Goal: Transaction & Acquisition: Purchase product/service

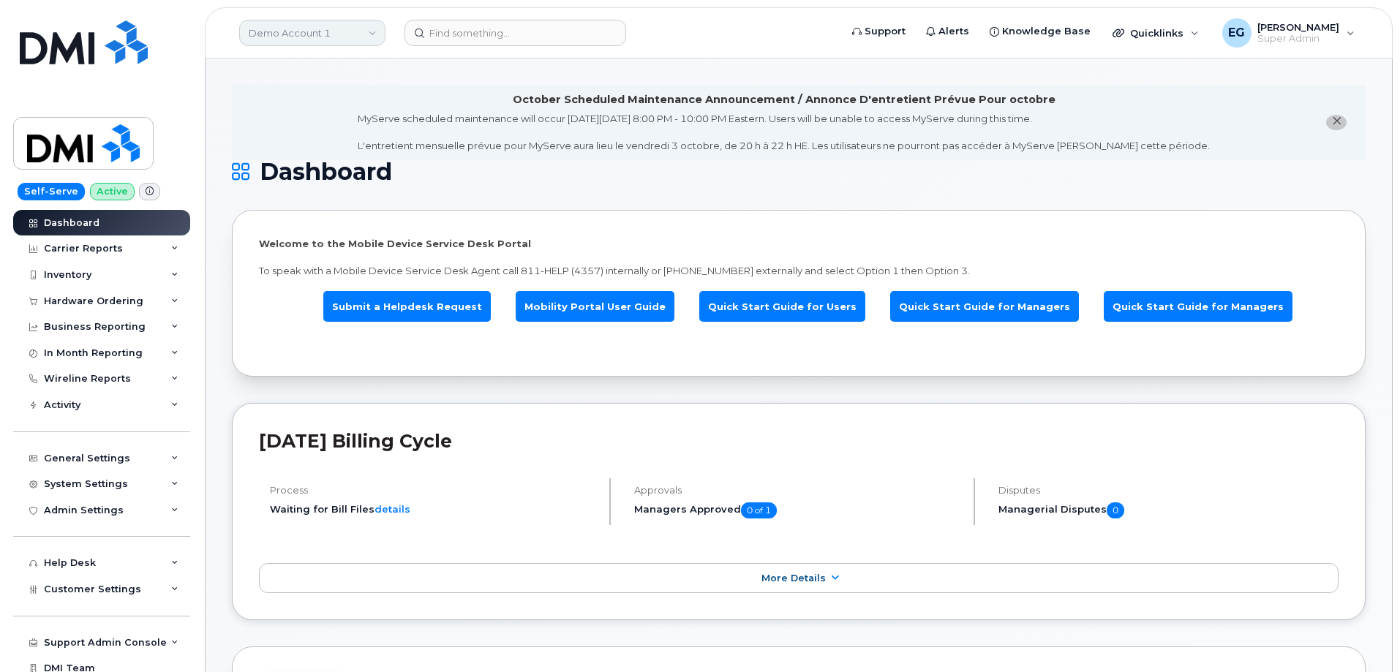
click at [338, 36] on link "Demo Account 1" at bounding box center [312, 33] width 146 height 26
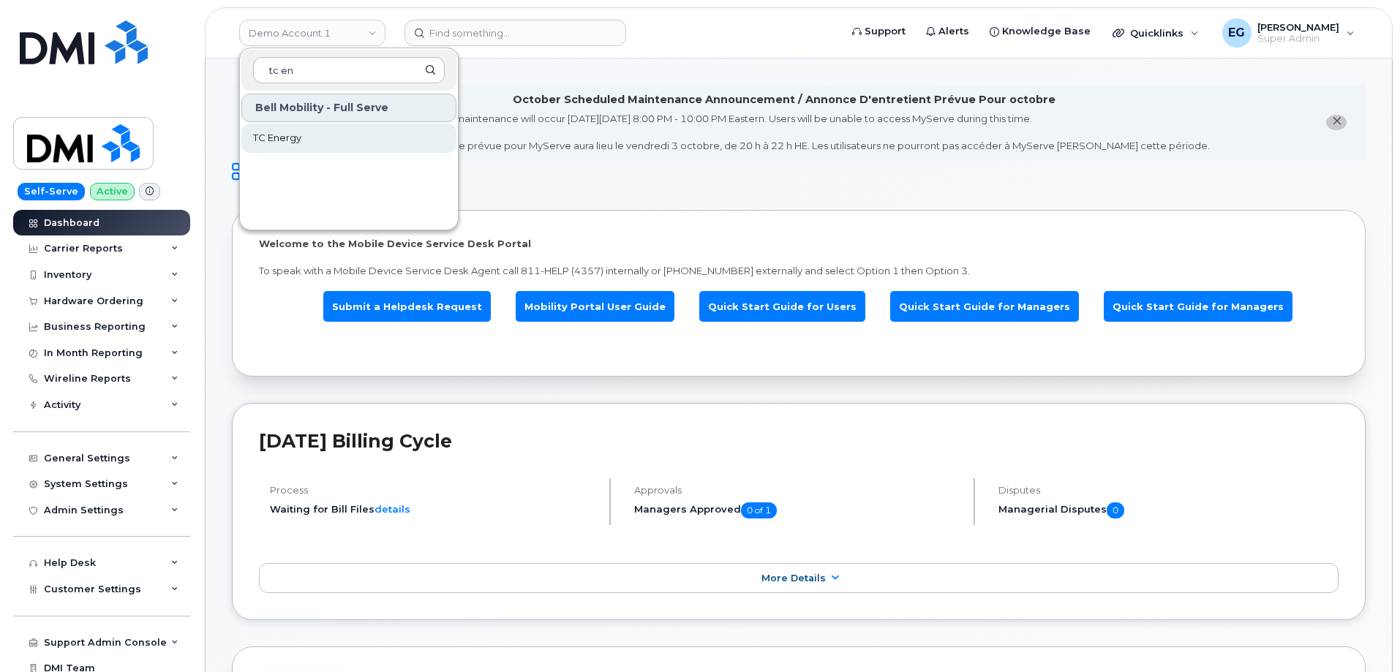
type input "tc en"
click at [334, 132] on link "TC Energy" at bounding box center [348, 138] width 215 height 29
click at [334, 132] on li "October Scheduled Maintenance Announcement / Annonce D'entretient Prévue Pour o…" at bounding box center [799, 122] width 1134 height 75
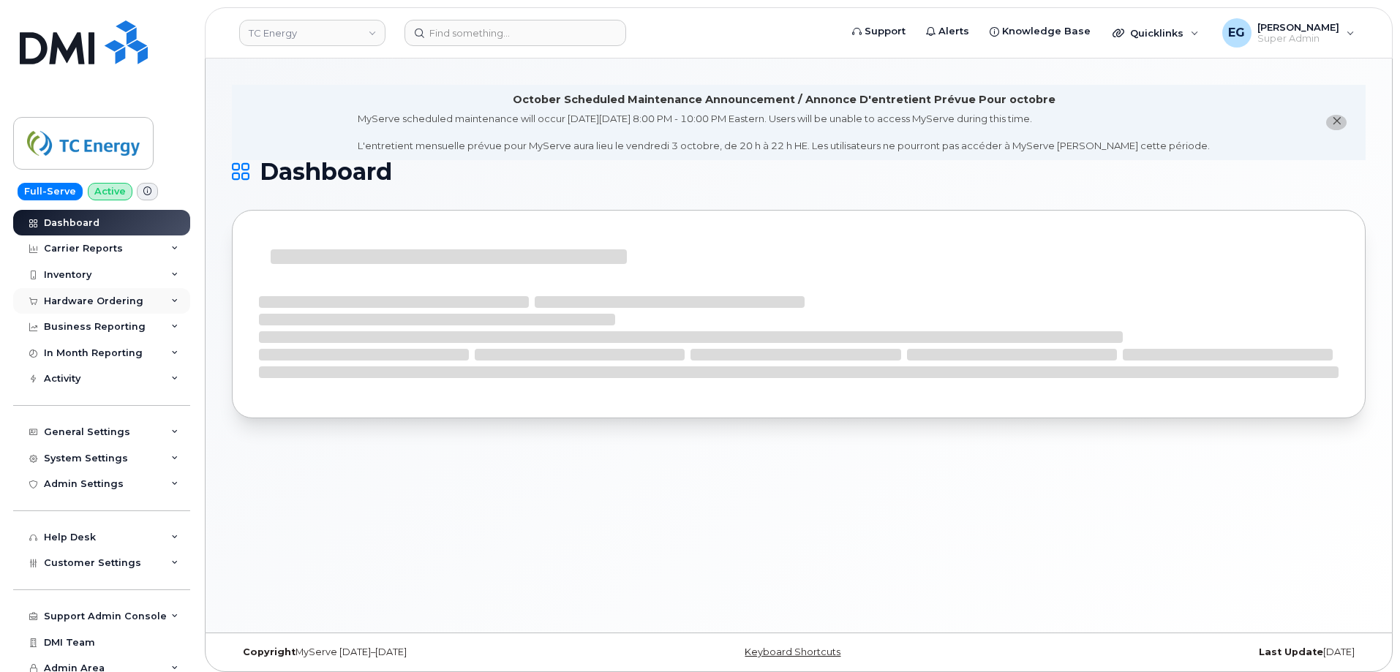
click at [94, 298] on div "Hardware Ordering" at bounding box center [93, 302] width 99 height 12
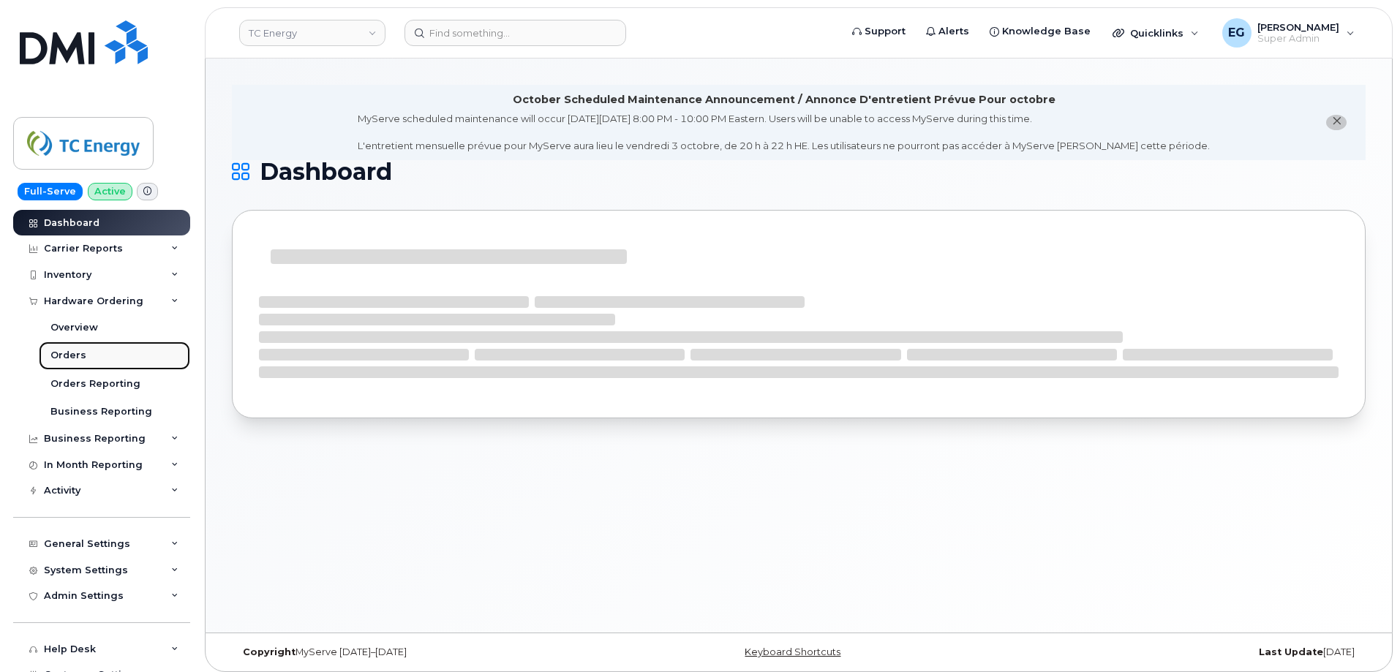
click at [84, 356] on link "Orders" at bounding box center [114, 356] width 151 height 28
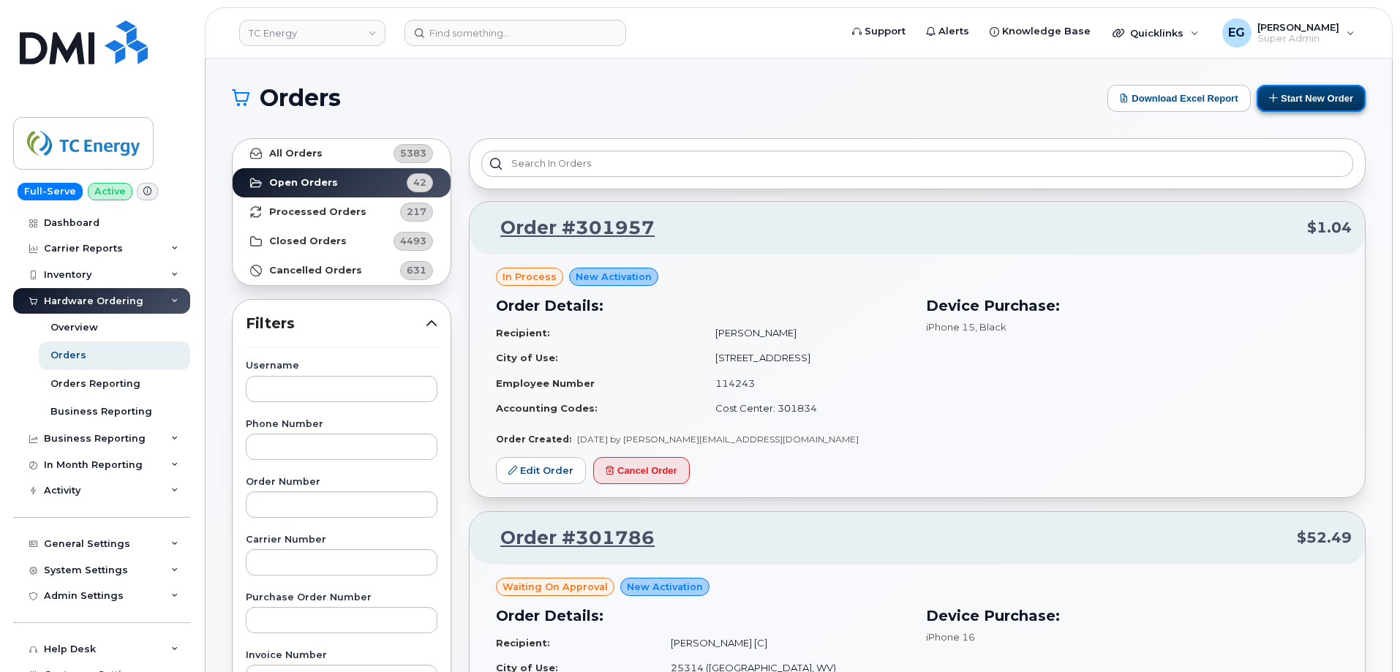
click at [1323, 99] on button "Start New Order" at bounding box center [1311, 98] width 109 height 27
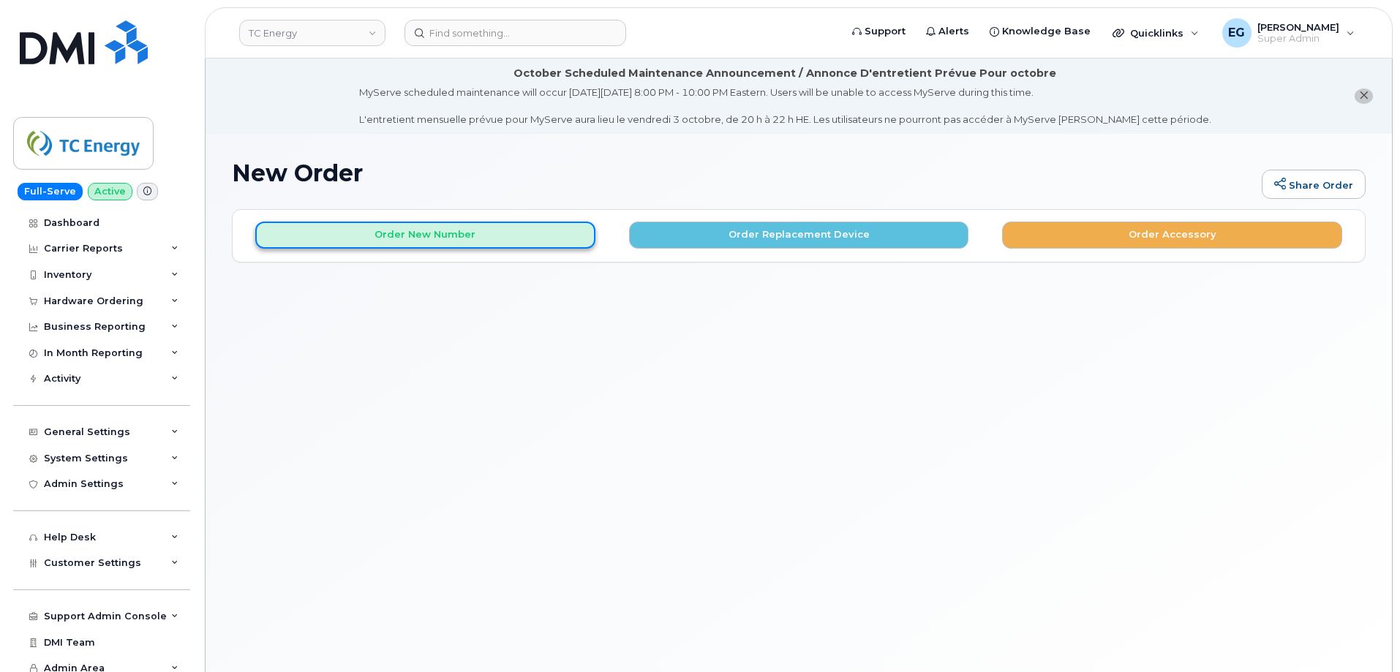
click at [545, 232] on button "Order New Number" at bounding box center [425, 235] width 340 height 27
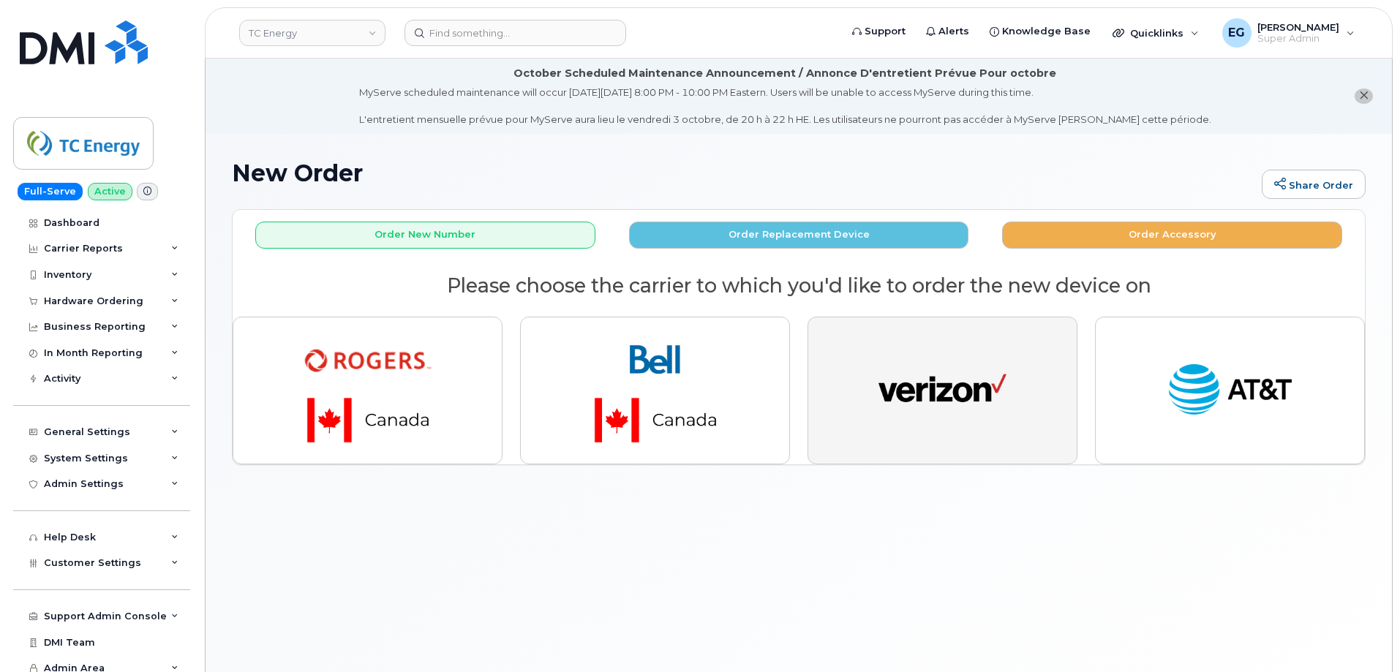
click at [960, 402] on img "button" at bounding box center [943, 391] width 128 height 66
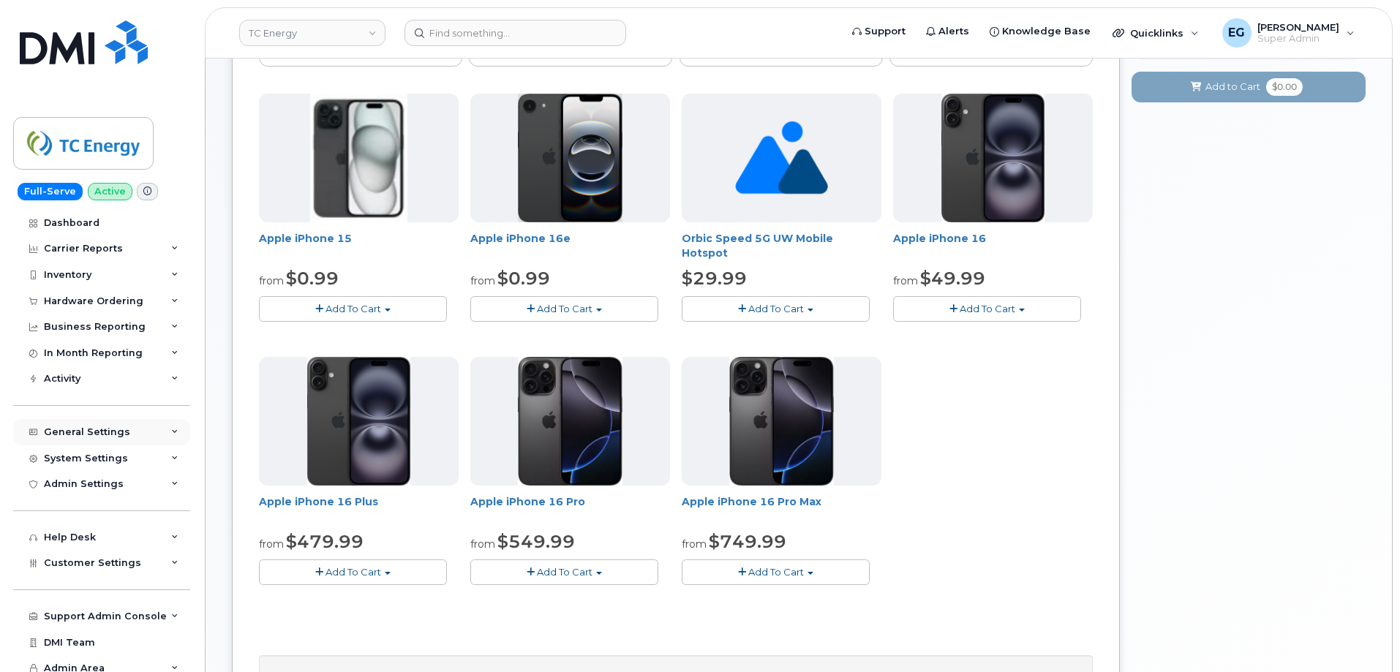
scroll to position [293, 0]
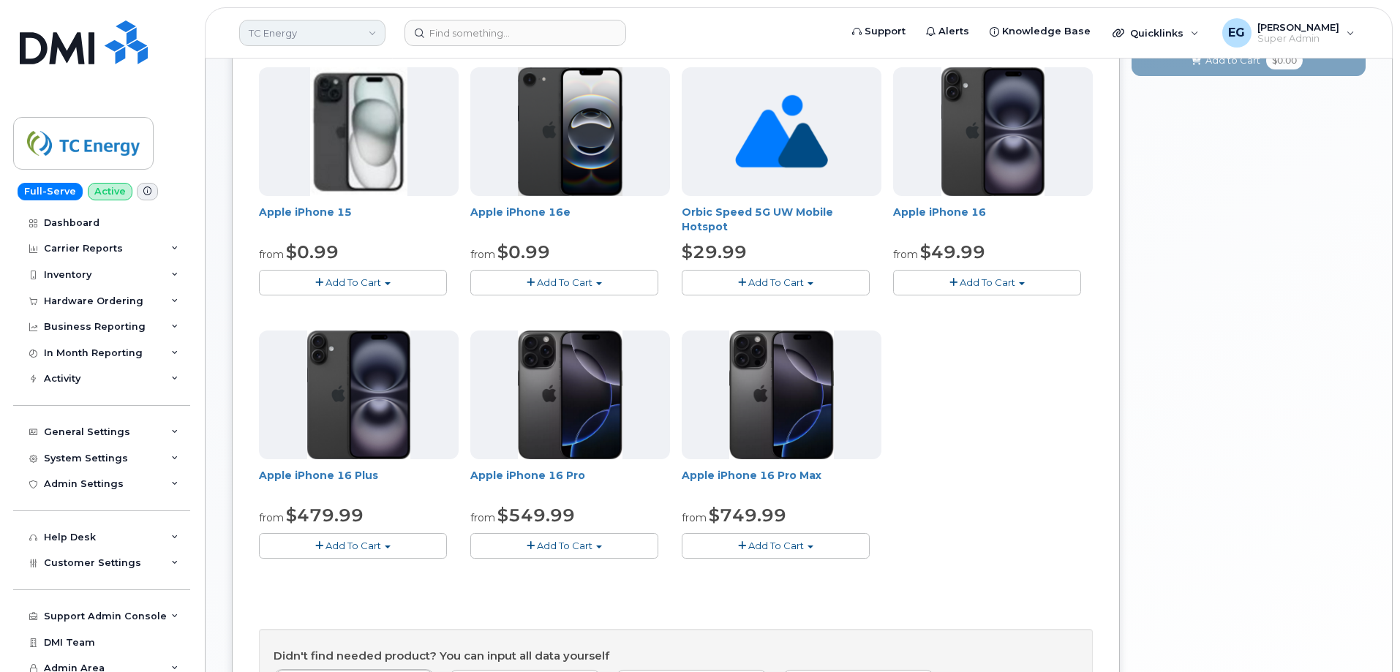
click at [311, 28] on link "TC Energy" at bounding box center [312, 33] width 146 height 26
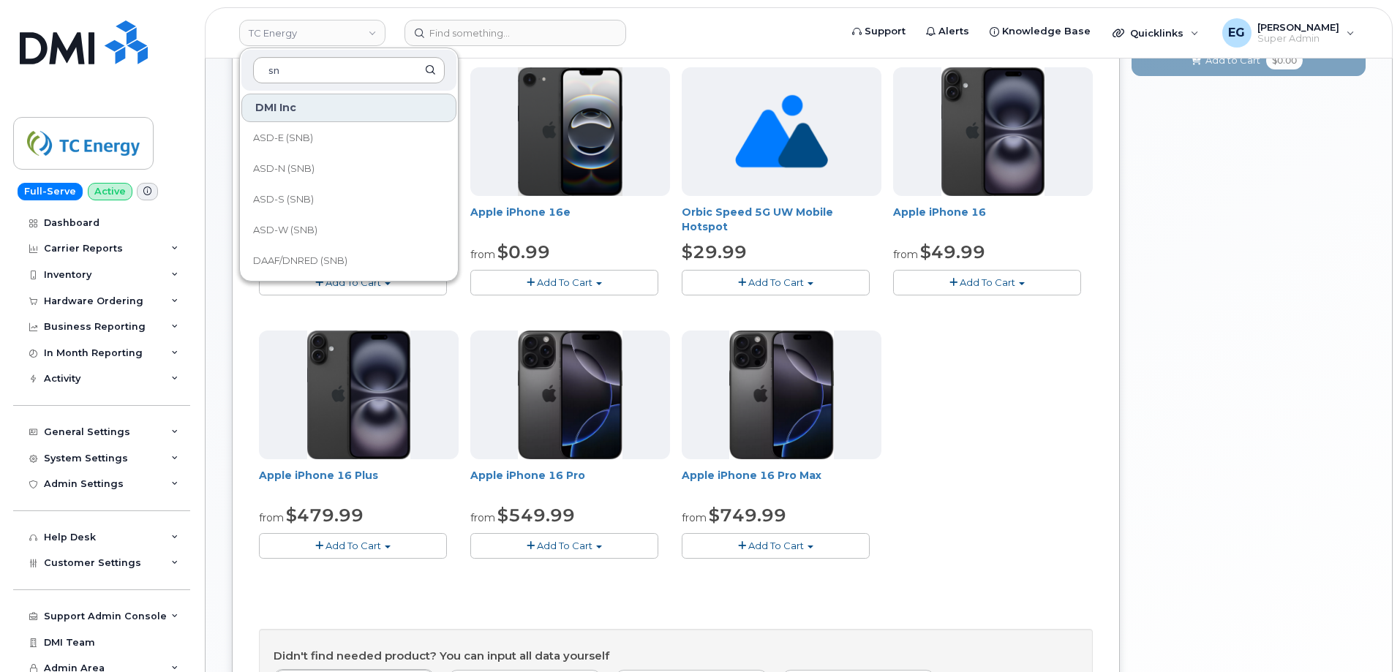
type input "snb"
click at [332, 197] on span "Service New Brunswick (SNB)" at bounding box center [337, 196] width 168 height 29
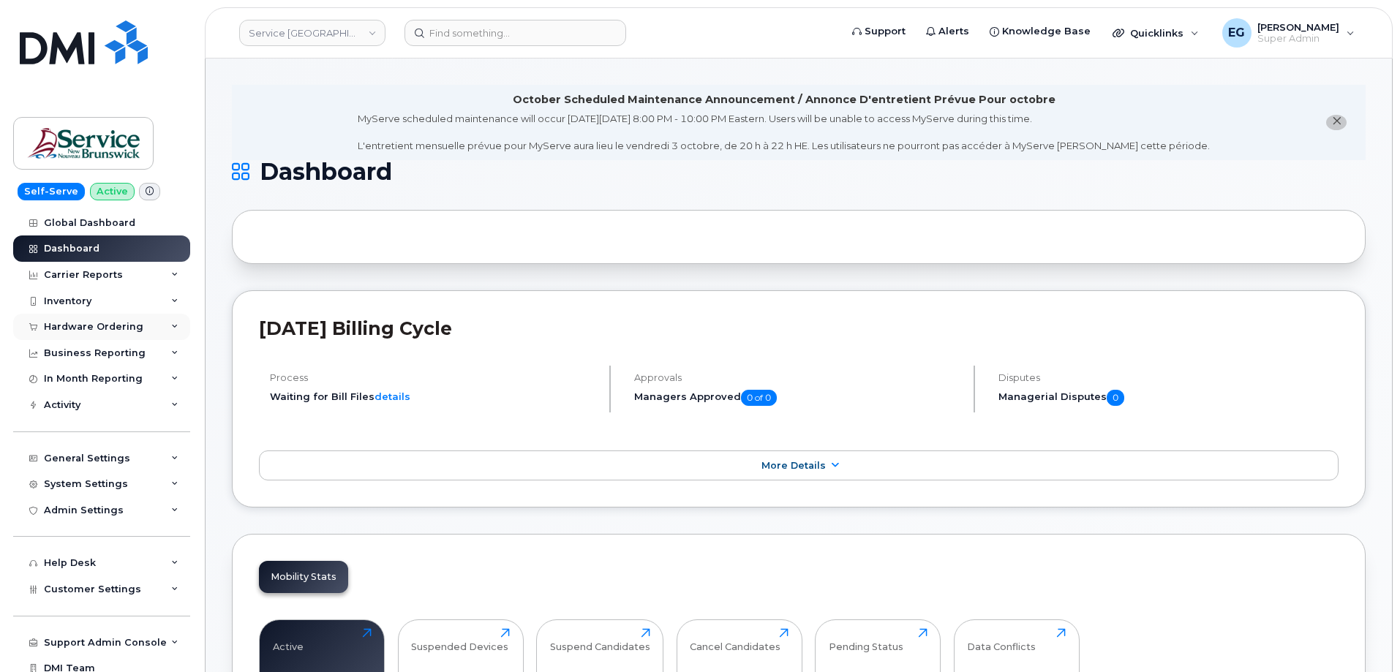
click at [99, 333] on div "Hardware Ordering" at bounding box center [101, 327] width 177 height 26
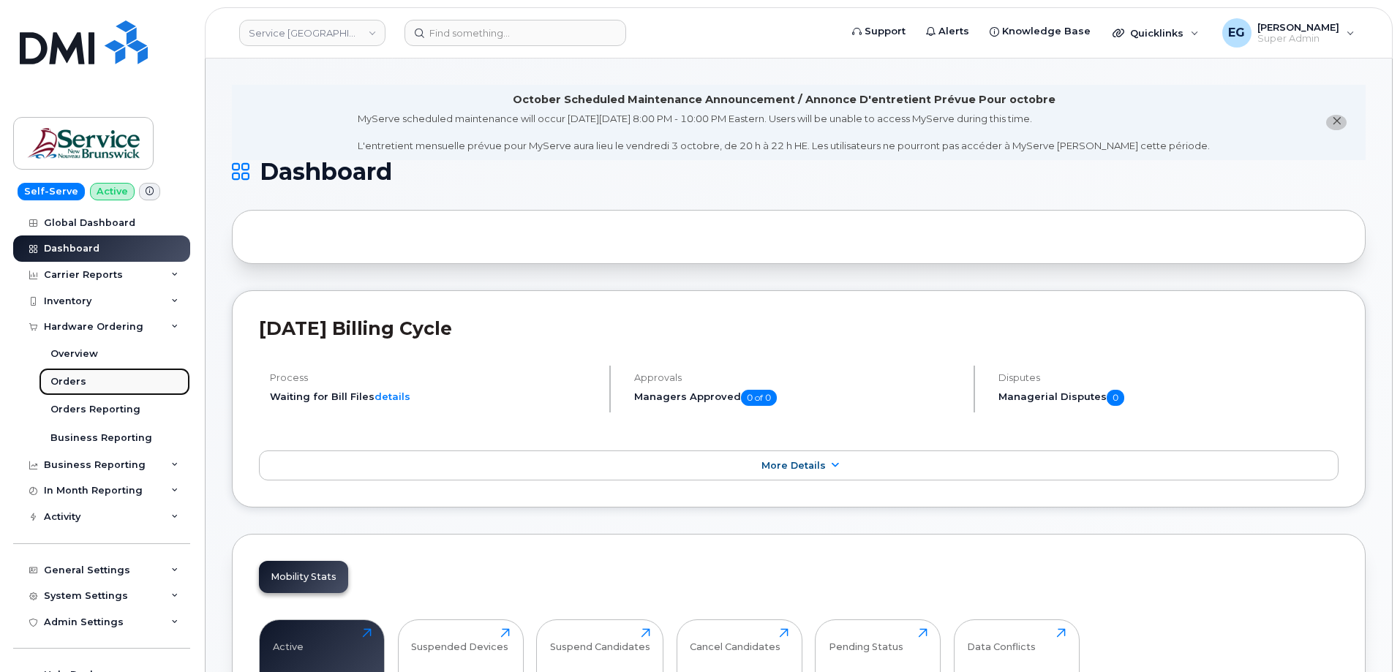
click at [78, 383] on div "Orders" at bounding box center [68, 381] width 36 height 13
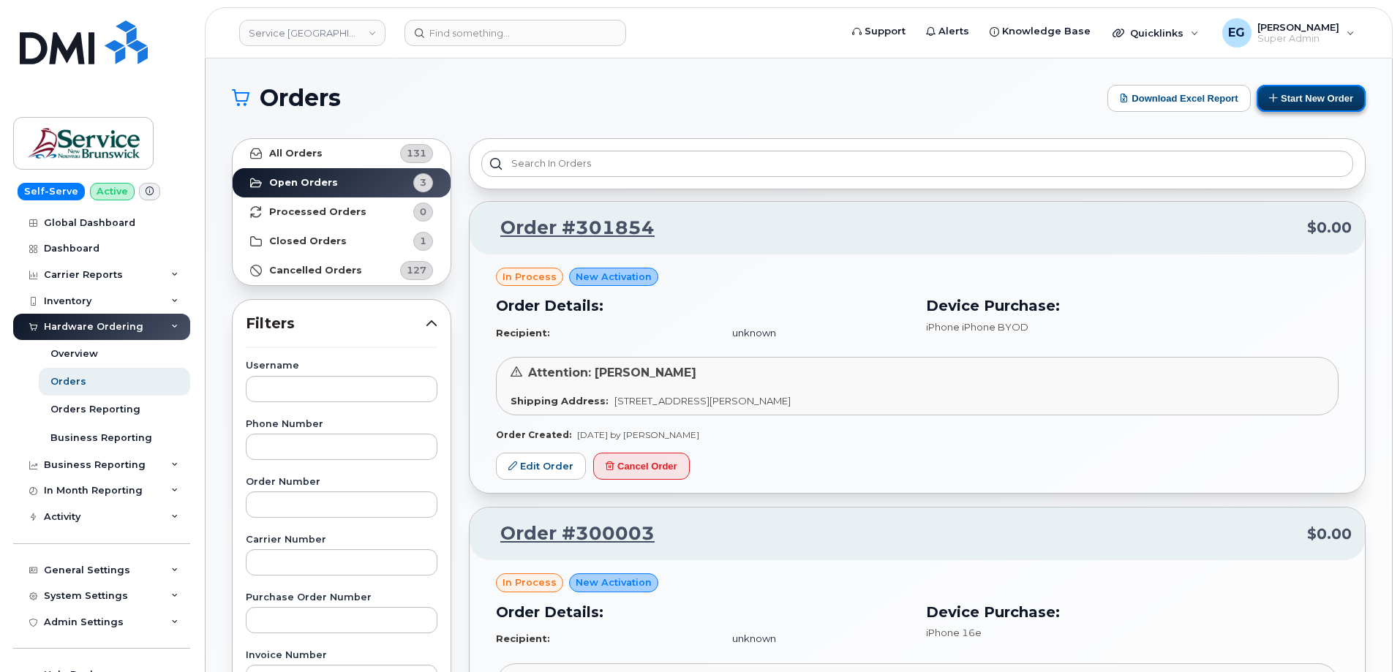
click at [1304, 99] on button "Start New Order" at bounding box center [1311, 98] width 109 height 27
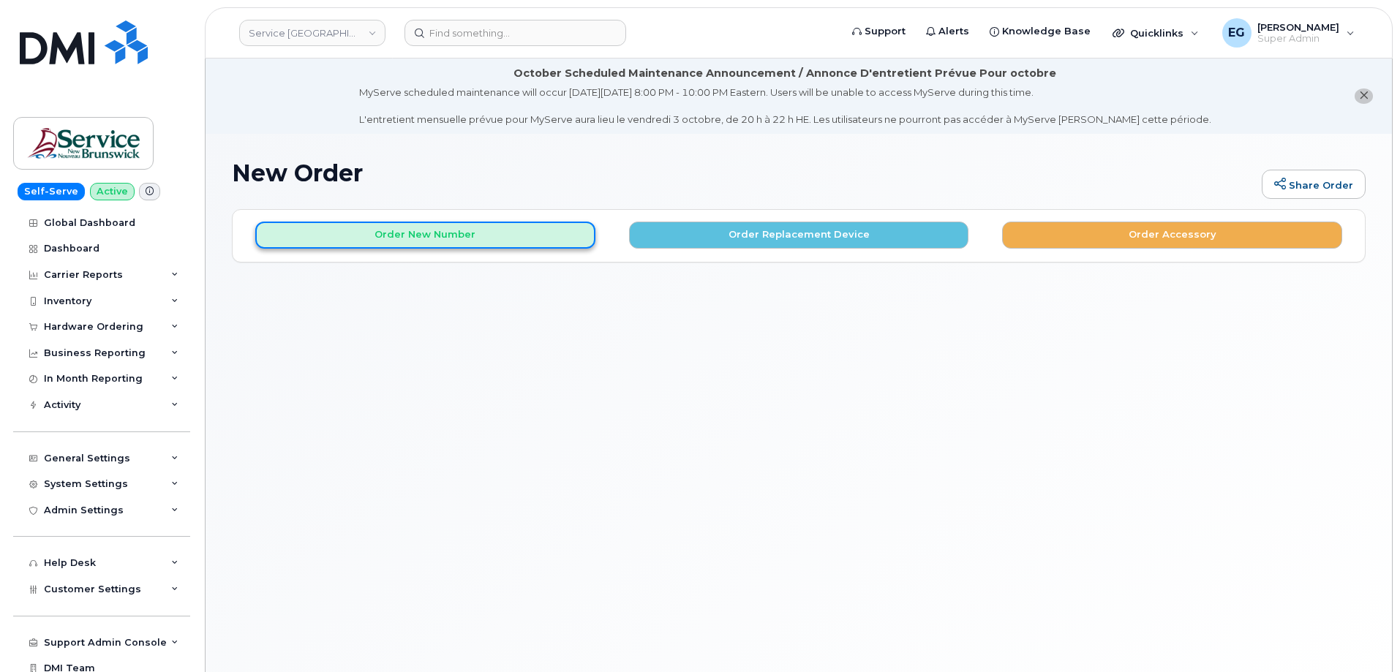
click at [494, 232] on button "Order New Number" at bounding box center [425, 235] width 340 height 27
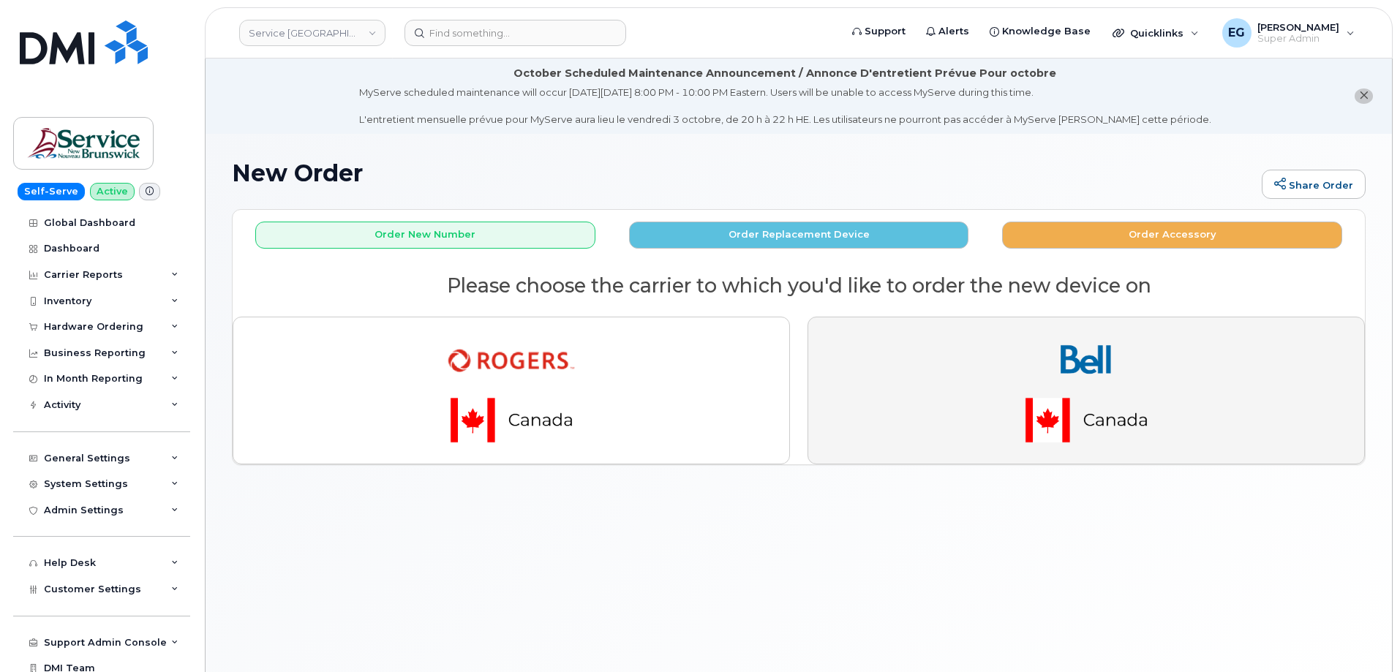
click at [951, 381] on button "button" at bounding box center [1086, 391] width 557 height 148
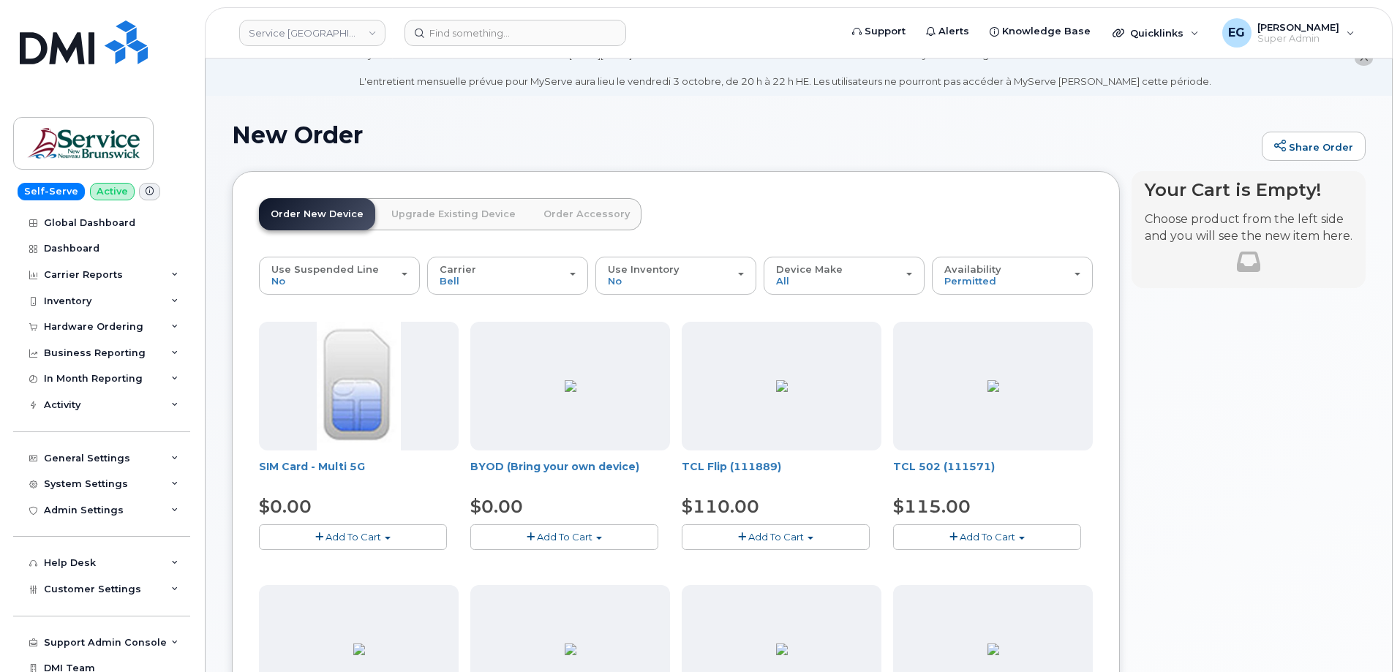
scroll to position [73, 0]
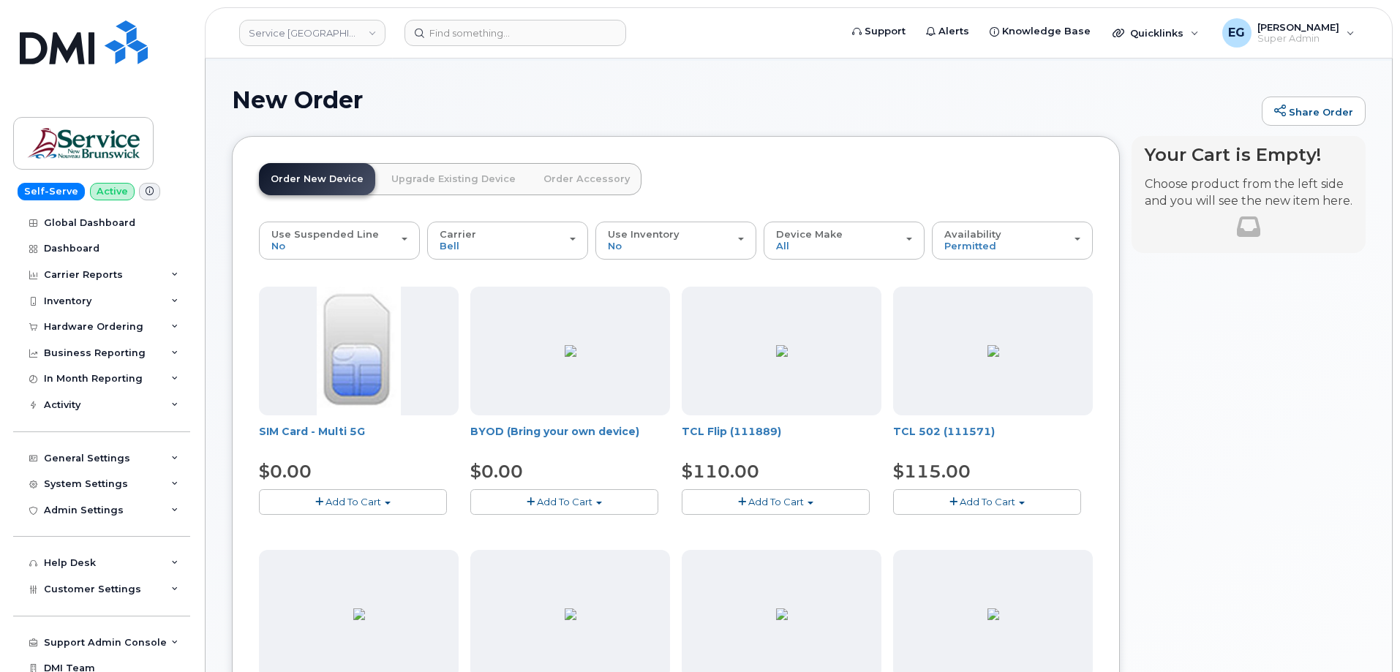
click at [587, 499] on span "Add To Cart" at bounding box center [565, 502] width 56 height 12
click at [534, 551] on link "$0.00 - 30-day activation" at bounding box center [548, 547] width 149 height 18
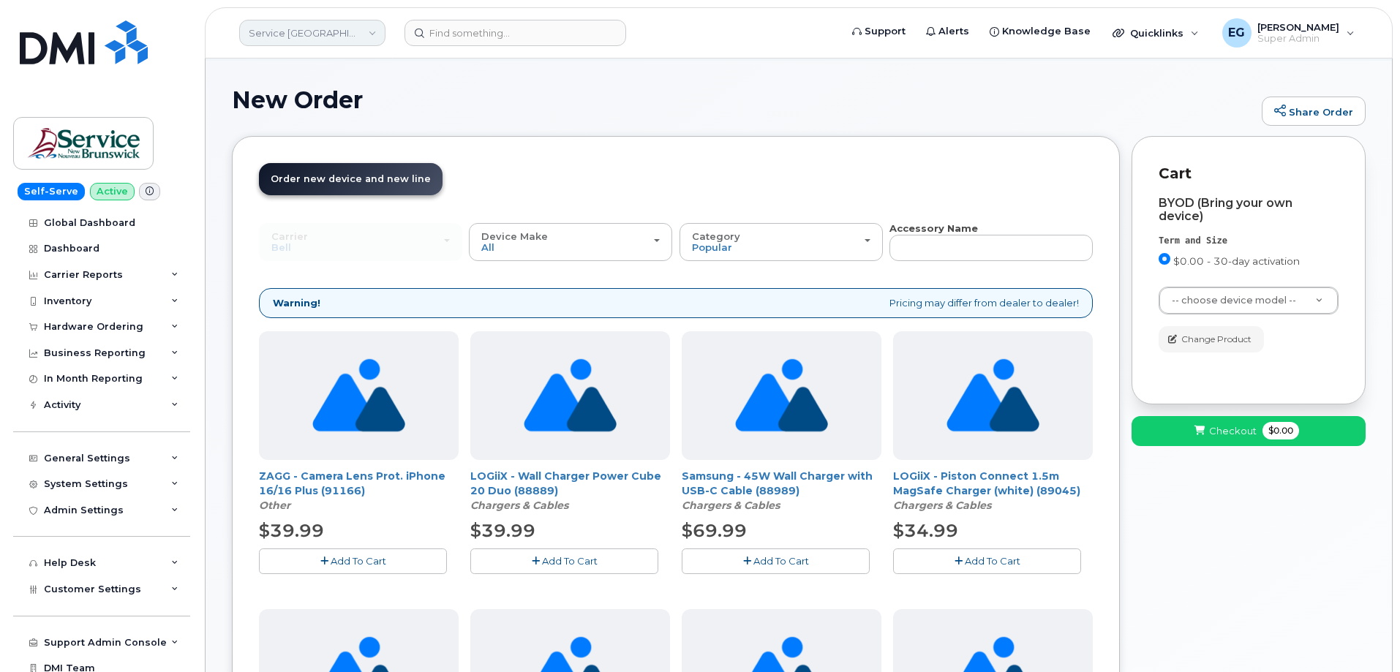
click at [343, 34] on link "Service New Brunswick (SNB)" at bounding box center [312, 33] width 146 height 26
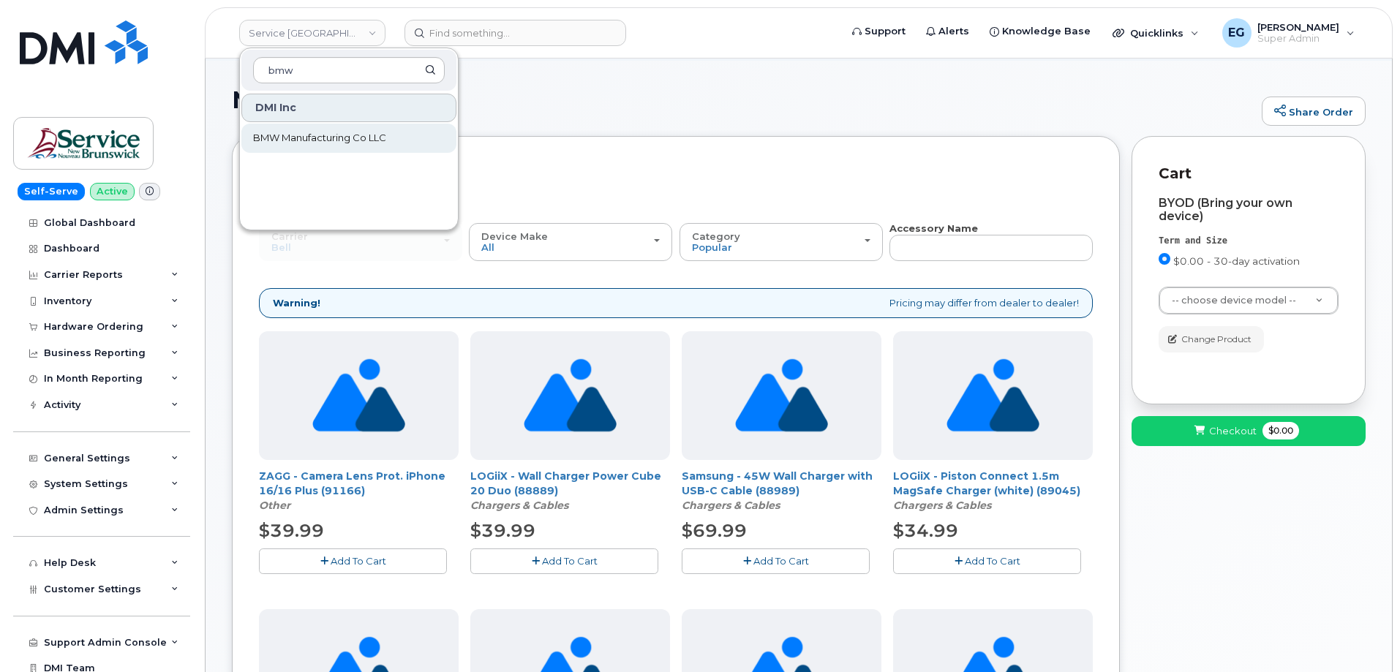
type input "bmw"
click at [324, 140] on span "BMW Manufacturing Co LLC" at bounding box center [319, 138] width 133 height 15
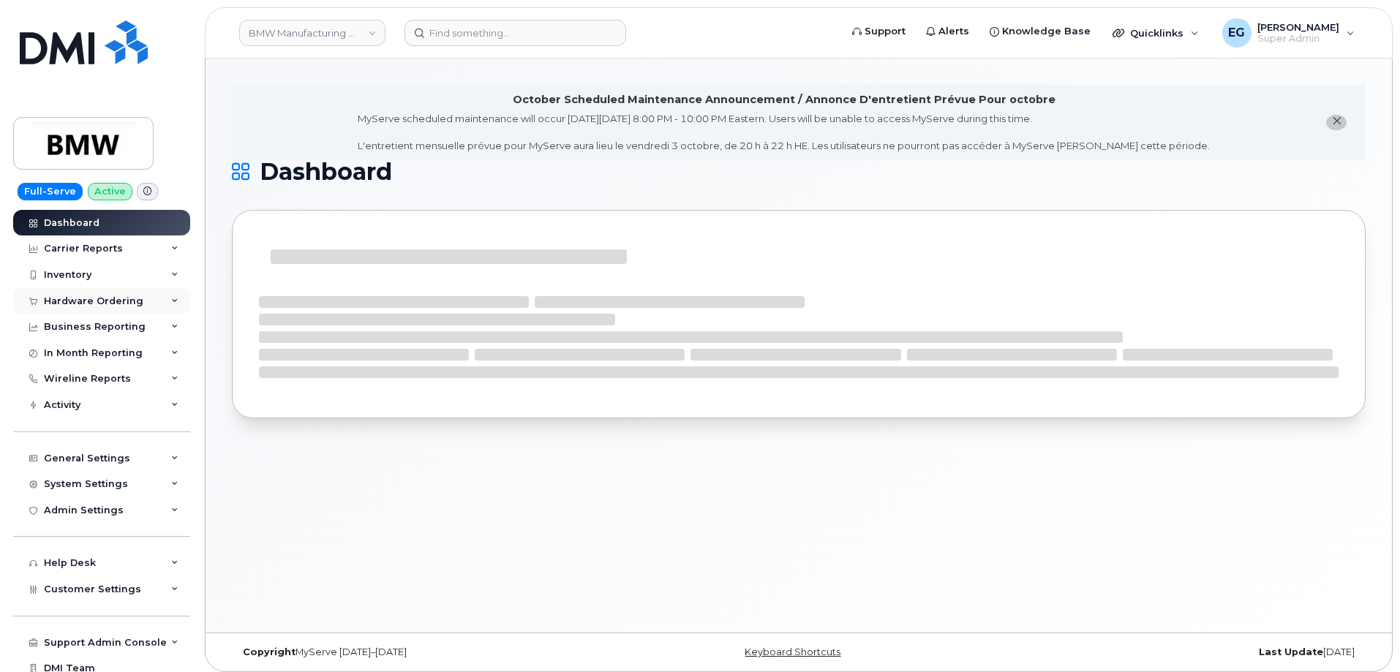
click at [116, 306] on div "Hardware Ordering" at bounding box center [93, 302] width 99 height 12
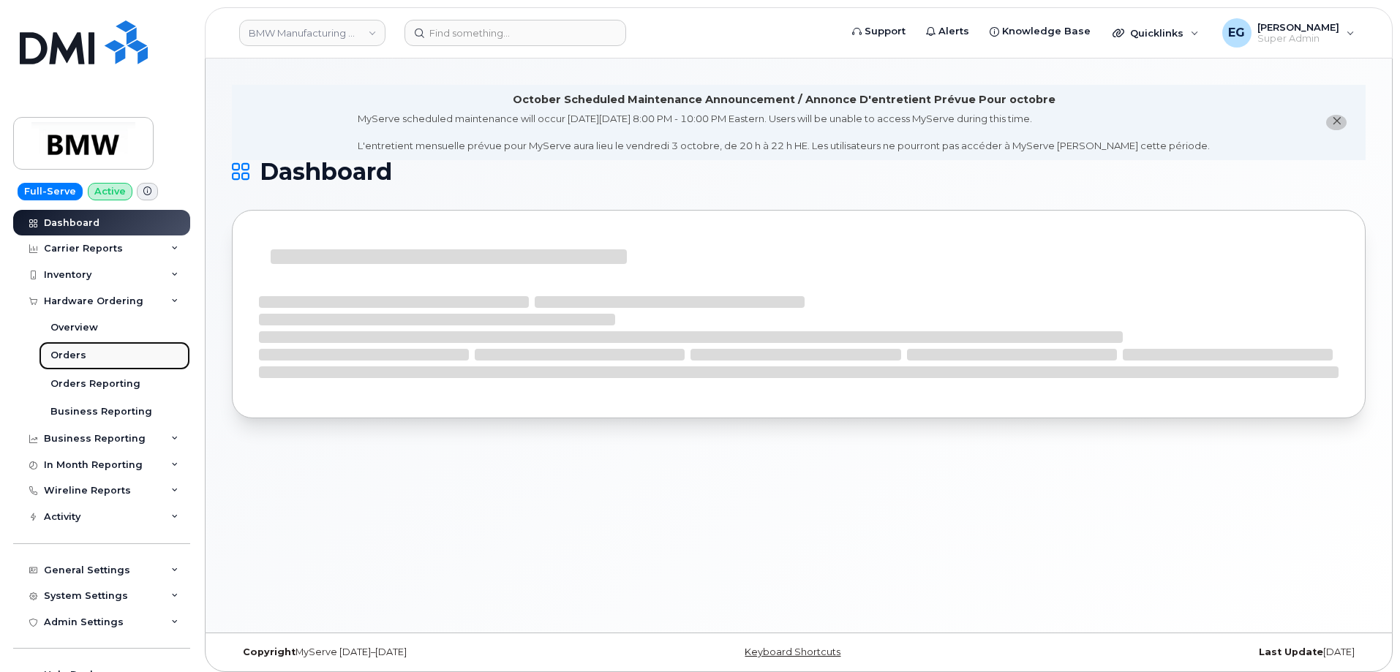
click at [78, 357] on div "Orders" at bounding box center [68, 355] width 36 height 13
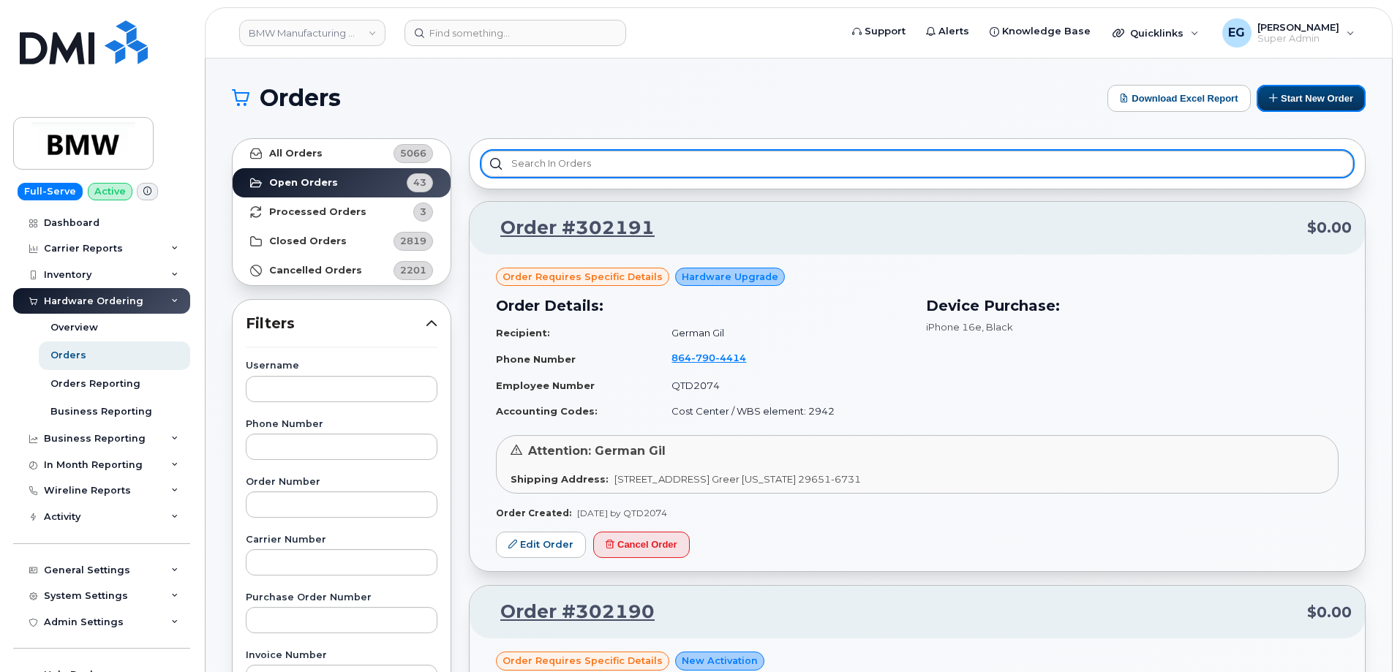
drag, startPoint x: 1301, startPoint y: 99, endPoint x: 1088, endPoint y: 176, distance: 225.9
click at [1301, 99] on button "Start New Order" at bounding box center [1311, 98] width 109 height 27
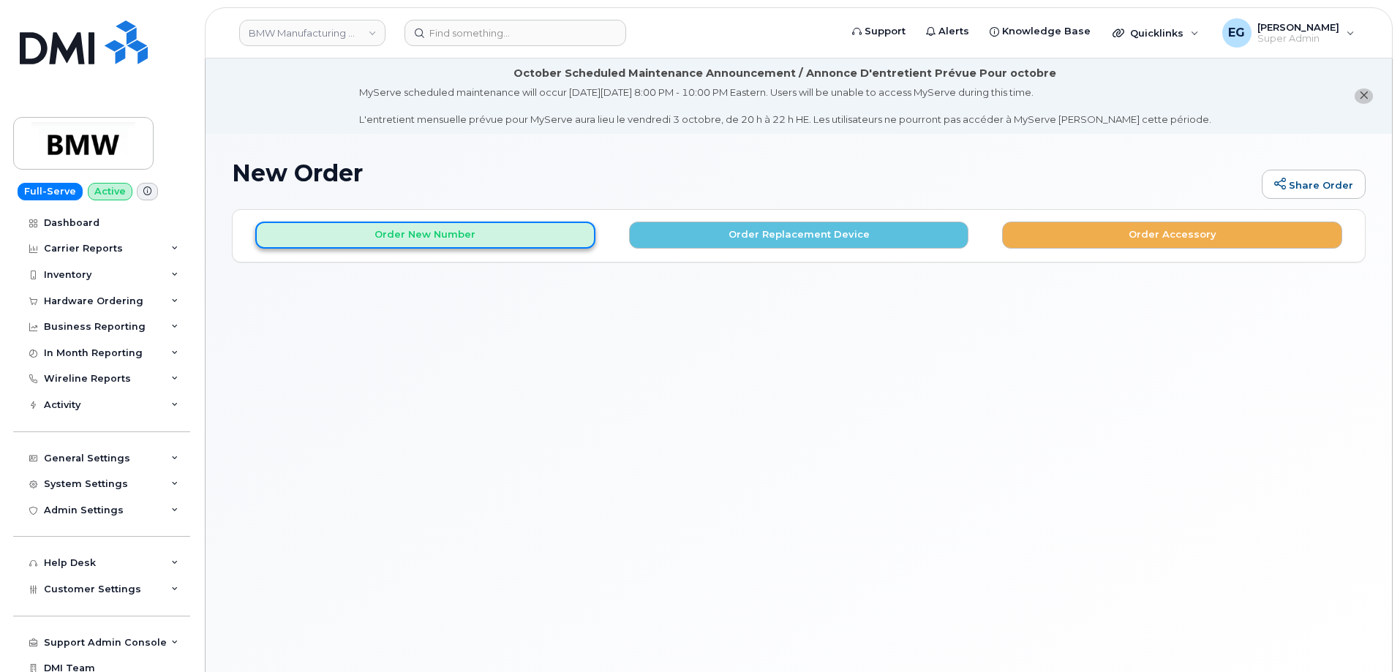
click at [434, 237] on button "Order New Number" at bounding box center [425, 235] width 340 height 27
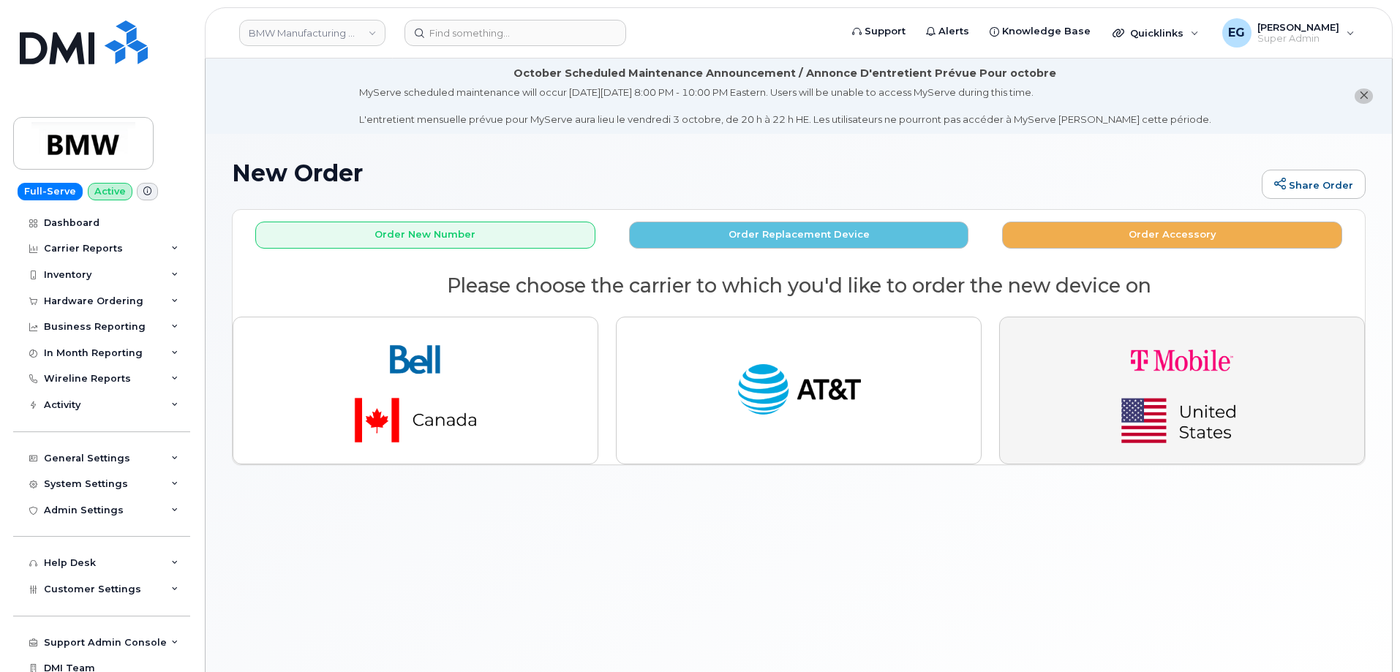
click at [1095, 386] on img "button" at bounding box center [1182, 390] width 205 height 123
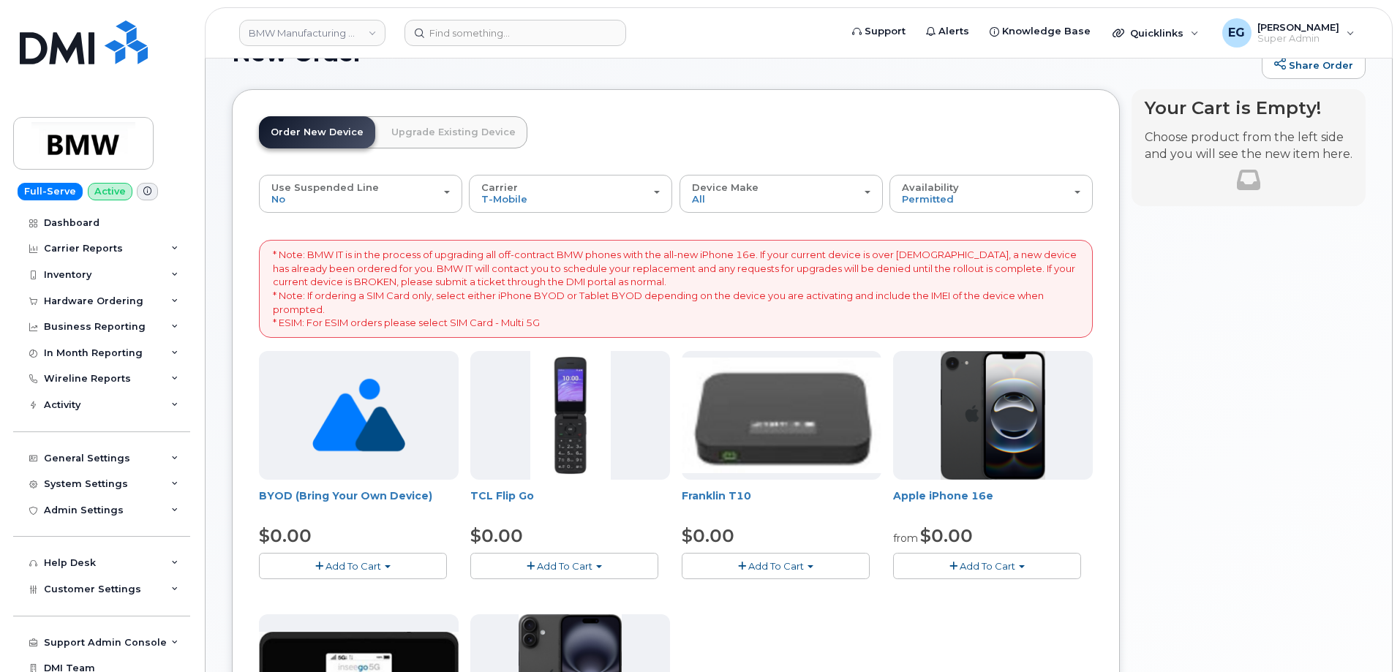
scroll to position [146, 0]
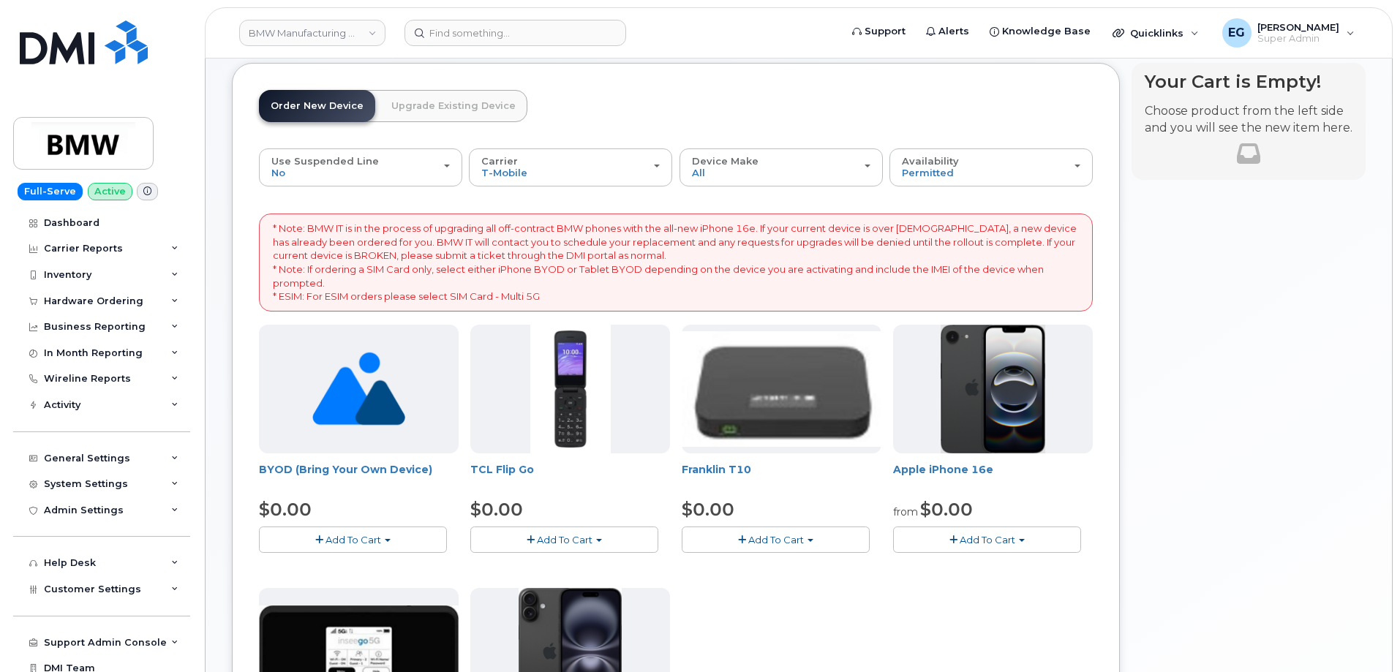
click at [391, 537] on button "Add To Cart" at bounding box center [353, 540] width 188 height 26
click at [339, 571] on link "$0.00 - Activation" at bounding box center [332, 567] width 139 height 18
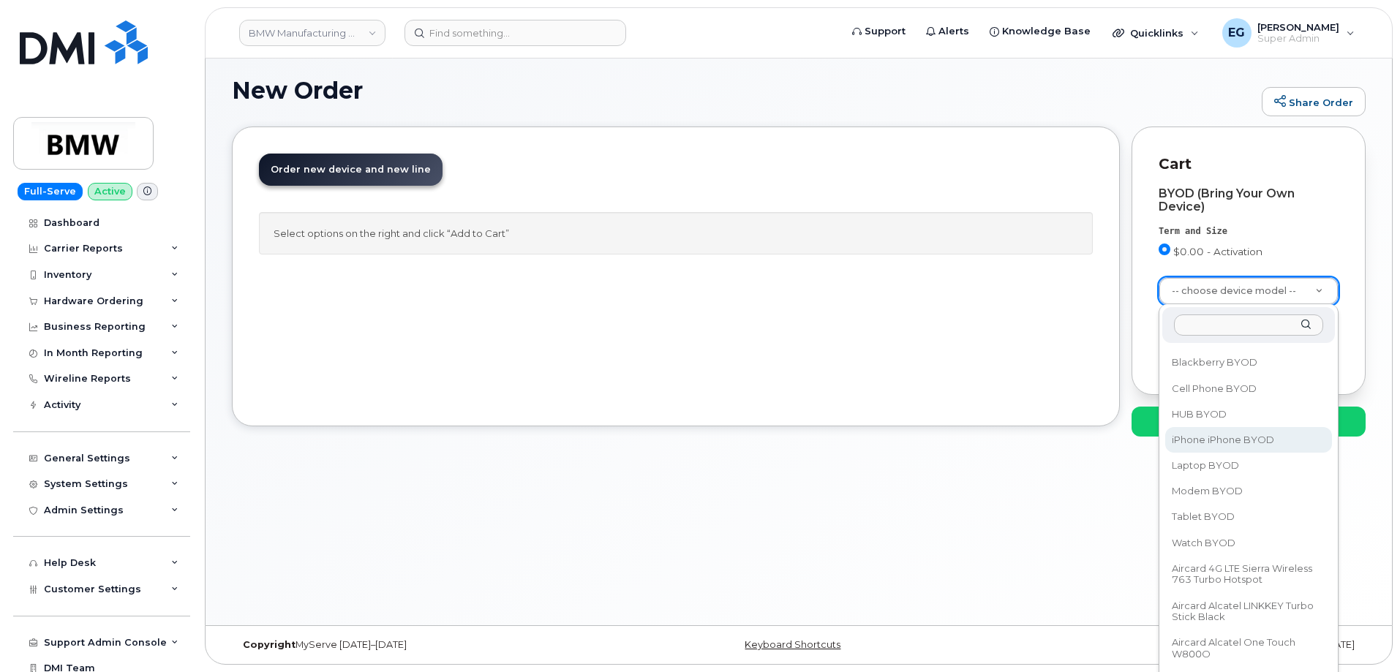
scroll to position [0, 0]
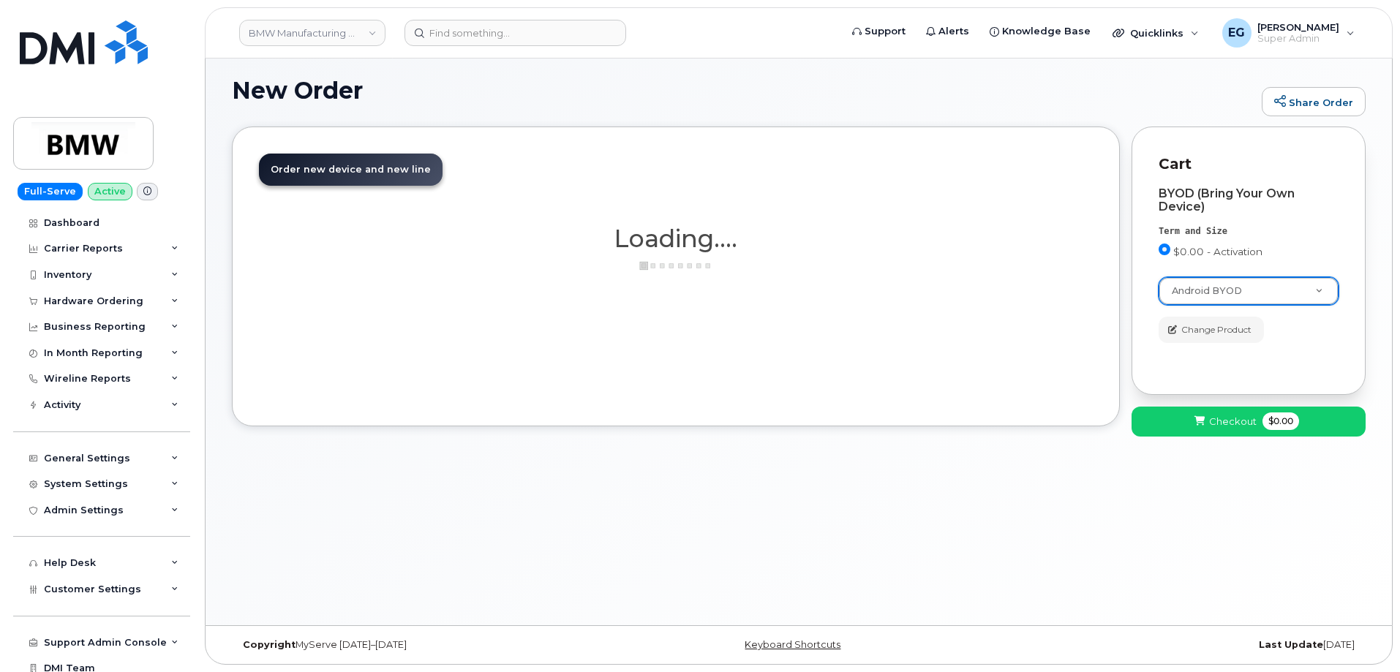
select select "2422"
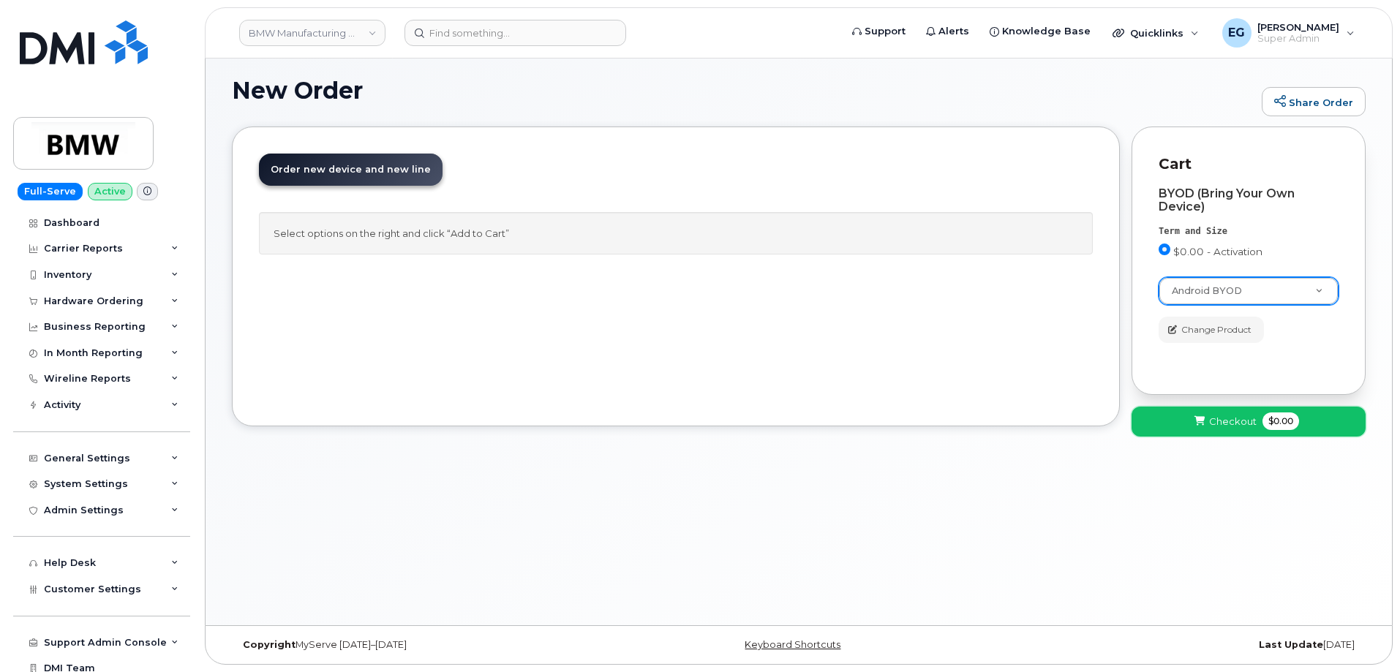
click at [1219, 411] on button "Checkout $0.00" at bounding box center [1249, 422] width 234 height 30
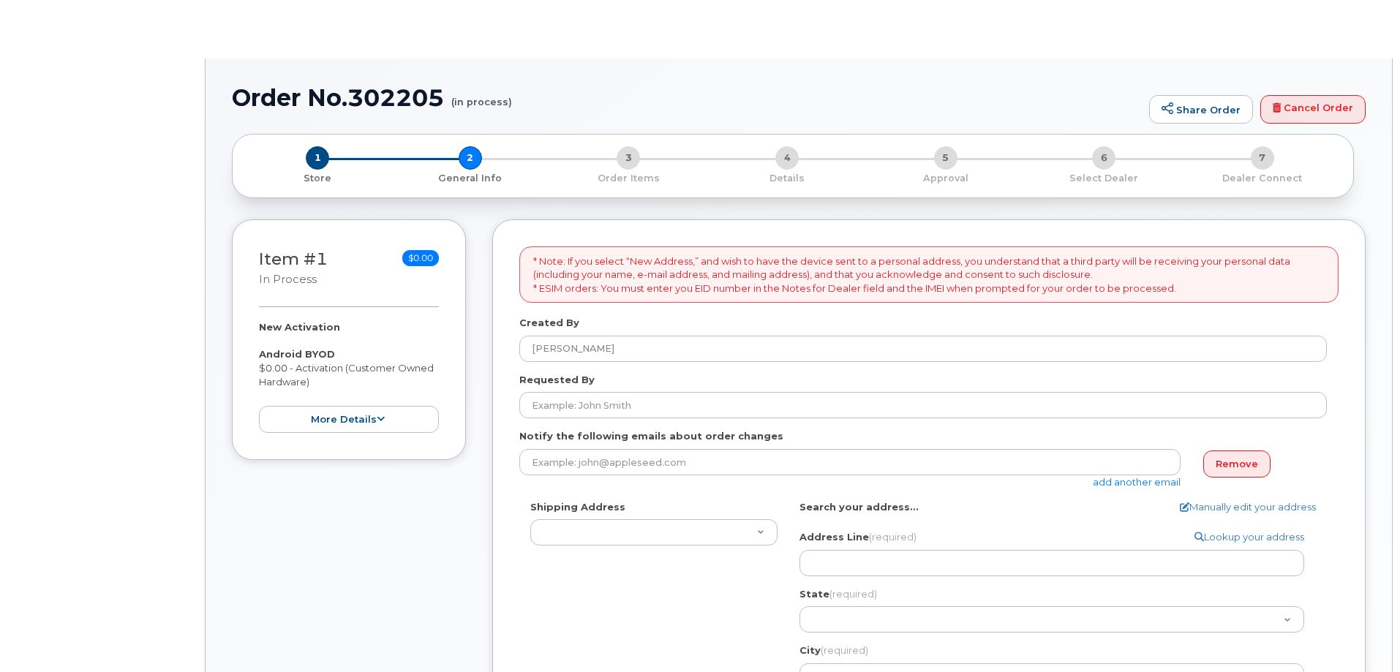
select select
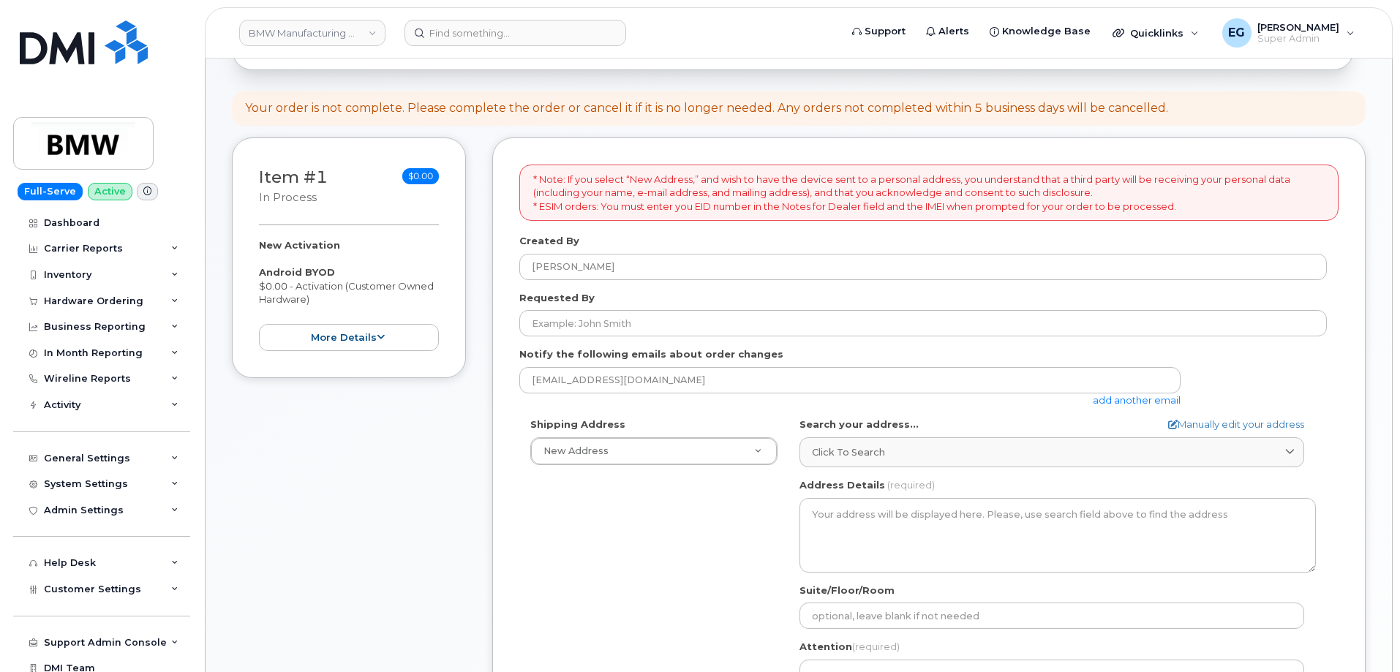
scroll to position [222, 0]
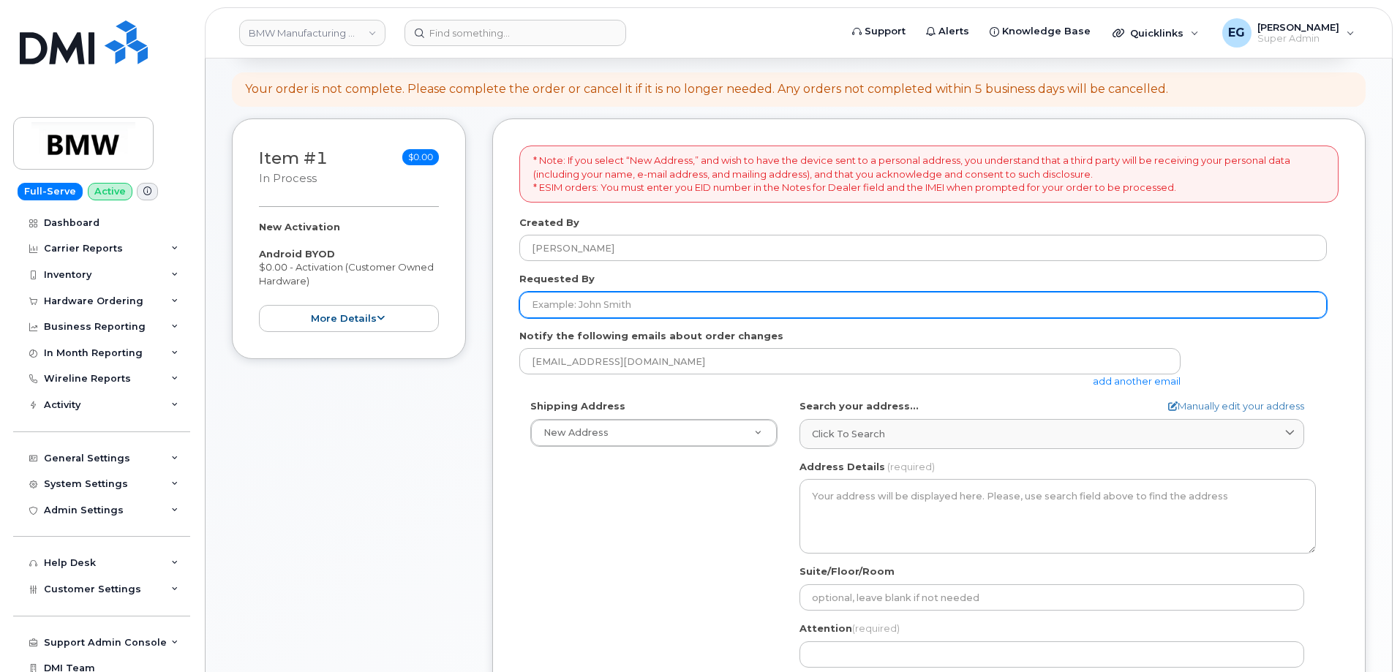
click at [614, 309] on input "Requested By" at bounding box center [923, 305] width 808 height 26
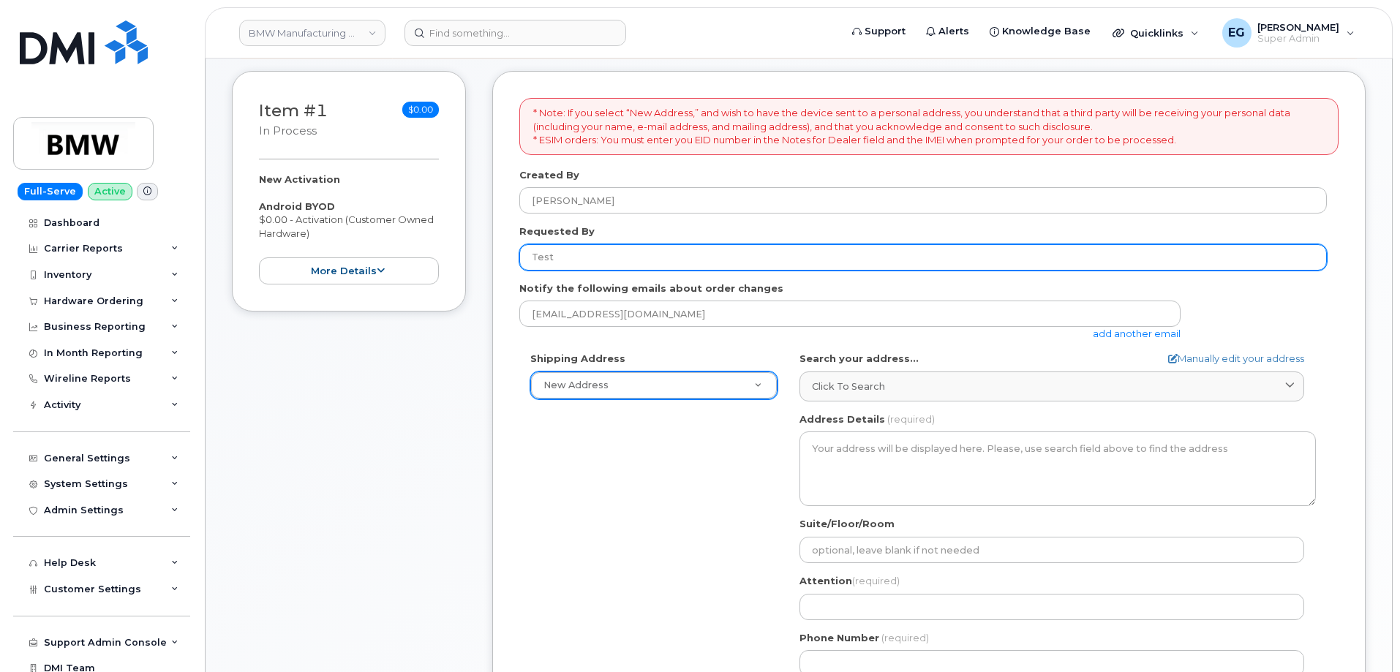
scroll to position [295, 0]
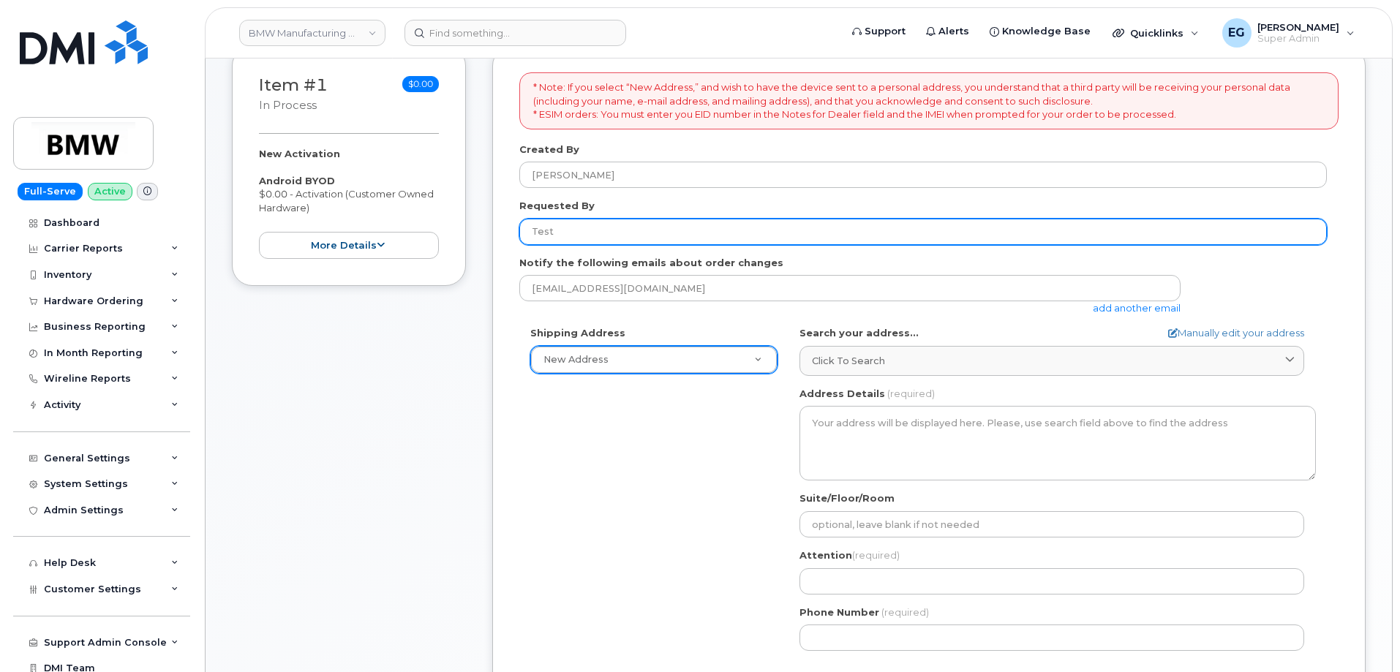
type input "Test"
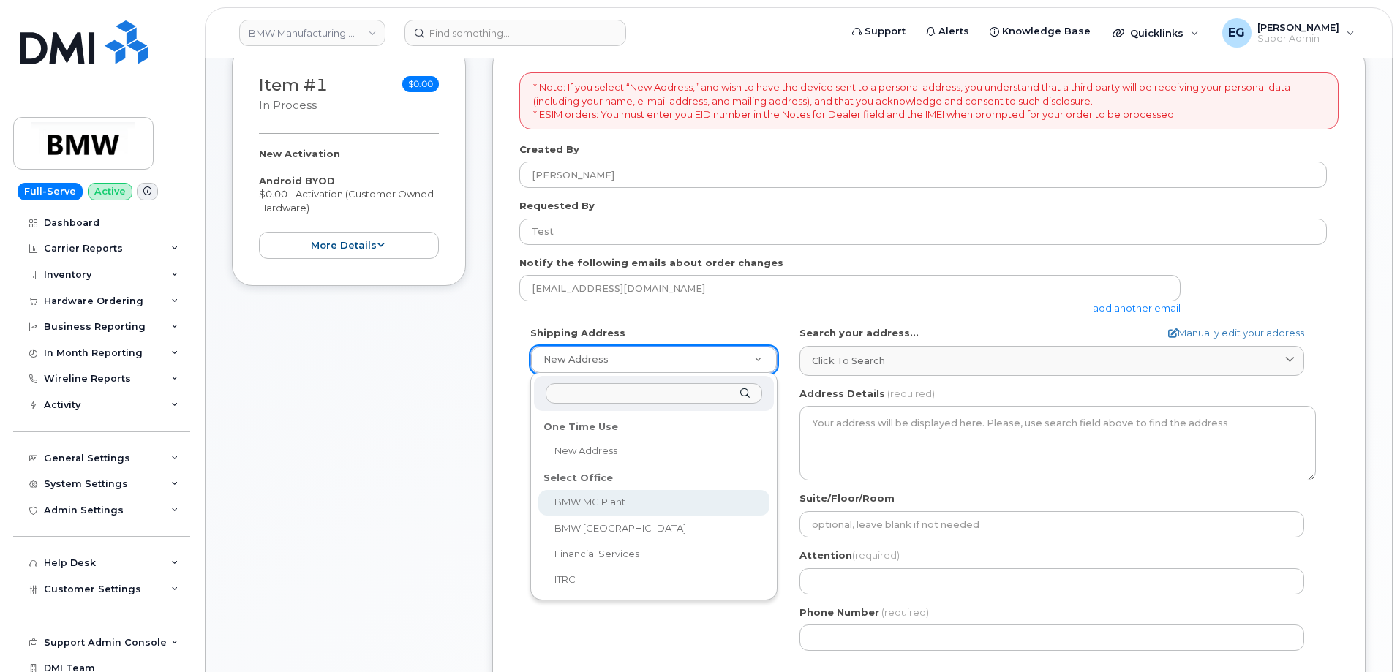
select select
type textarea "[STREET_ADDRESS] Greer [US_STATE] 29651-6731"
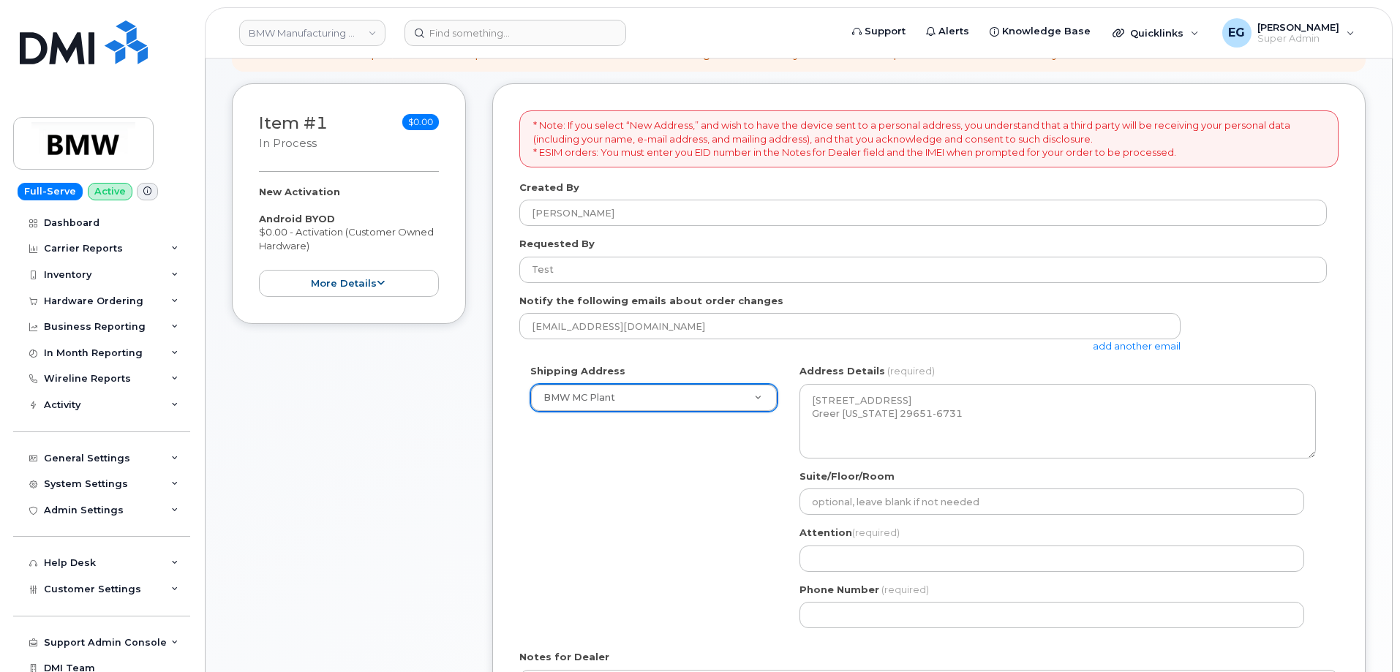
scroll to position [222, 0]
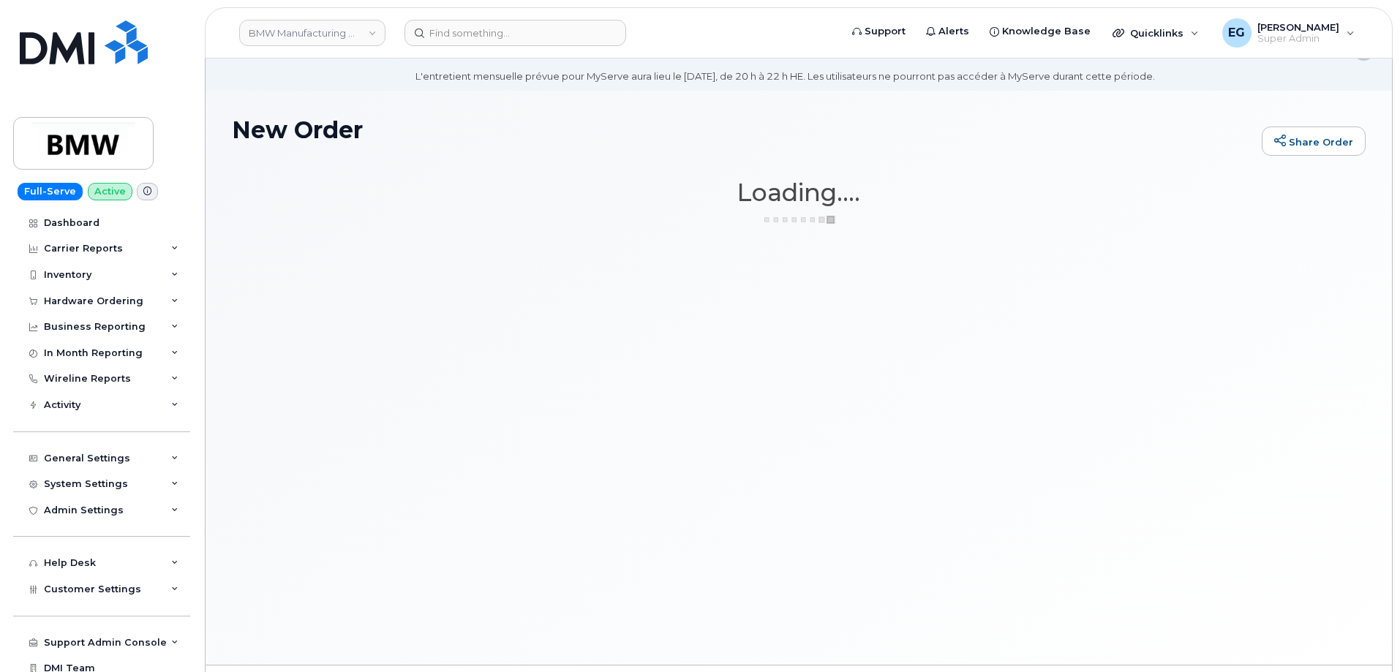
scroll to position [10, 0]
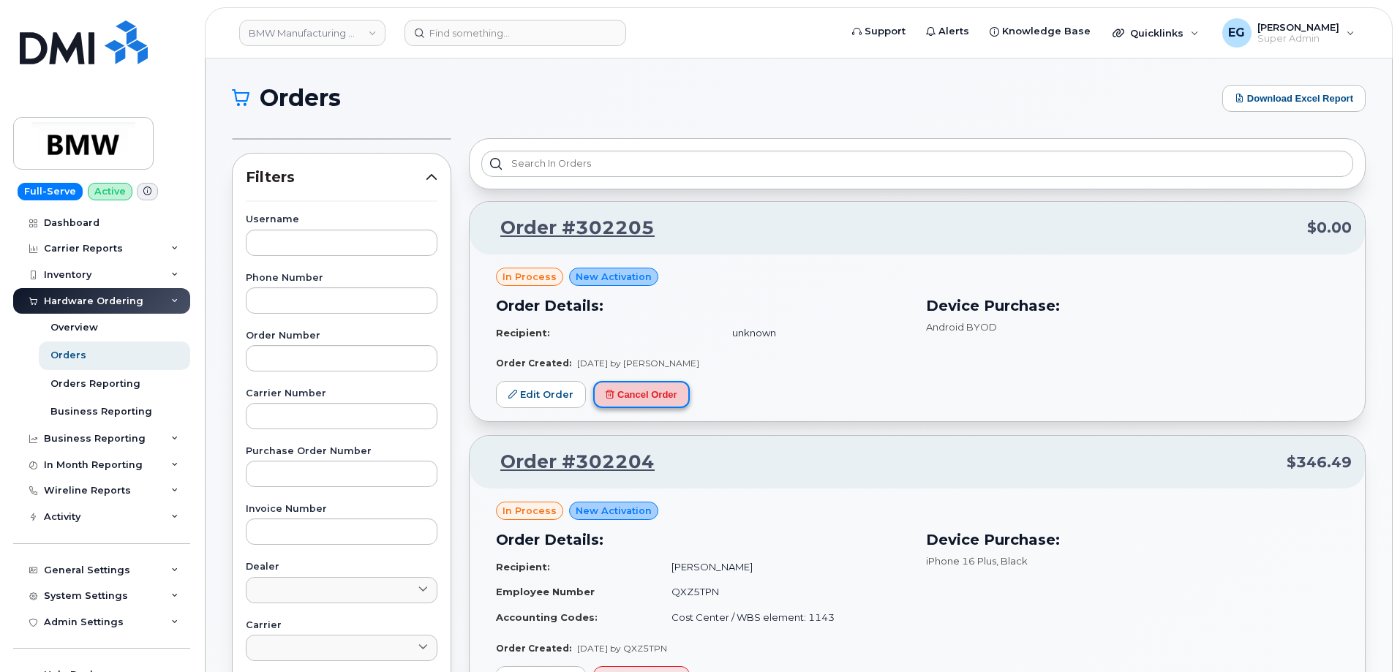
click at [653, 391] on button "Cancel Order" at bounding box center [641, 394] width 97 height 27
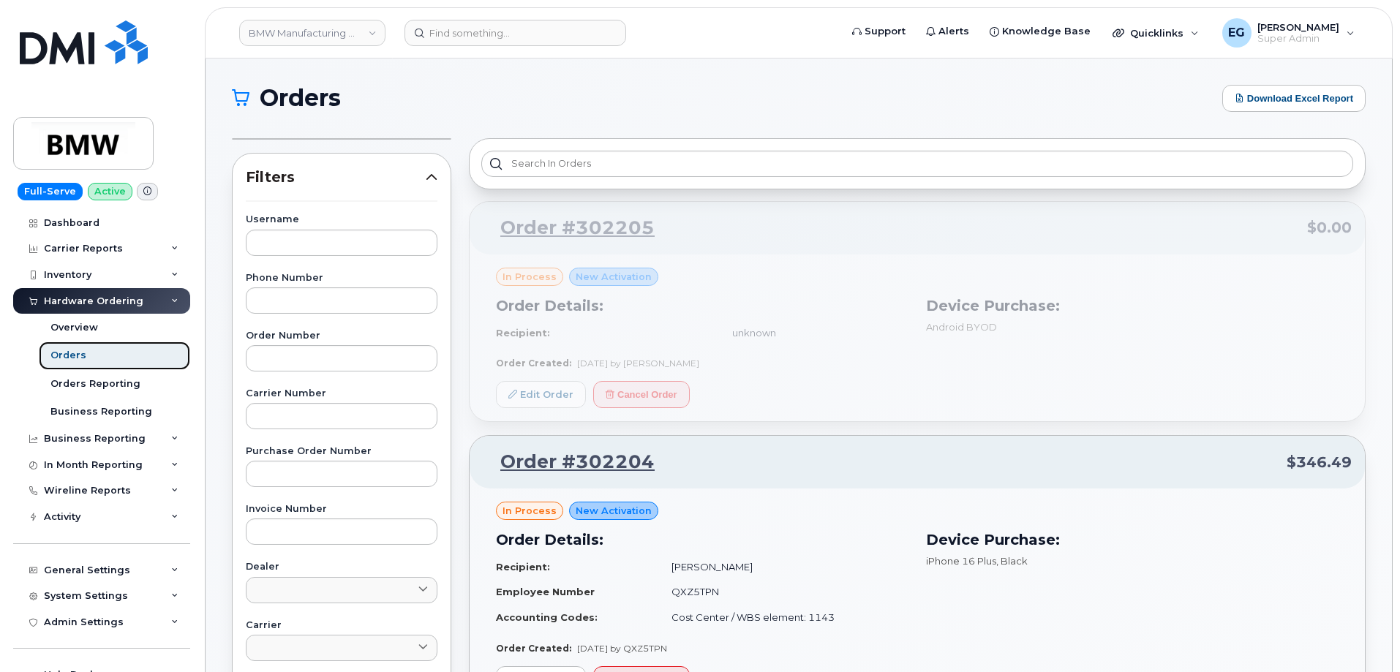
click at [61, 348] on link "Orders" at bounding box center [114, 356] width 151 height 28
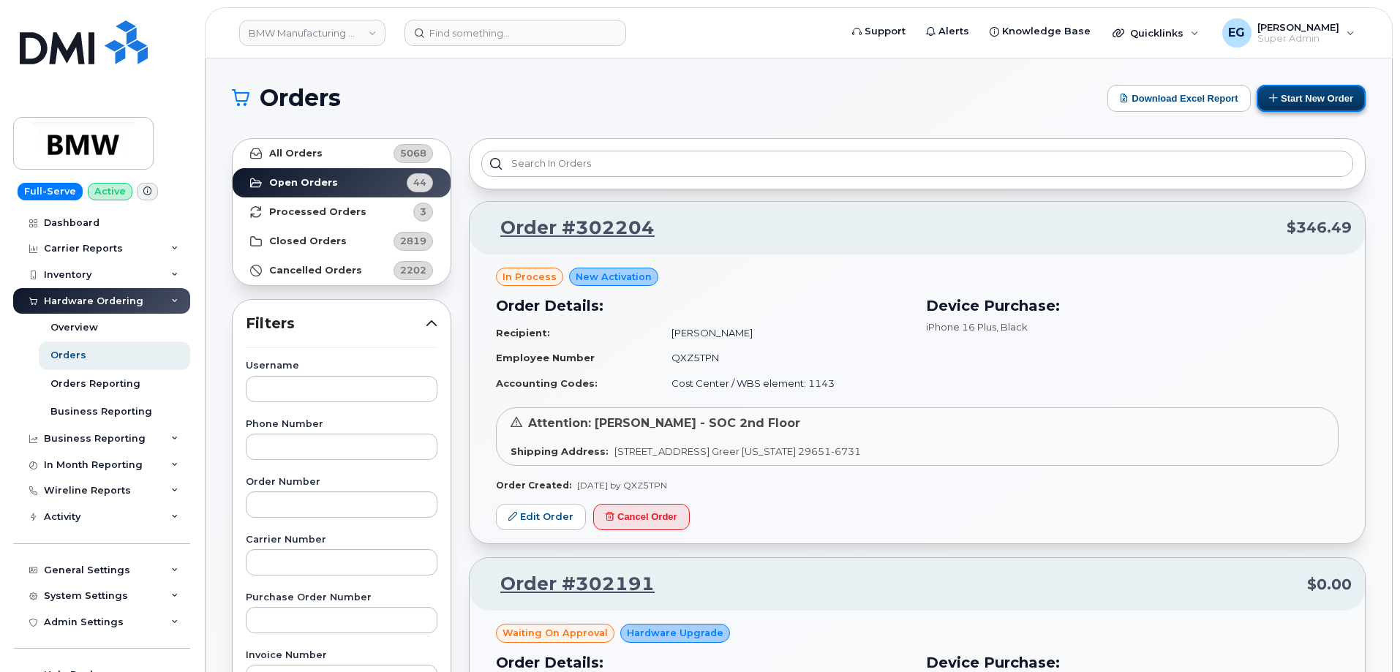
click at [1287, 100] on button "Start New Order" at bounding box center [1311, 98] width 109 height 27
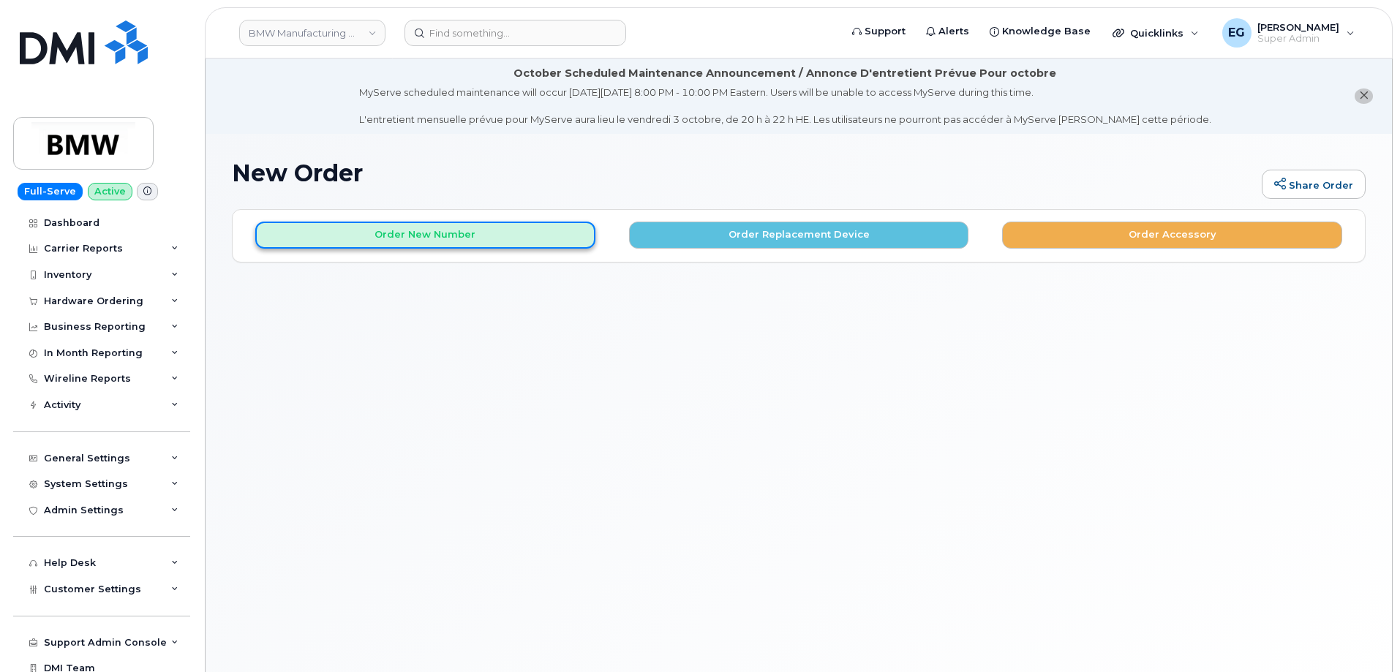
click at [464, 234] on button "Order New Number" at bounding box center [425, 235] width 340 height 27
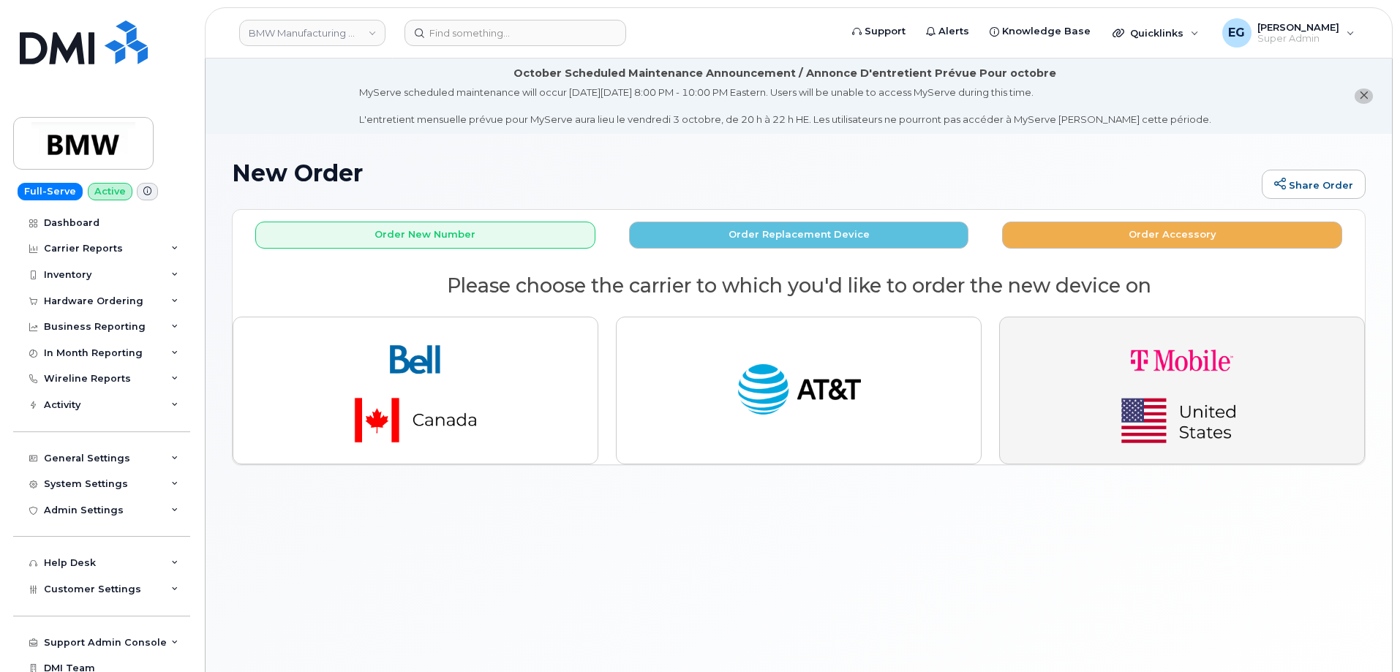
click at [1088, 368] on img "button" at bounding box center [1182, 390] width 205 height 123
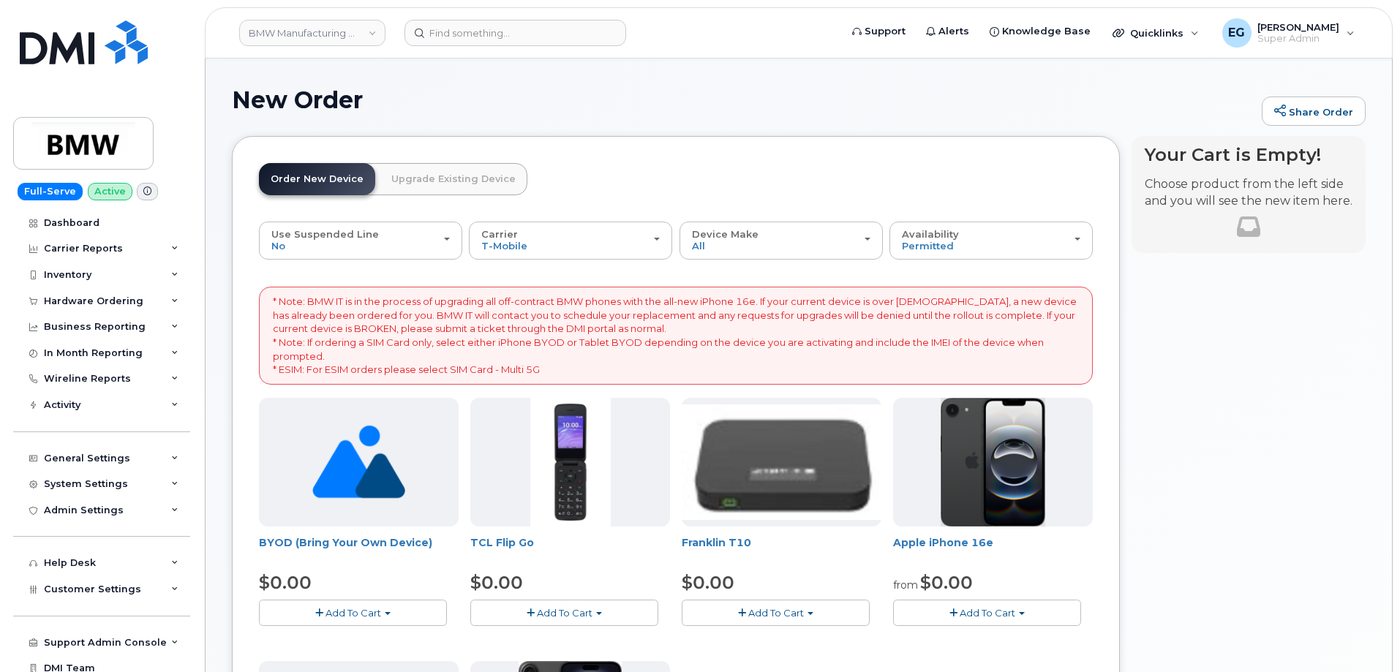
scroll to position [146, 0]
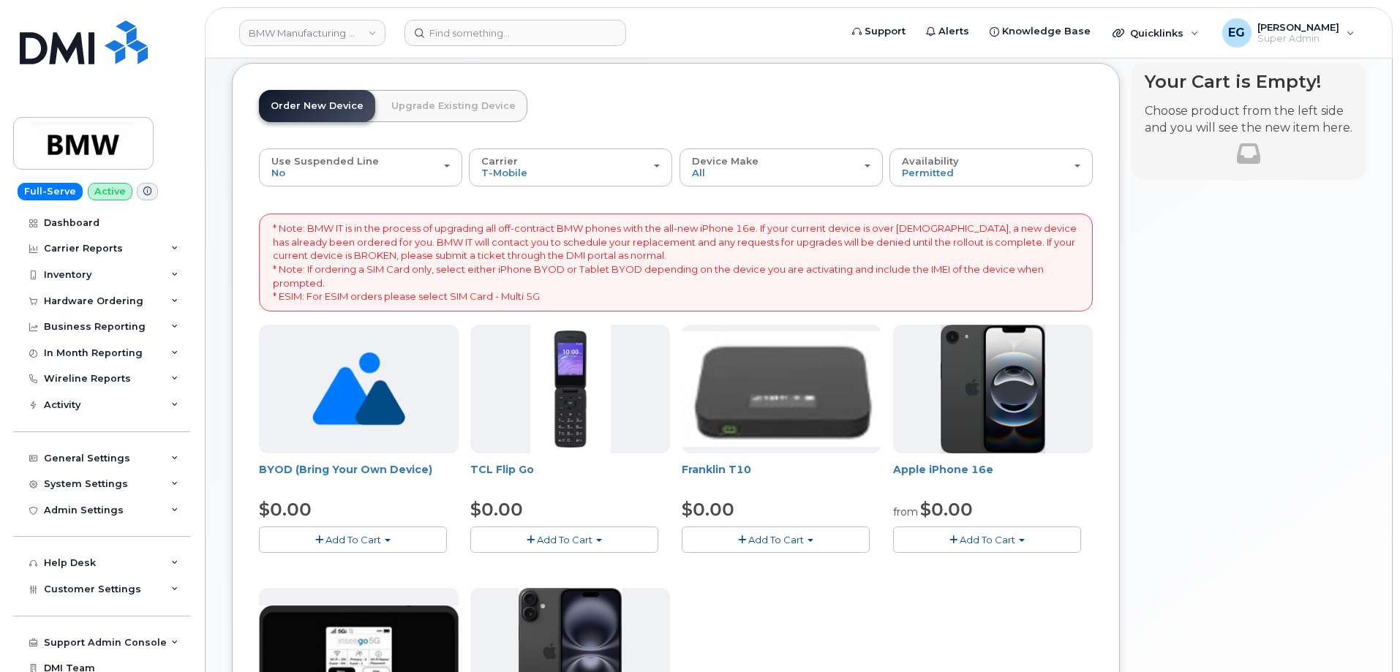
click at [368, 543] on span "Add To Cart" at bounding box center [354, 540] width 56 height 12
click at [297, 571] on link "$0.00 - Activation" at bounding box center [332, 567] width 139 height 18
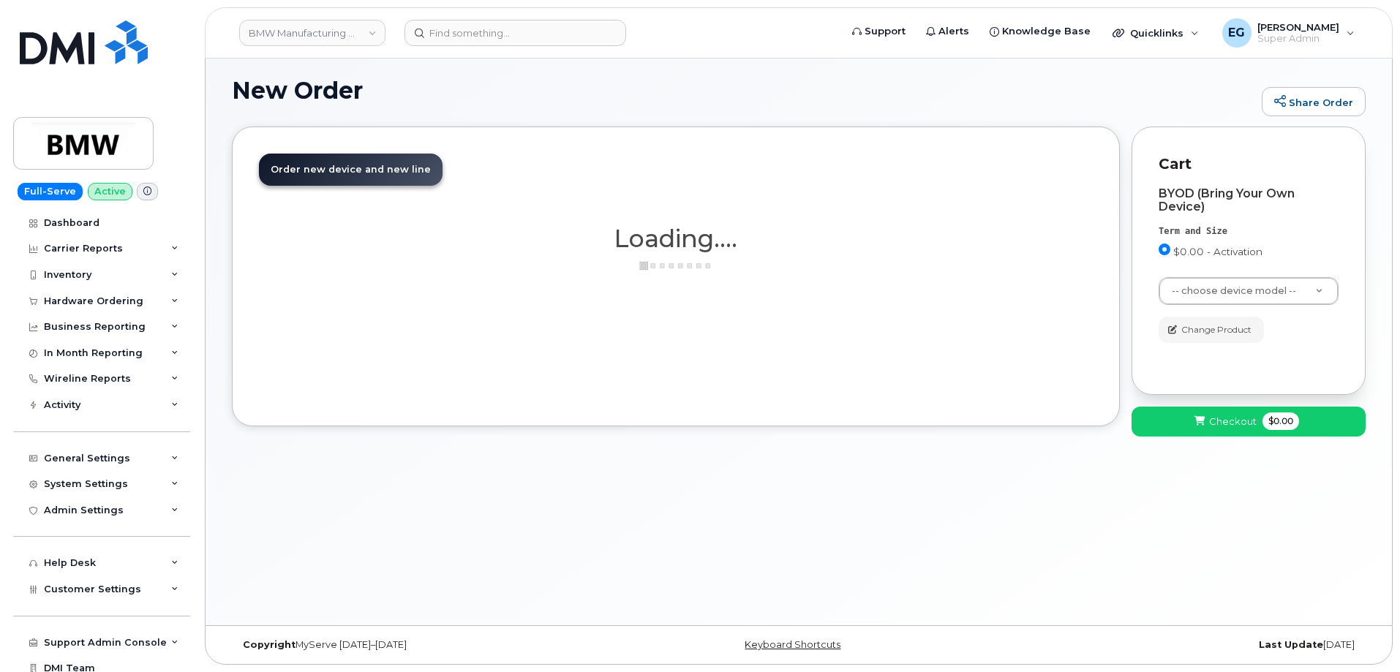
scroll to position [83, 0]
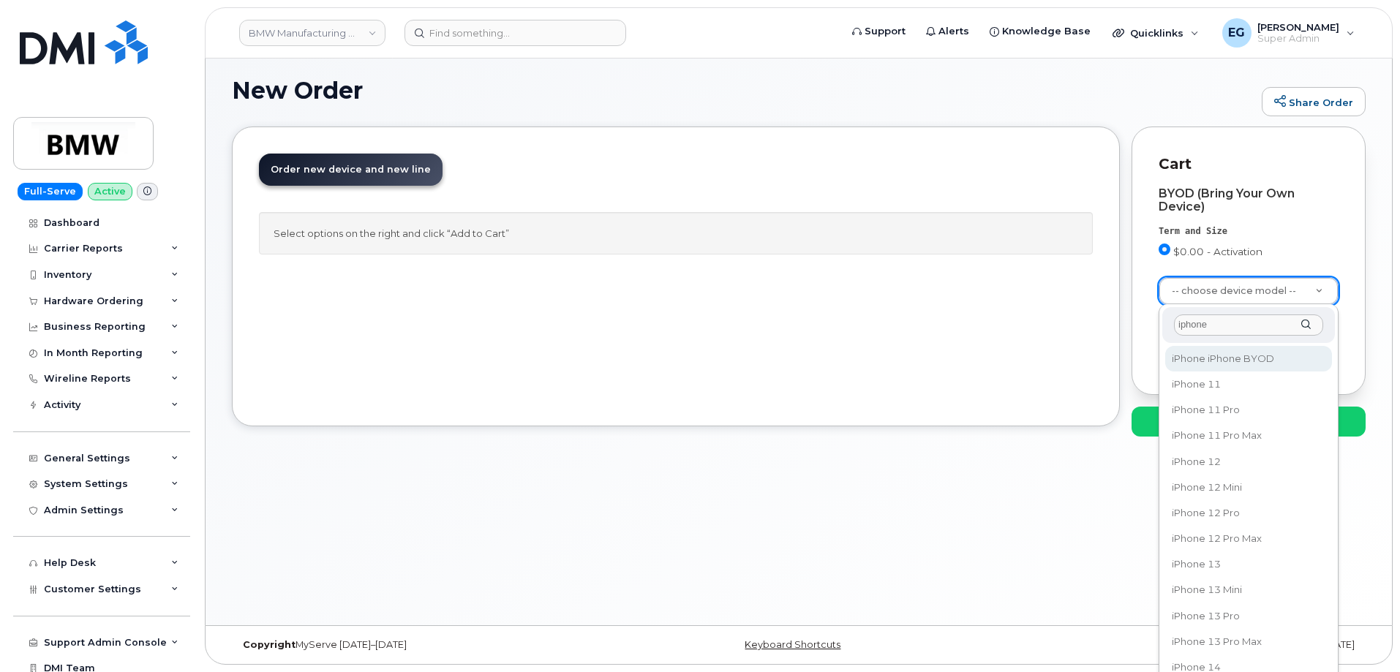
type input "iphone"
select select "2421"
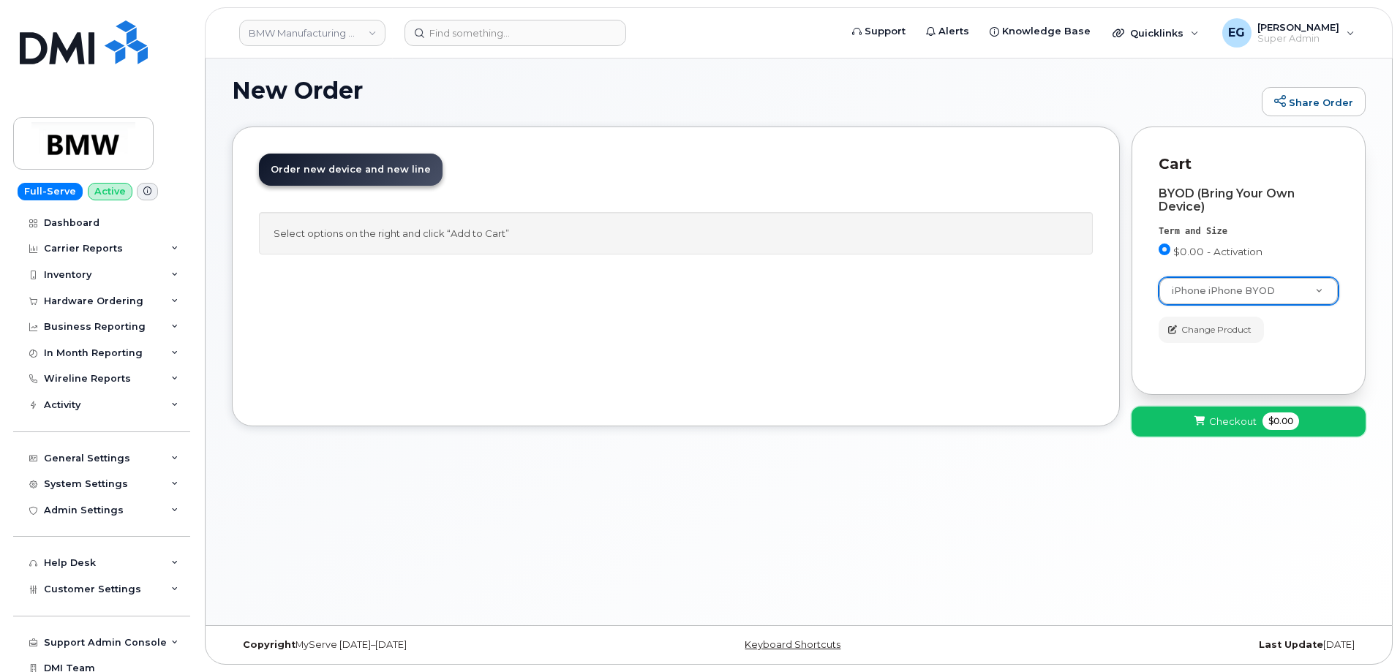
click at [1218, 424] on span "Checkout" at bounding box center [1233, 422] width 48 height 14
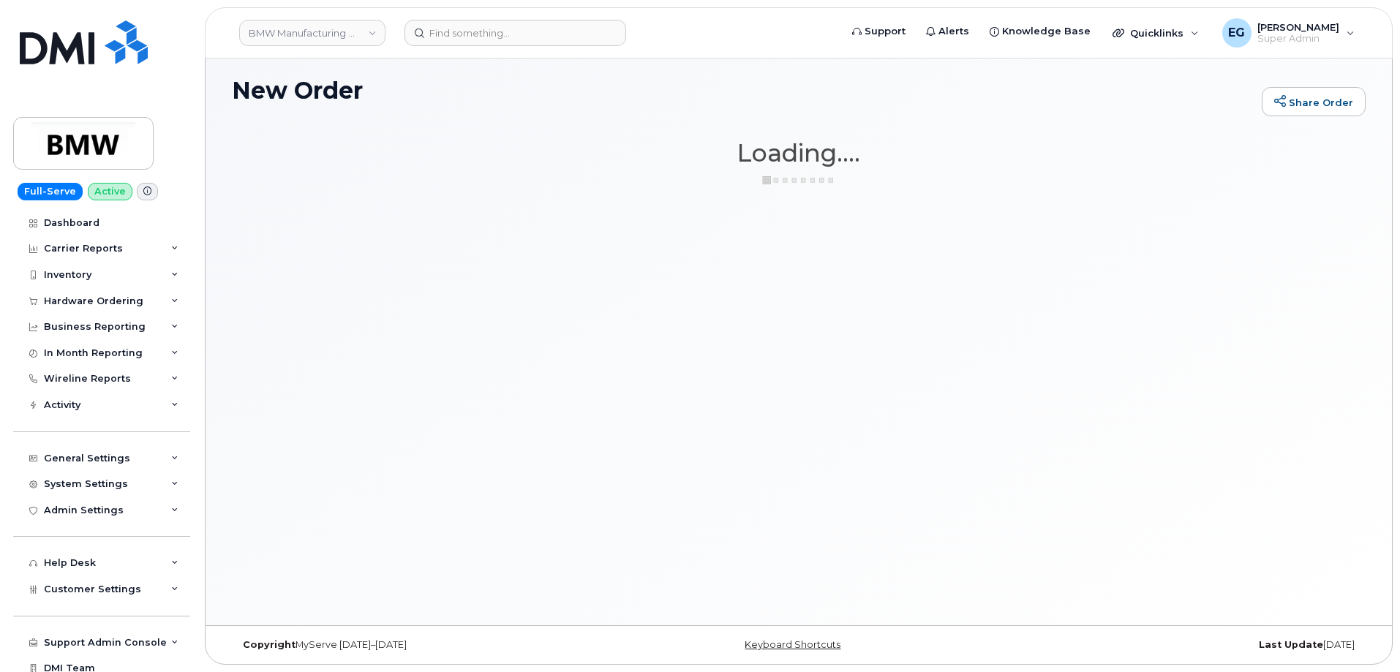
click at [1218, 424] on div "New Order Share Order × Share This Order If you want to allow others to create …" at bounding box center [799, 338] width 1186 height 574
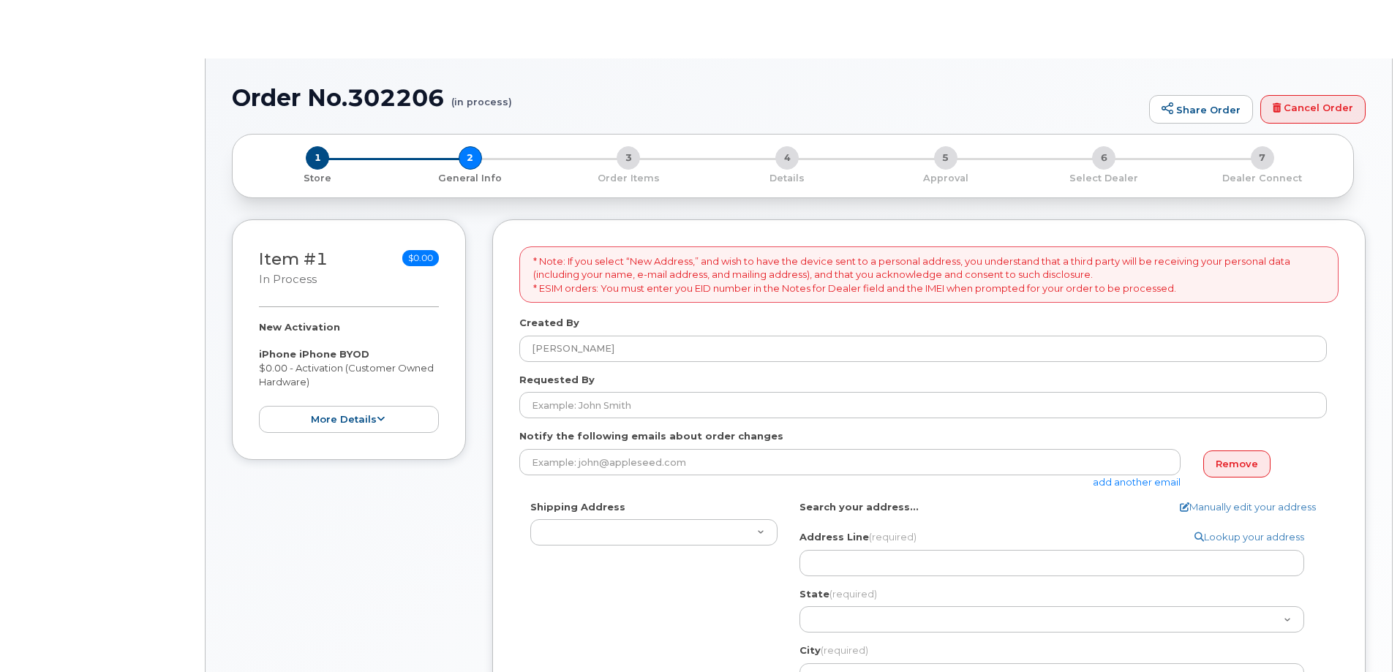
select select
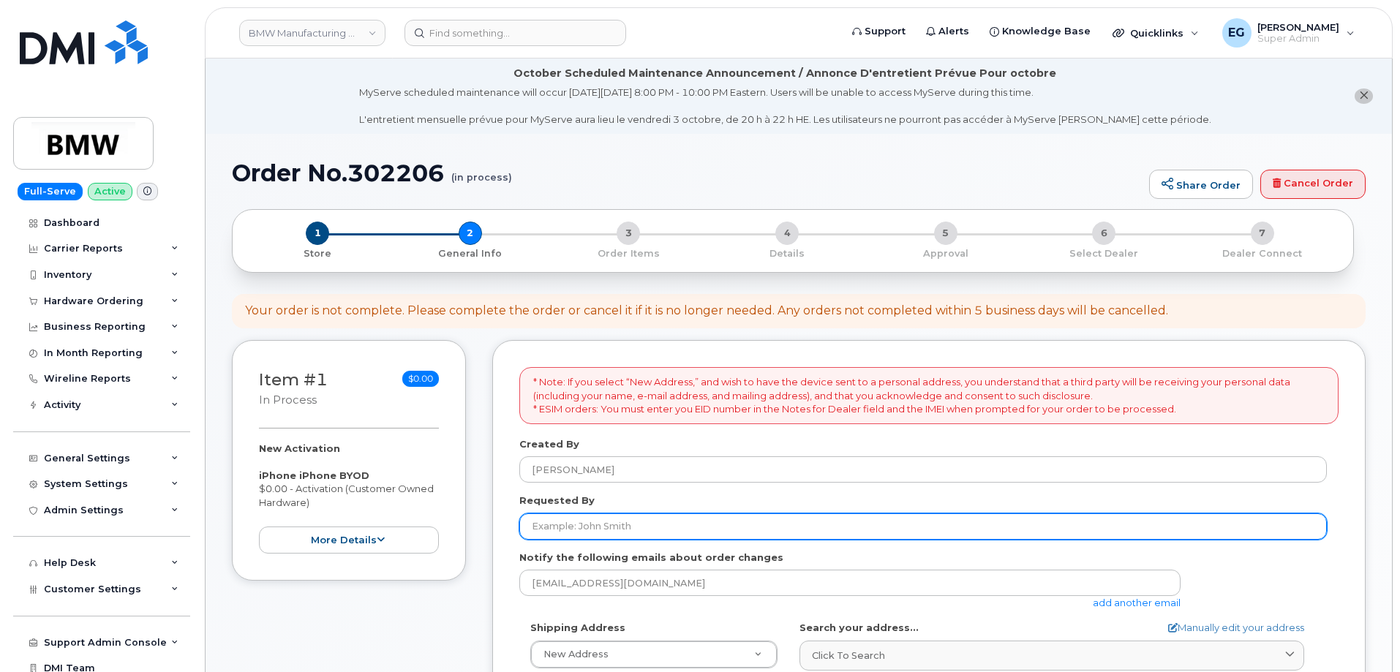
click at [612, 519] on input "Requested By" at bounding box center [923, 527] width 808 height 26
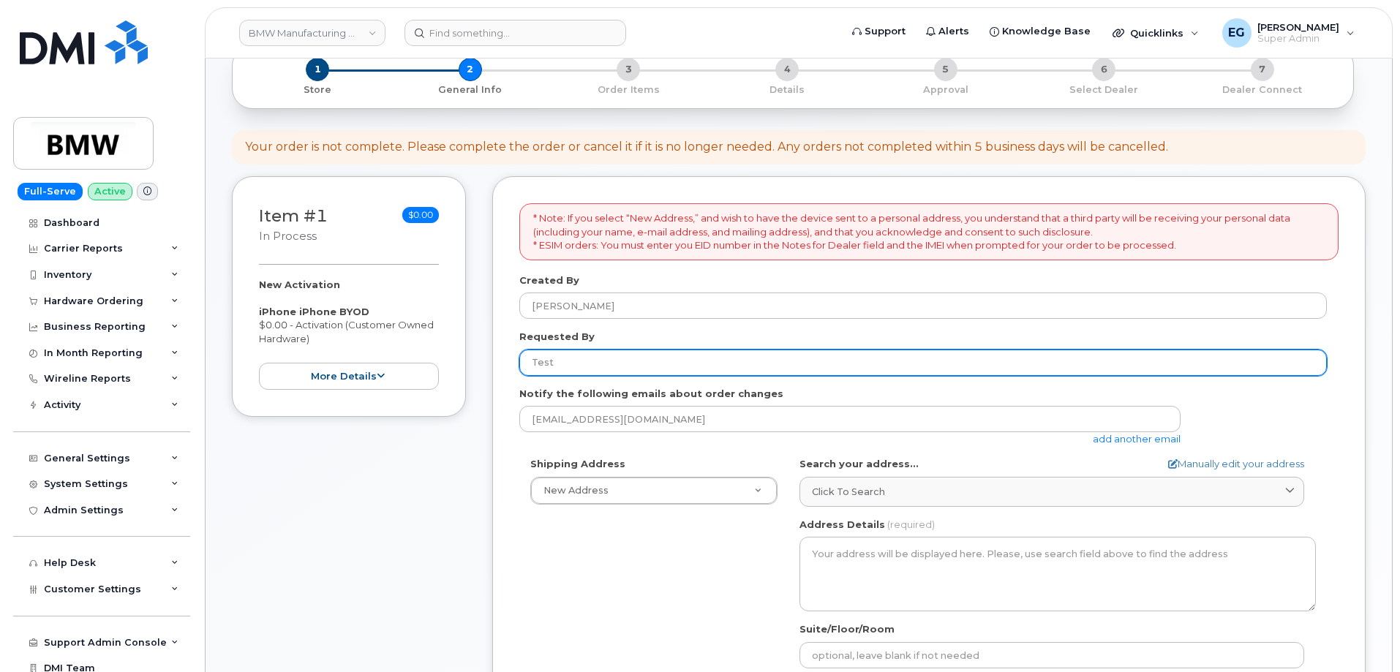
scroll to position [178, 0]
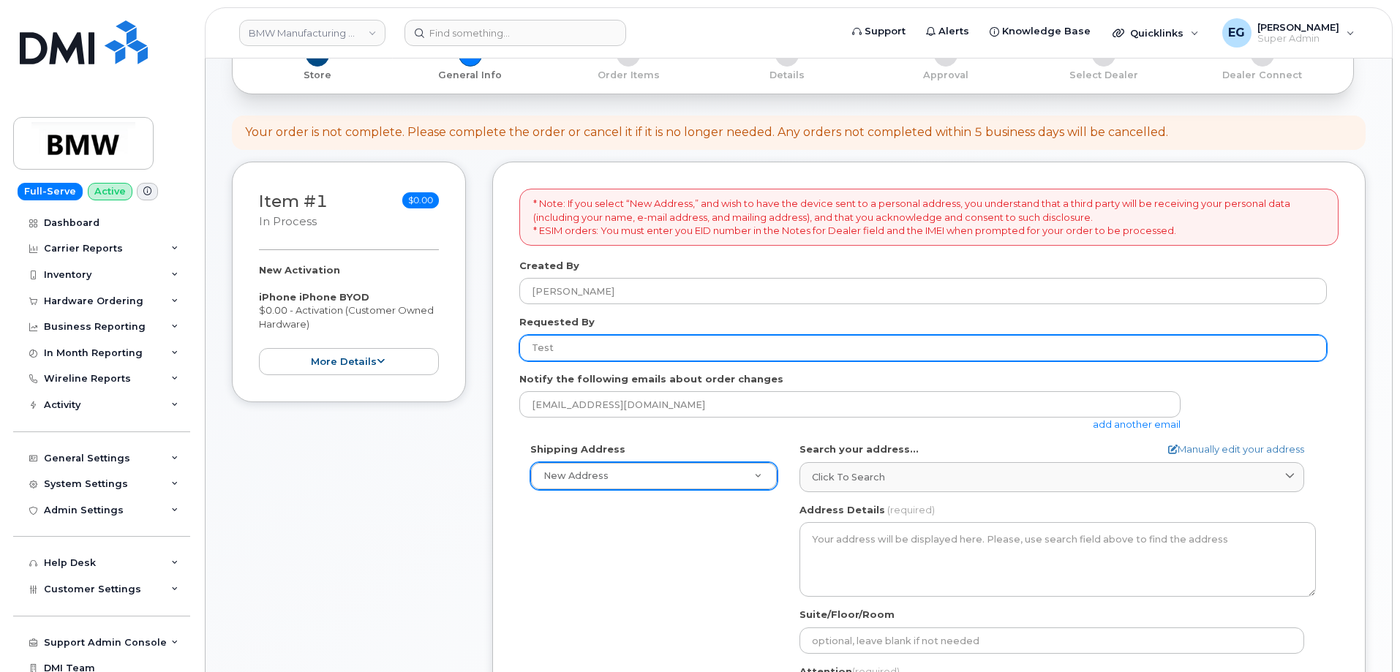
type input "Test"
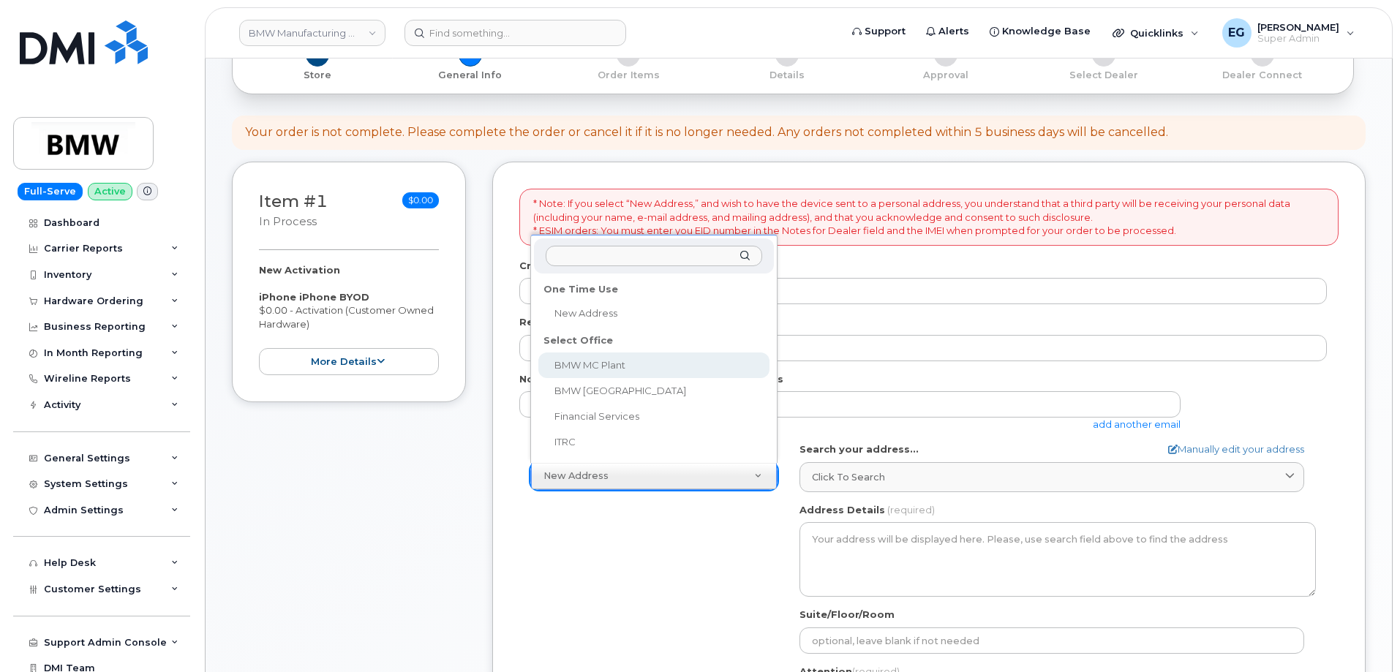
select select
type textarea "1400 Highway 101 S GREER SC 29651-6731 UNITED STATES Greer South Carolina 29651…"
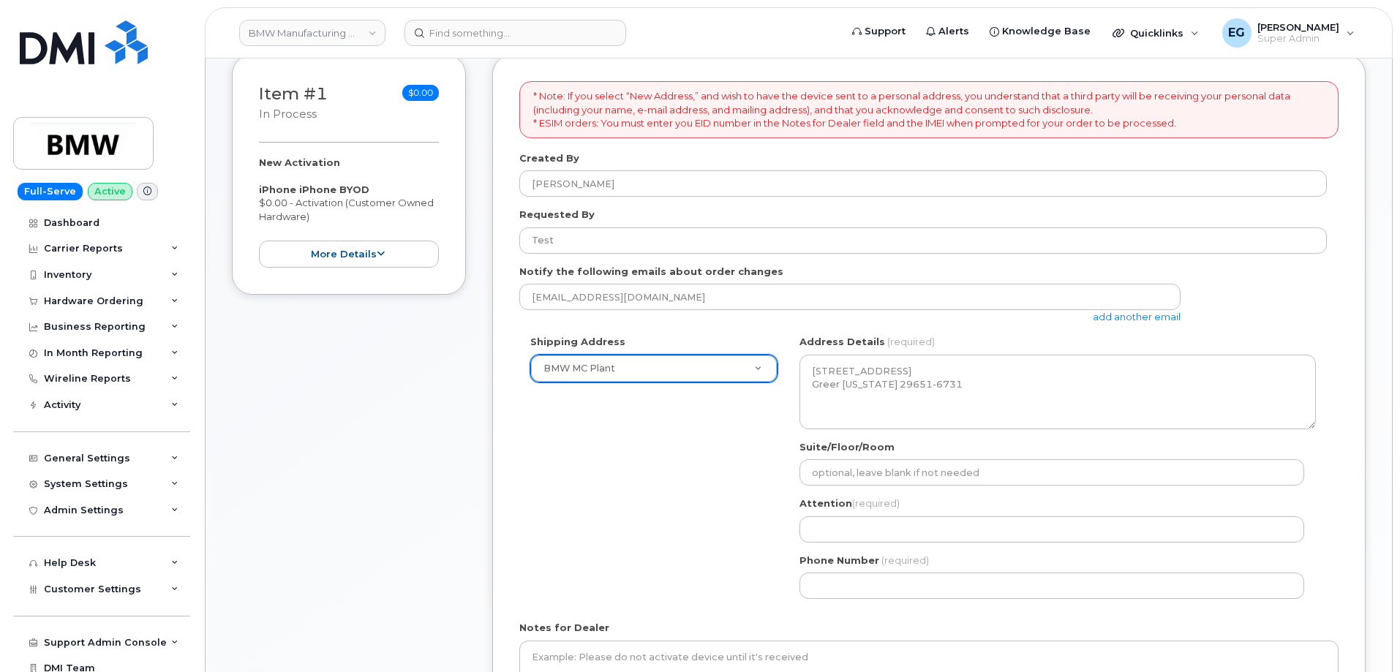
scroll to position [325, 0]
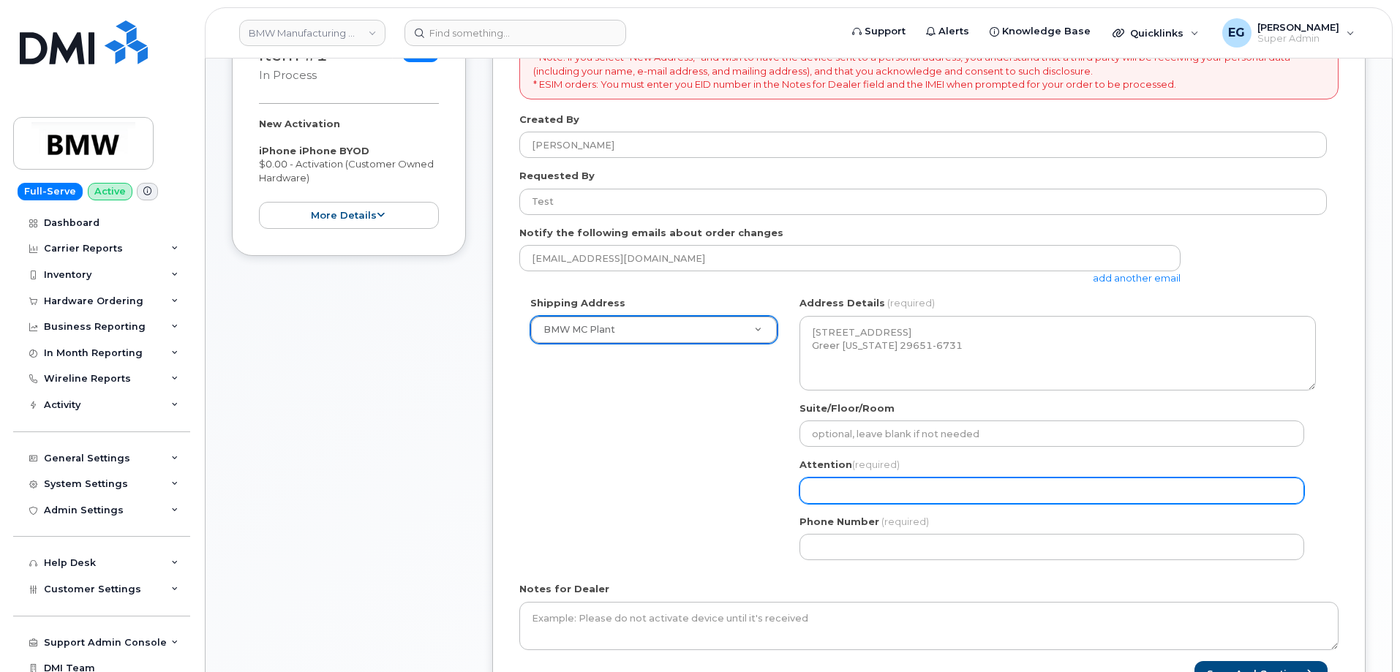
click at [868, 496] on input "Attention (required)" at bounding box center [1052, 491] width 505 height 26
select select
type input "T"
select select
type input "Te"
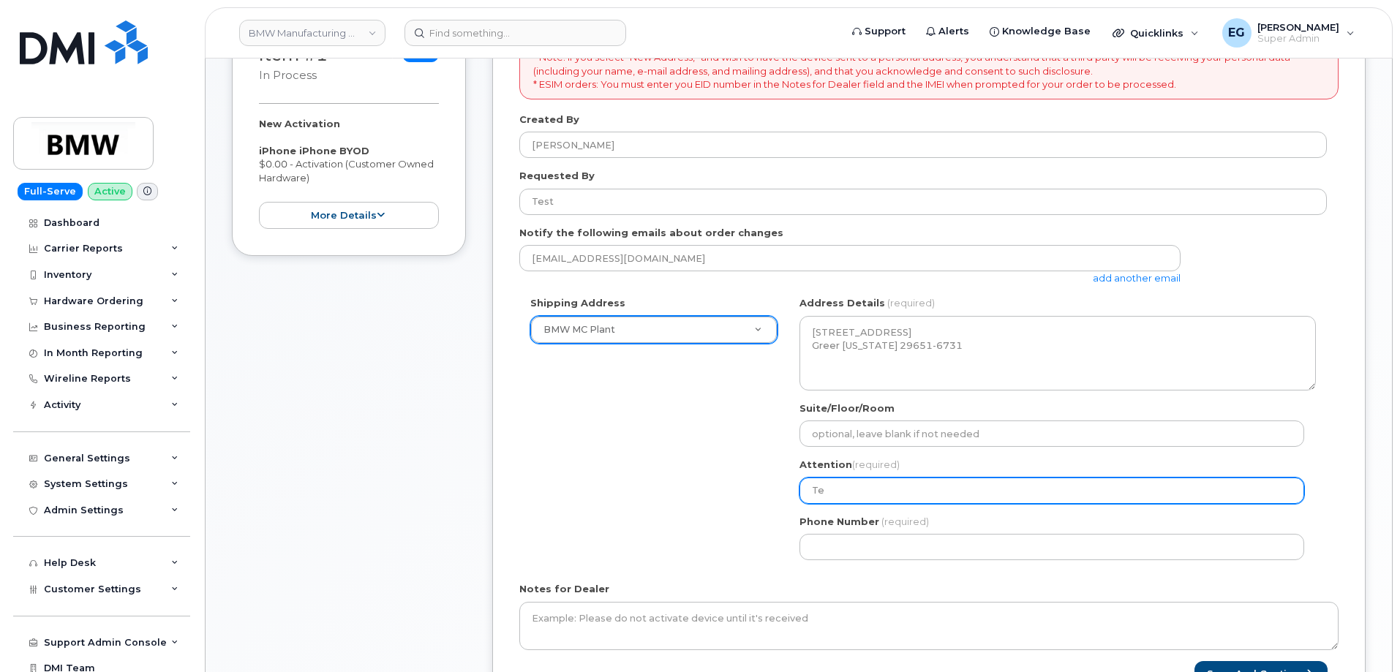
select select
type input "Tes"
select select
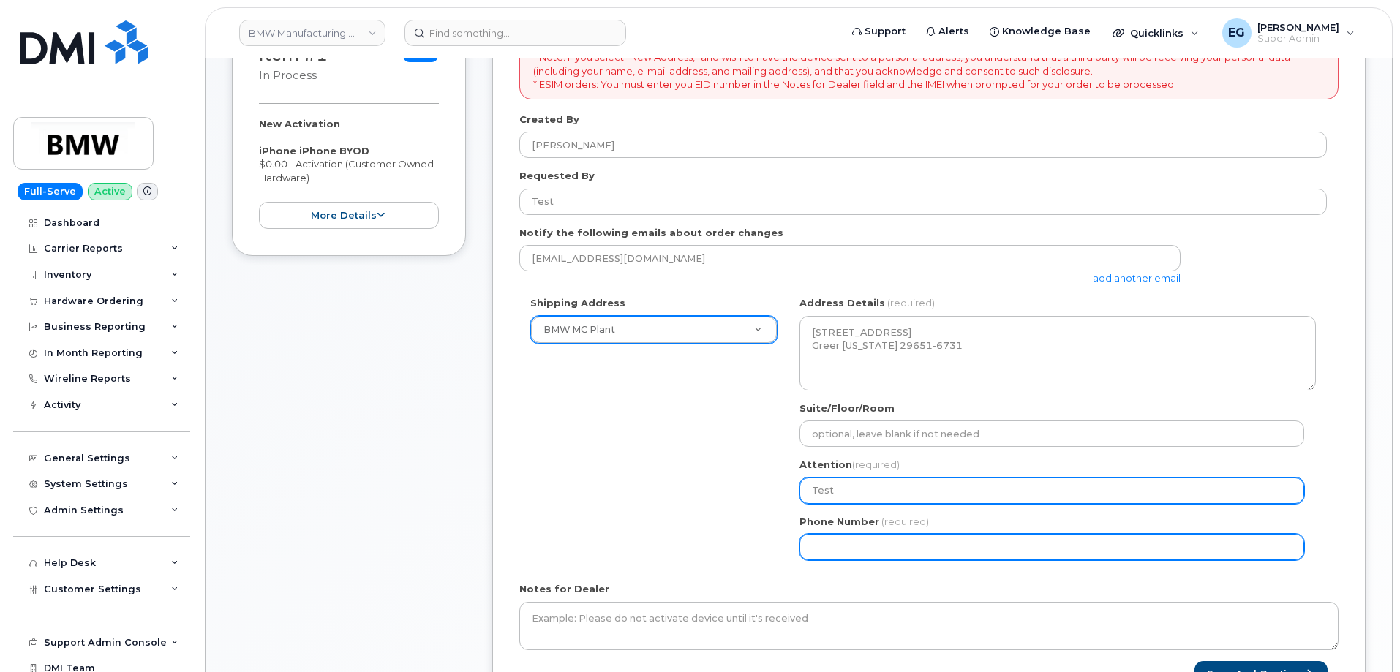
type input "Test"
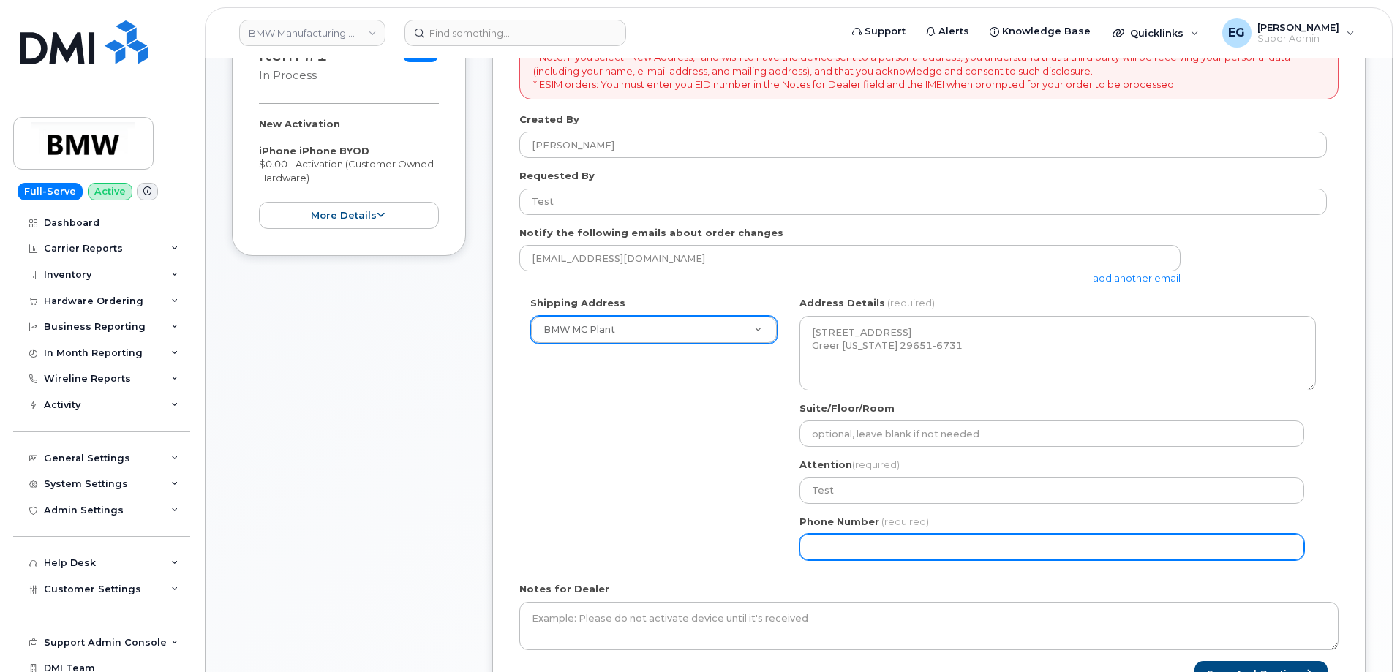
click at [860, 544] on input "Phone Number" at bounding box center [1052, 547] width 505 height 26
select select
type input "773987513"
select select
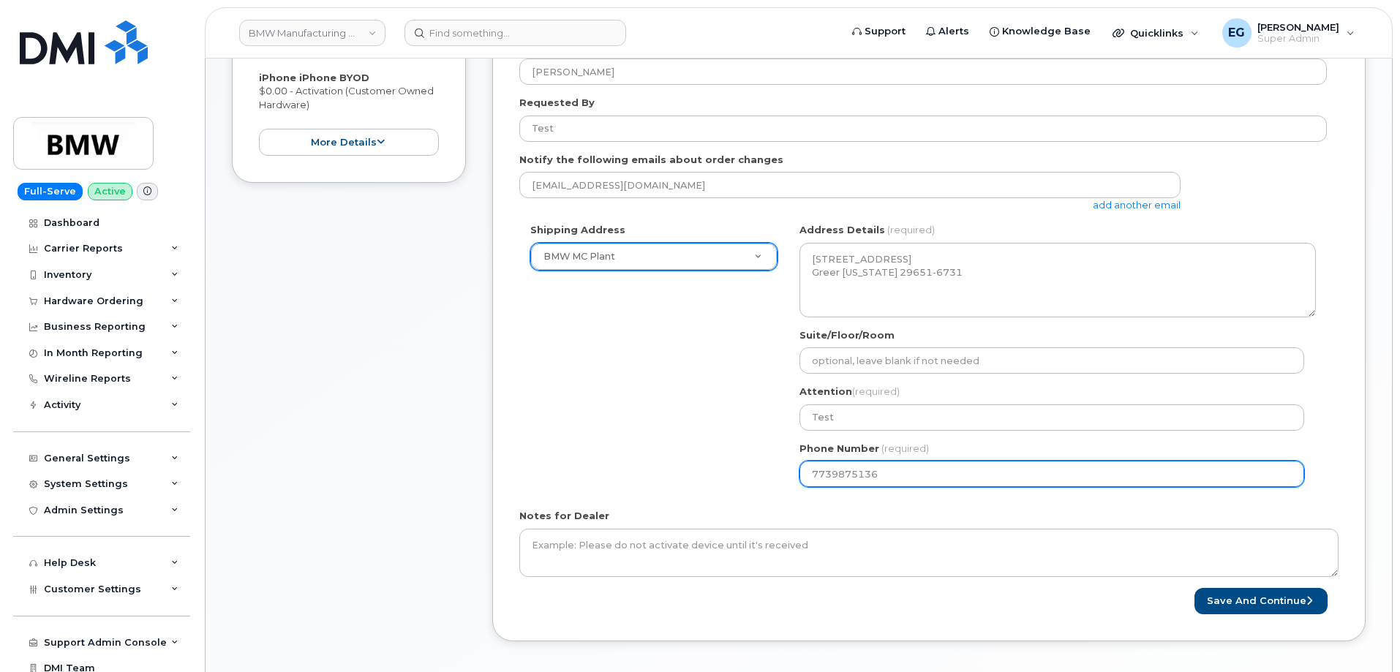
type input "7739875136"
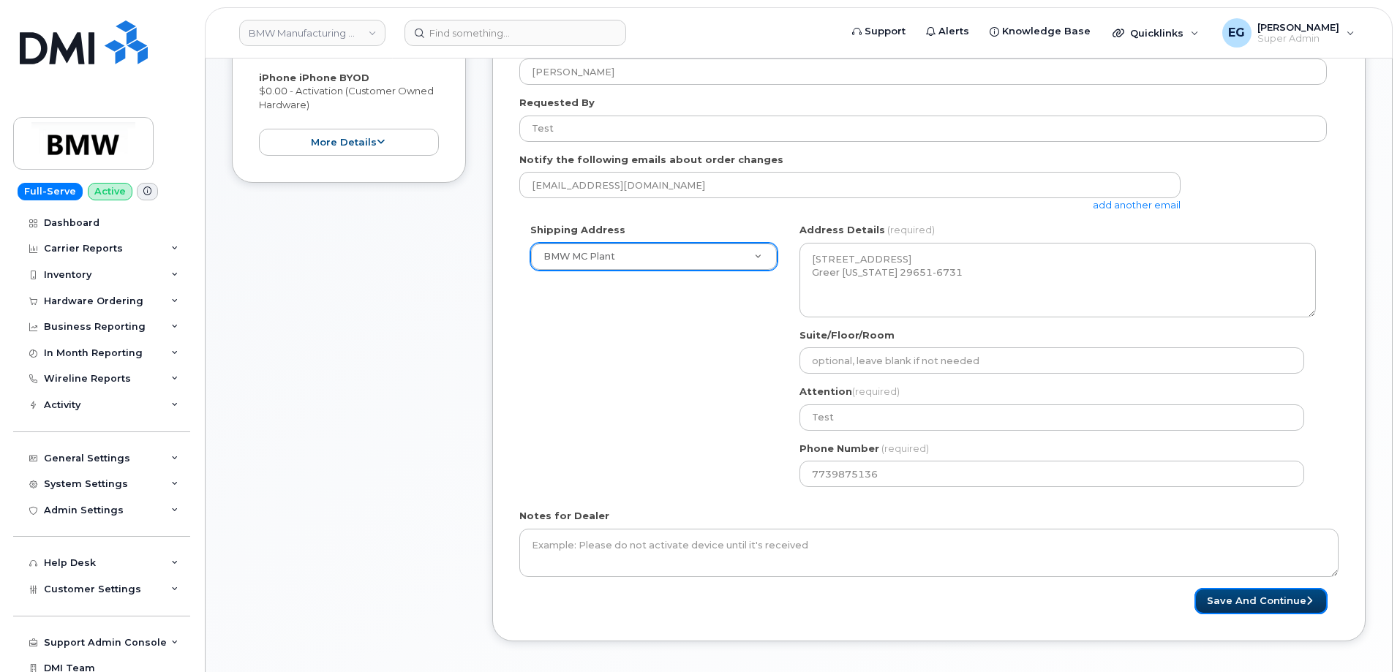
click at [1290, 603] on button "Save and Continue" at bounding box center [1261, 601] width 133 height 27
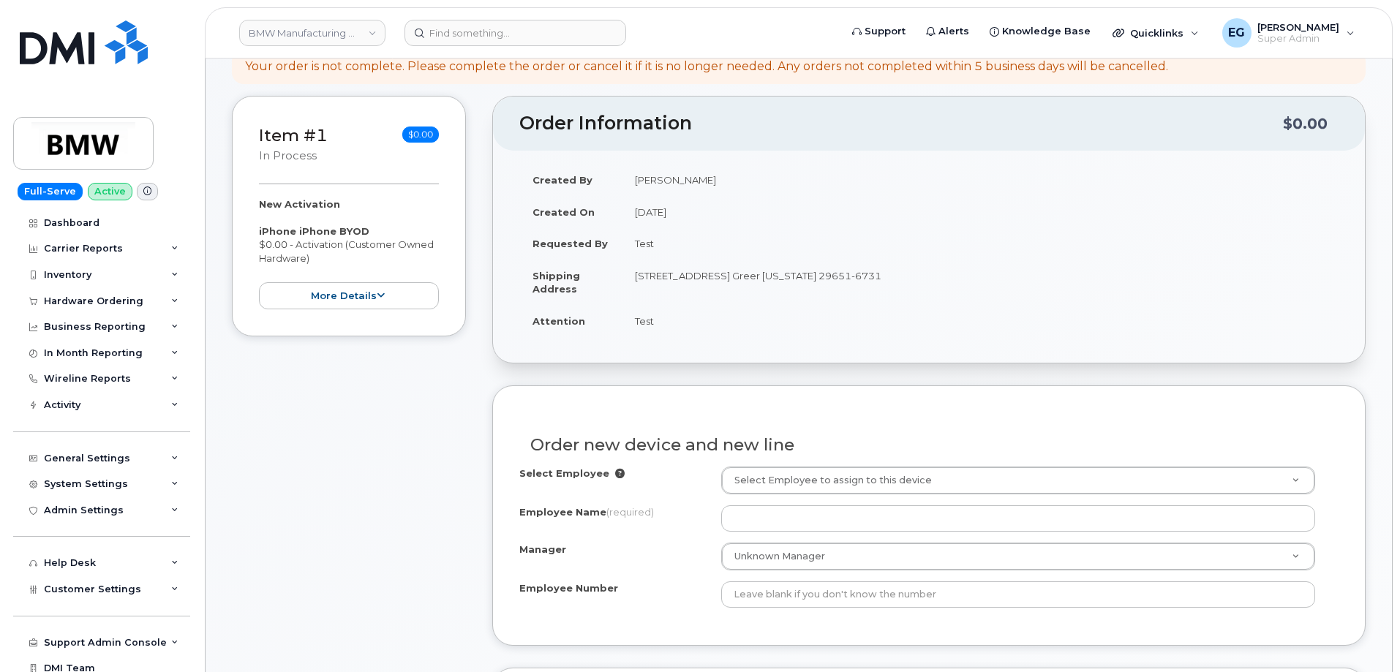
scroll to position [293, 0]
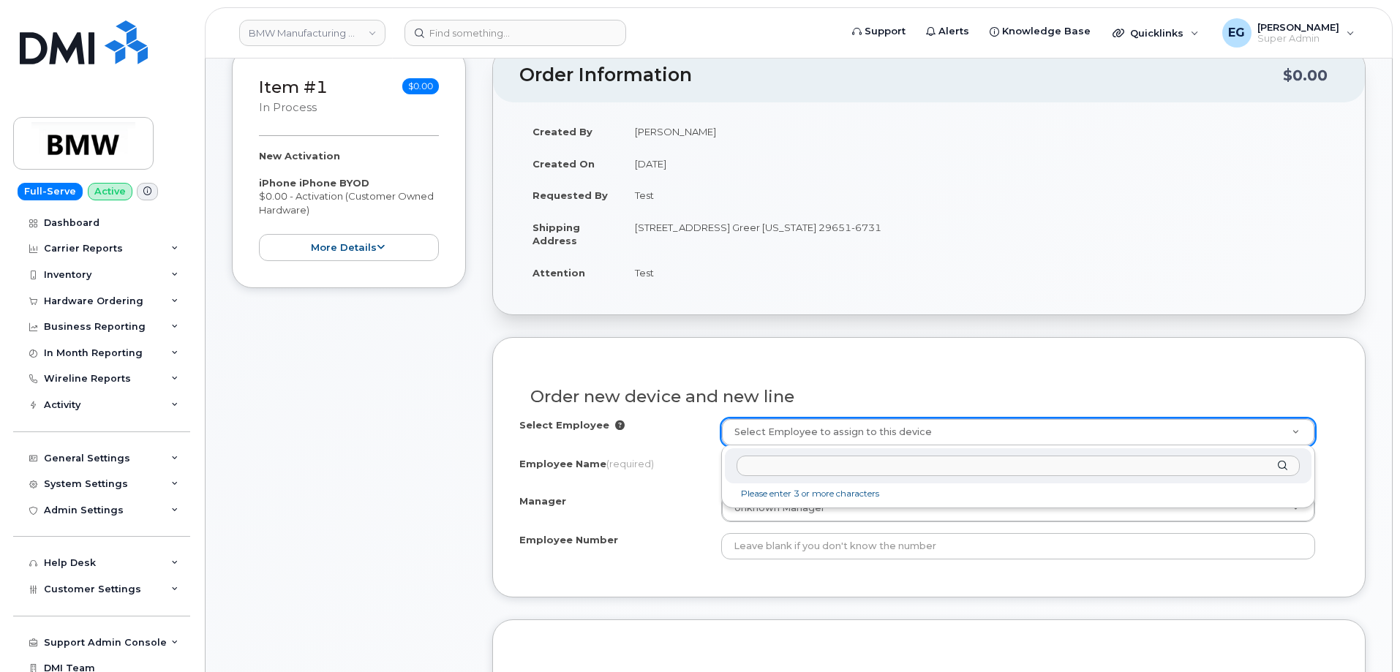
type input "h"
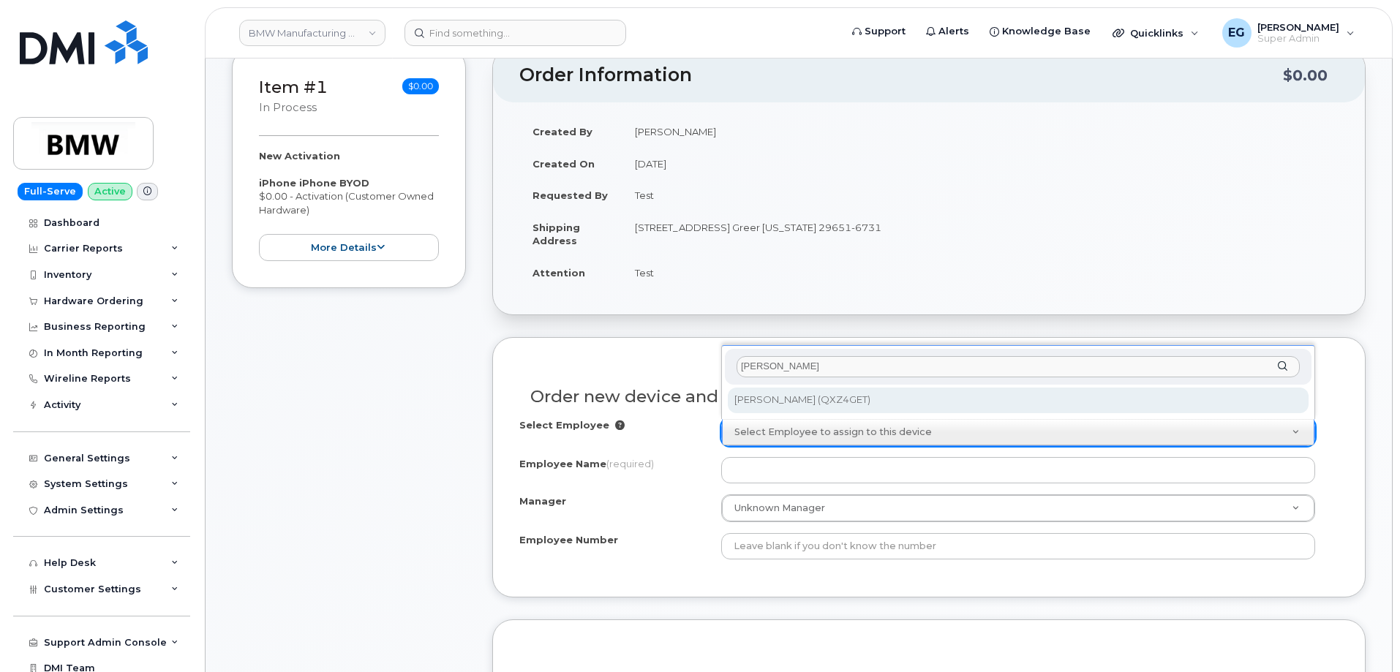
scroll to position [0, 0]
type input "[PERSON_NAME]"
type input "1916114"
type input "[PERSON_NAME]"
type input "QXZ4GET"
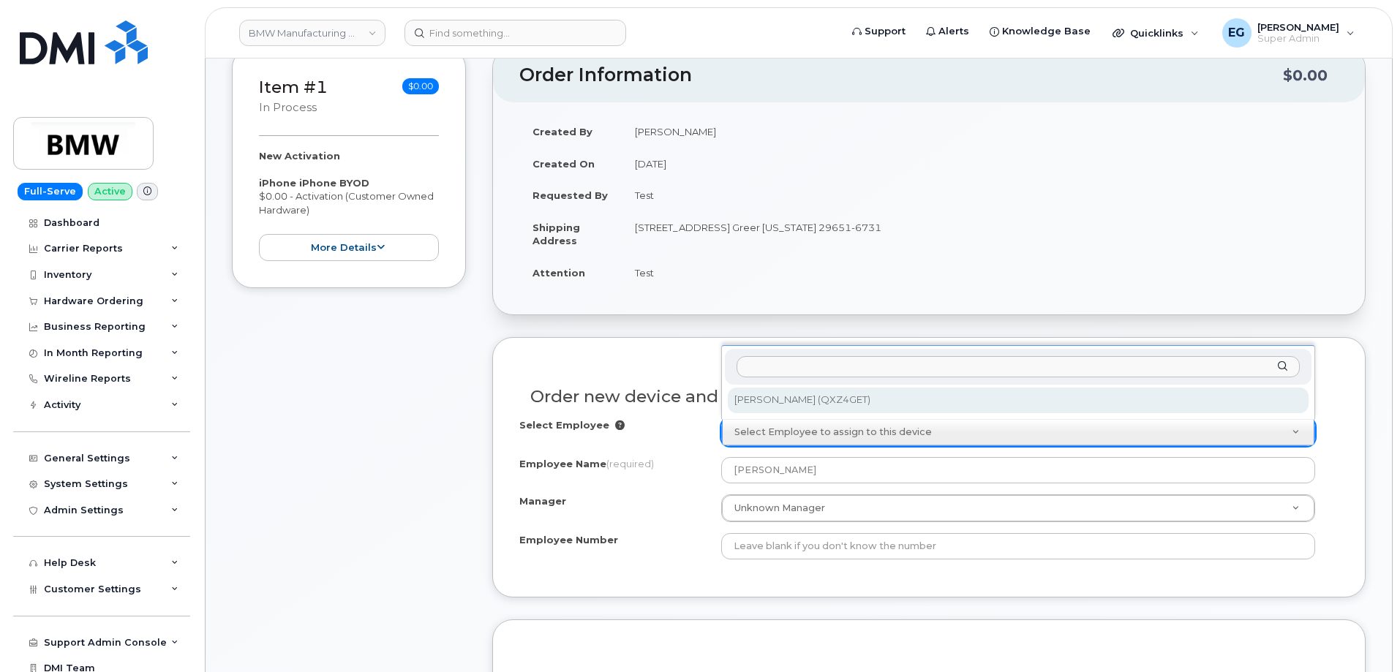
type input "1331"
select select "1895466"
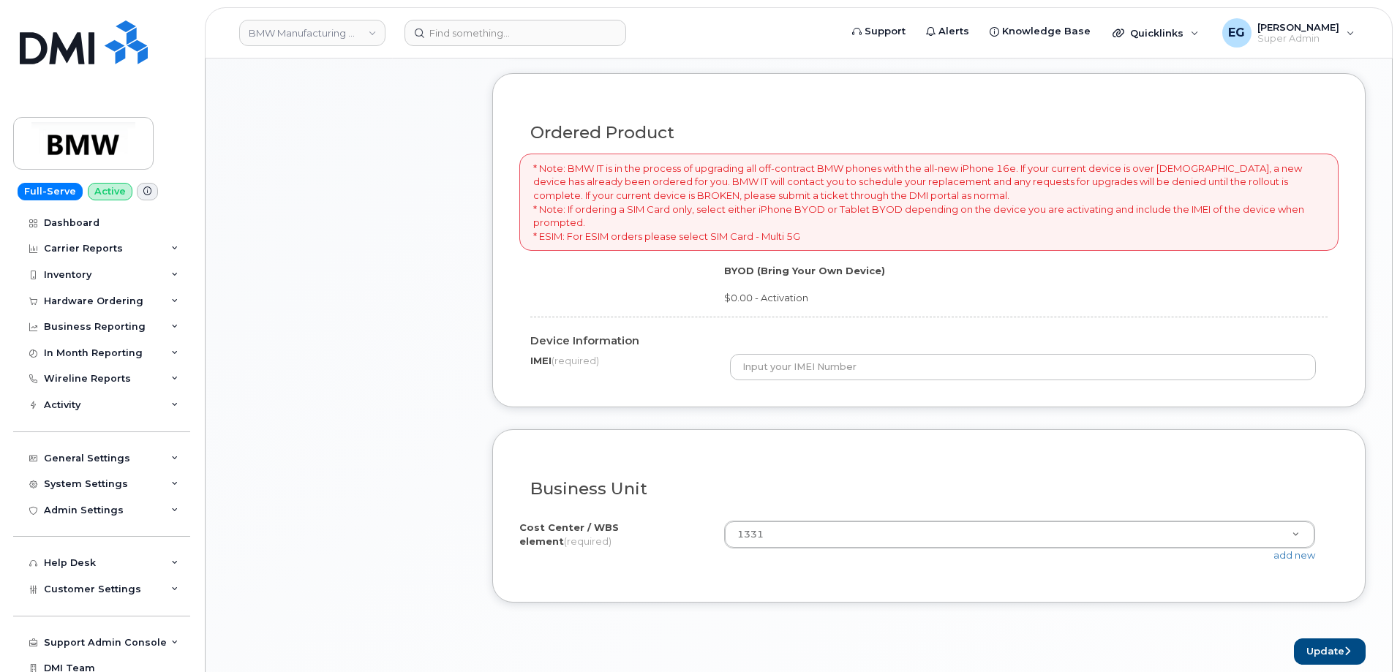
scroll to position [1097, 0]
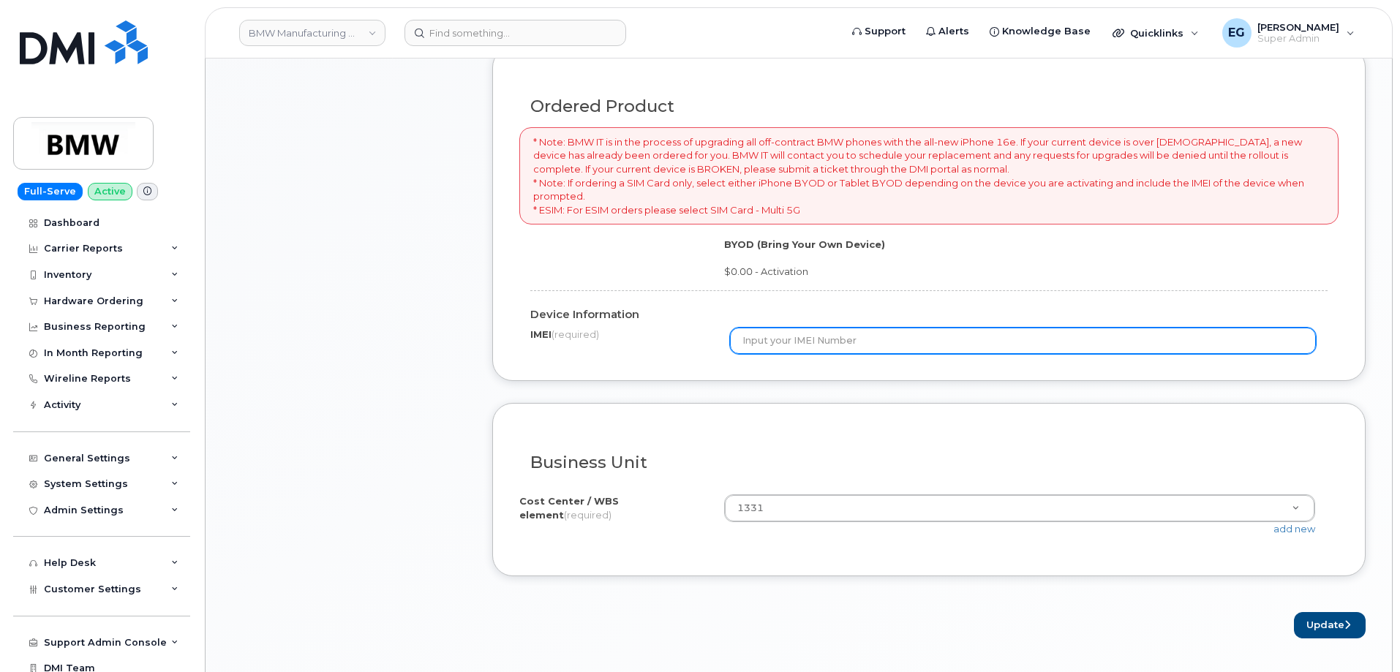
click at [814, 339] on input "text" at bounding box center [1023, 341] width 587 height 26
type input "11111111111111"
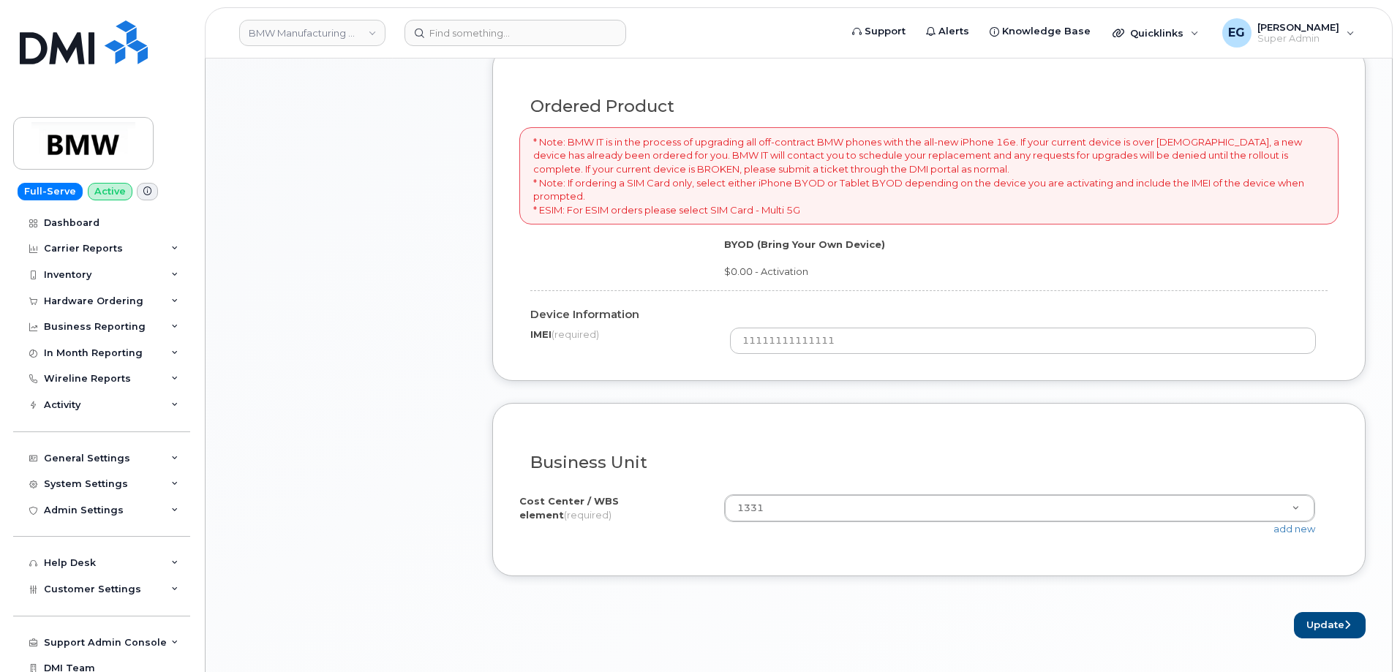
click at [690, 387] on form "Existing User Additional cost to upgrading the device Selected device is Eligib…" at bounding box center [928, 86] width 873 height 1106
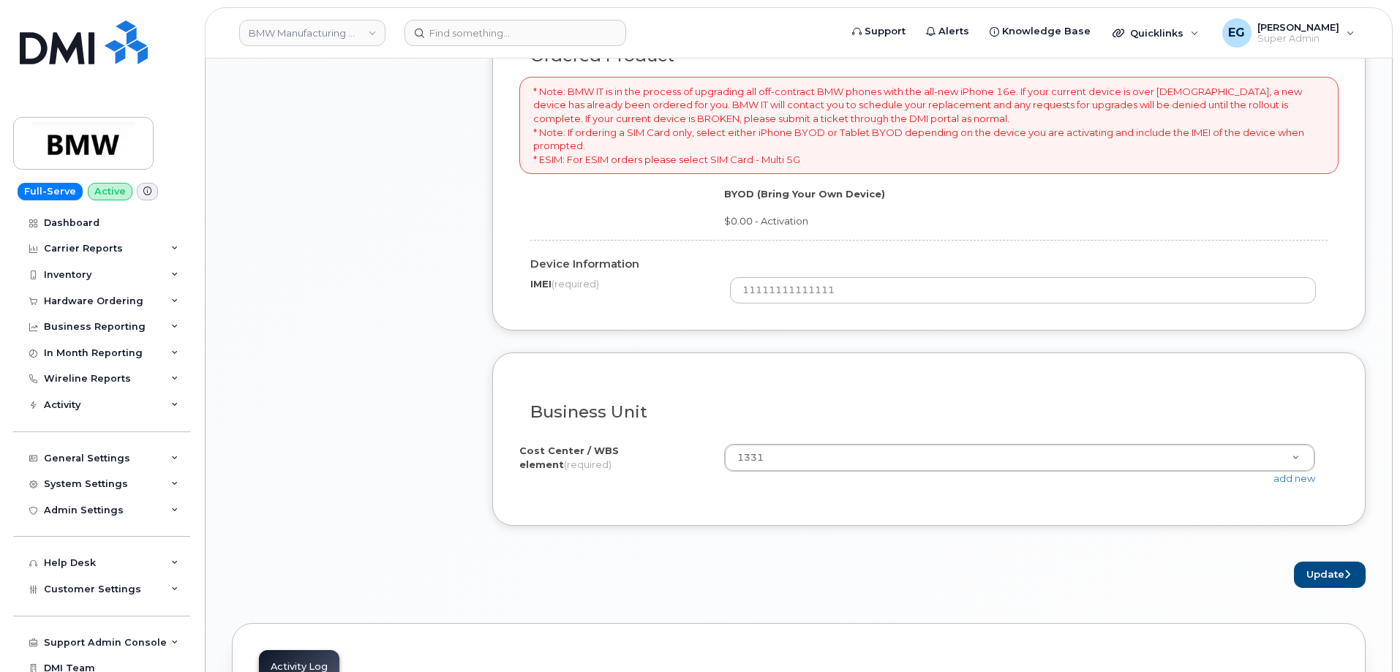
scroll to position [1170, 0]
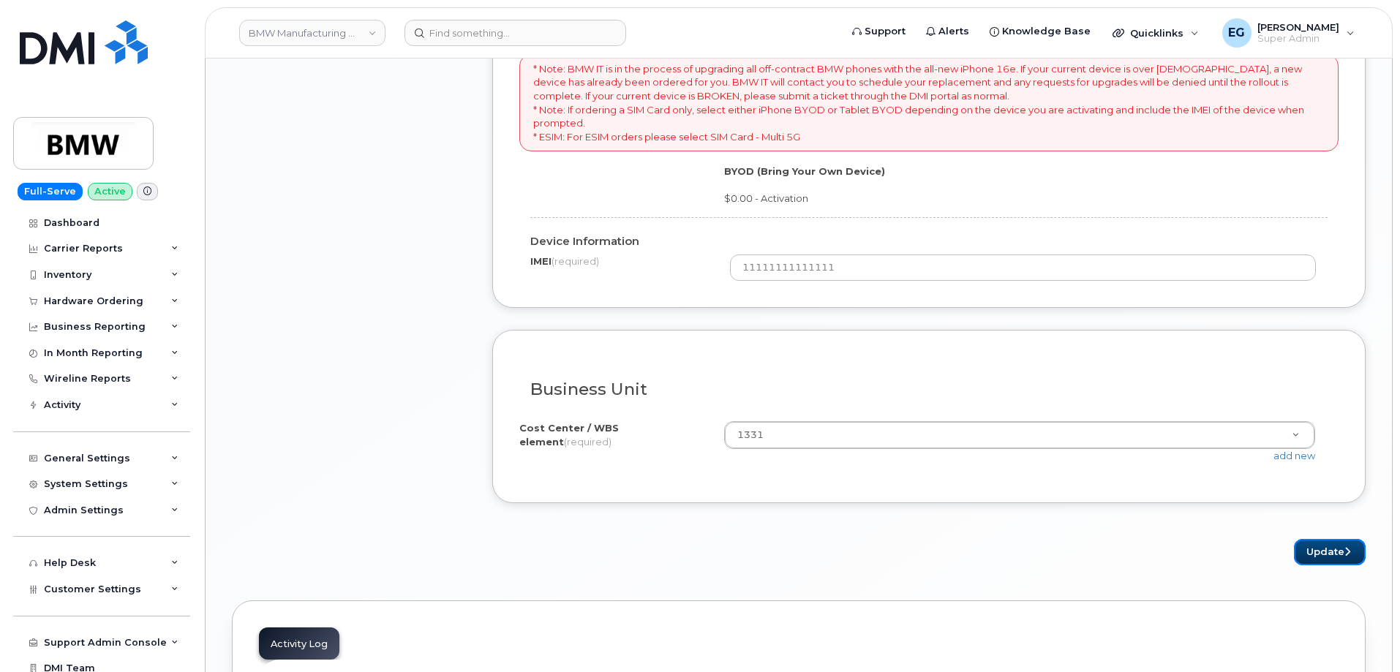
click at [1324, 550] on button "Update" at bounding box center [1330, 552] width 72 height 27
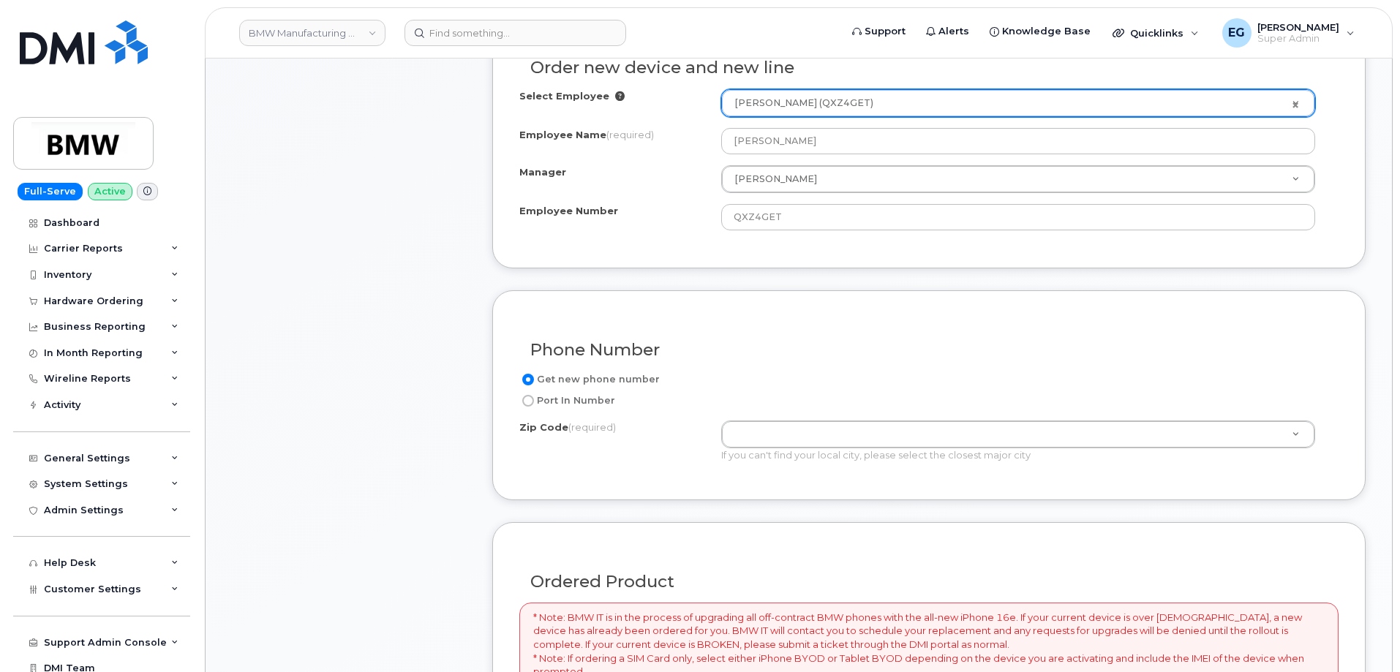
scroll to position [598, 0]
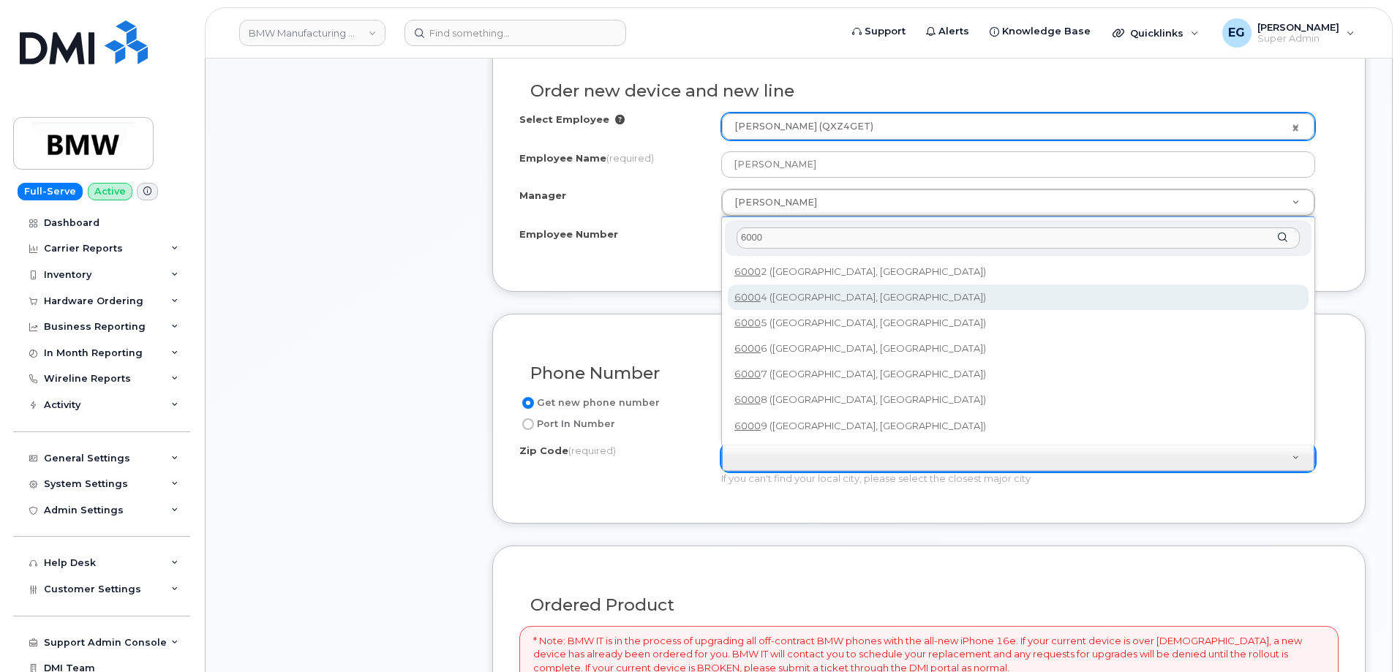
type input "6000"
type input "60004 (Arlington Heights, IL)"
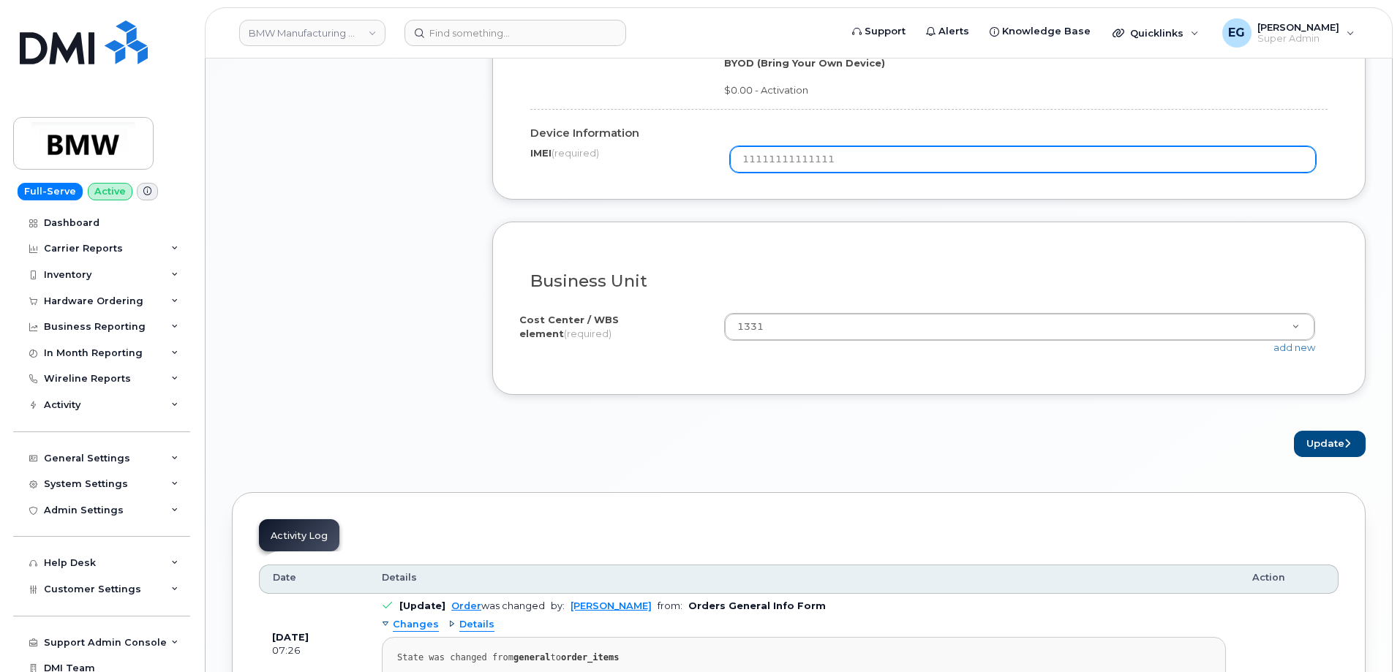
scroll to position [1403, 0]
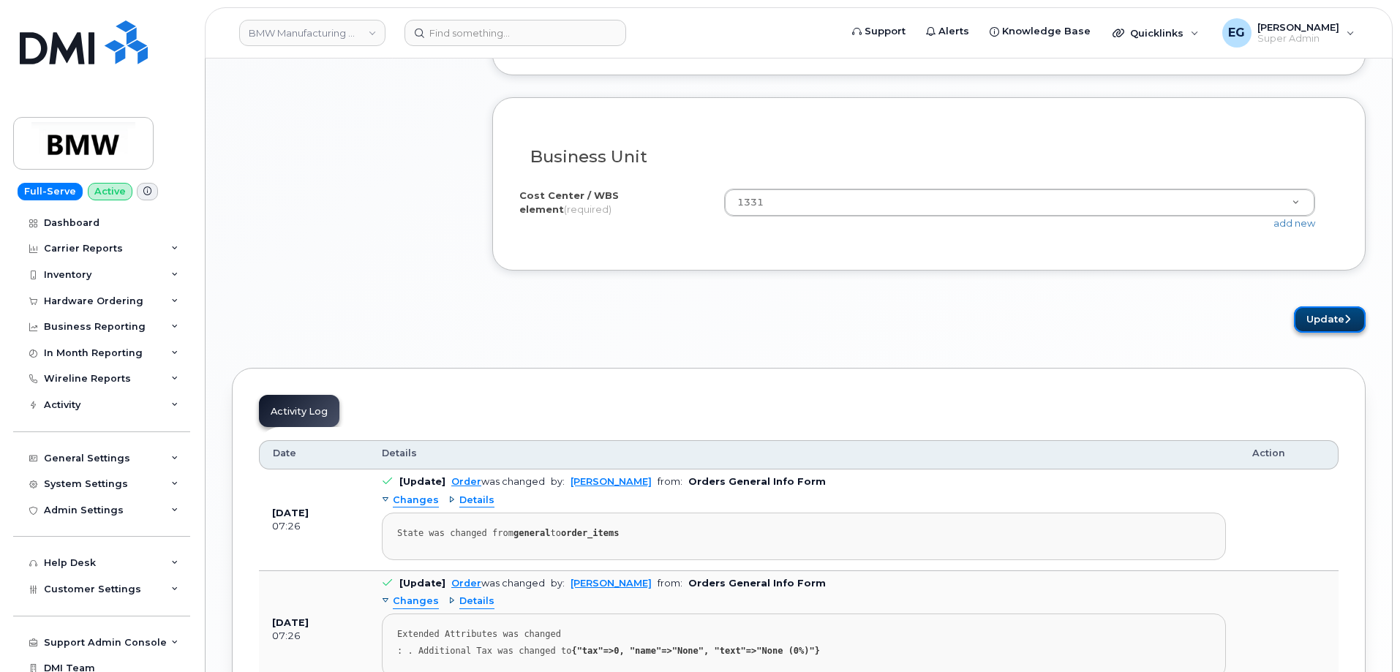
click at [1309, 314] on button "Update" at bounding box center [1330, 319] width 72 height 27
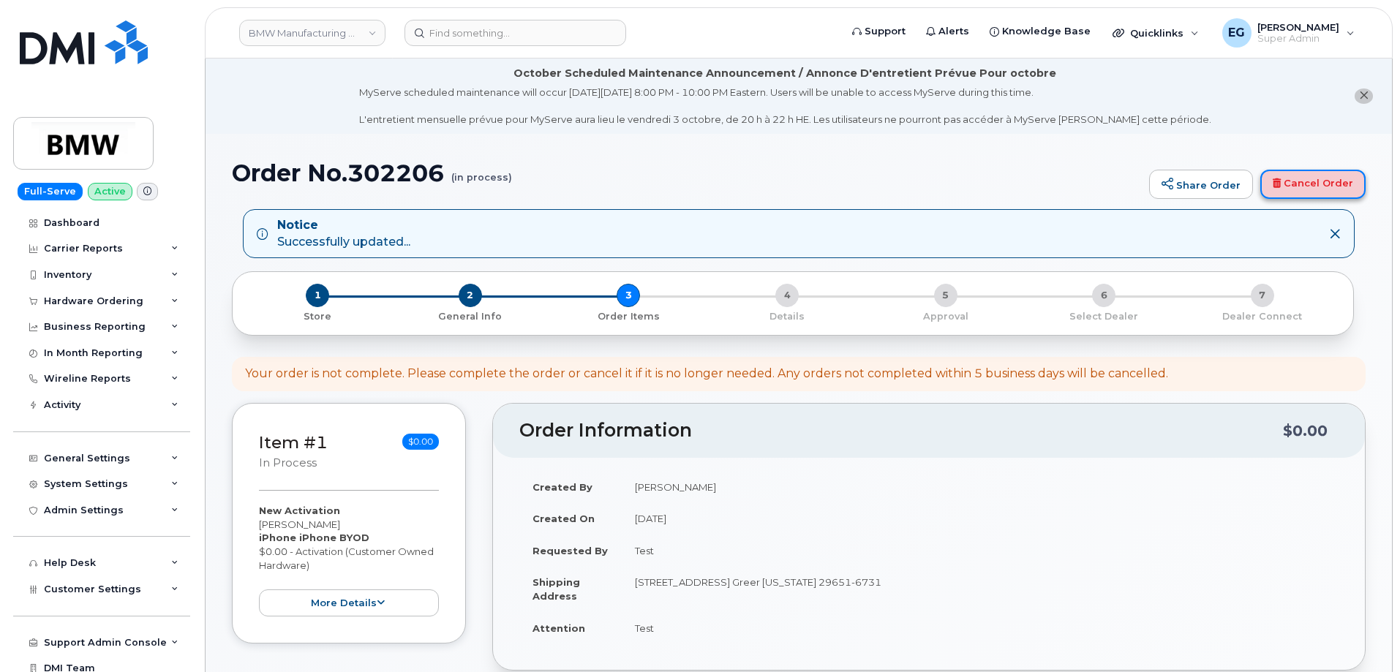
click at [1307, 181] on link "Cancel Order" at bounding box center [1312, 184] width 105 height 29
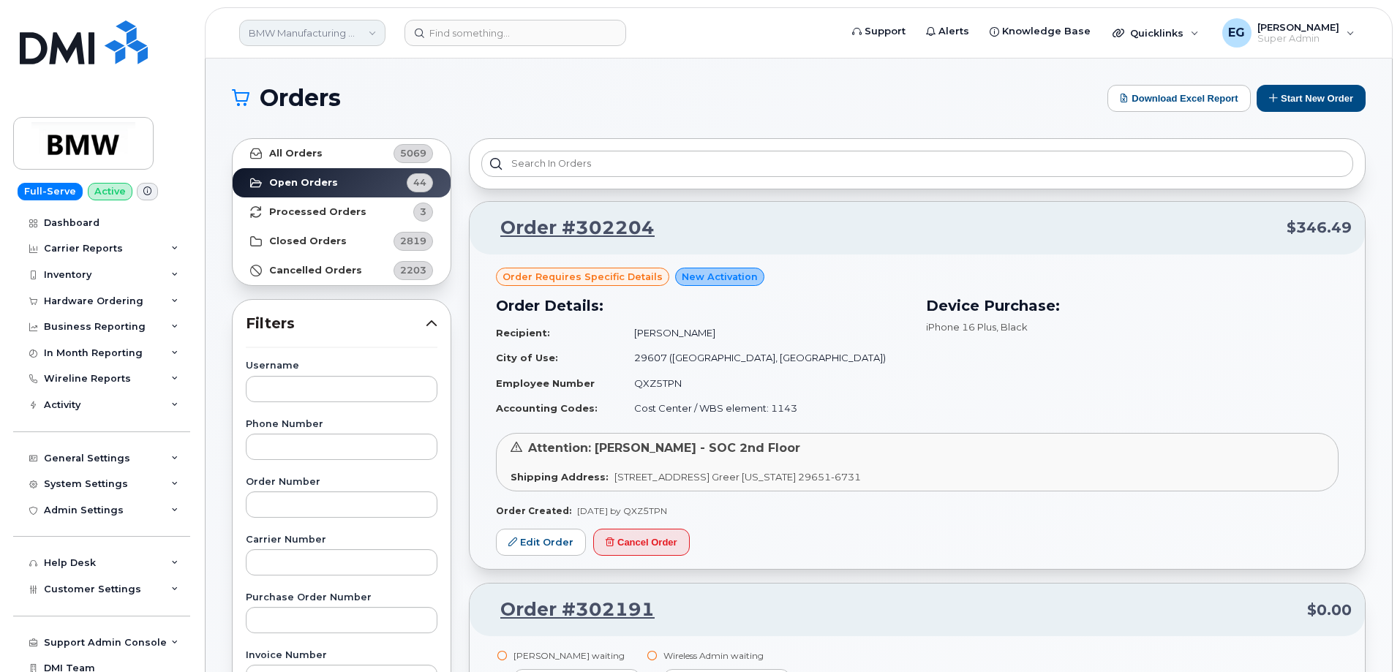
click at [349, 40] on link "BMW Manufacturing Co LLC" at bounding box center [312, 33] width 146 height 26
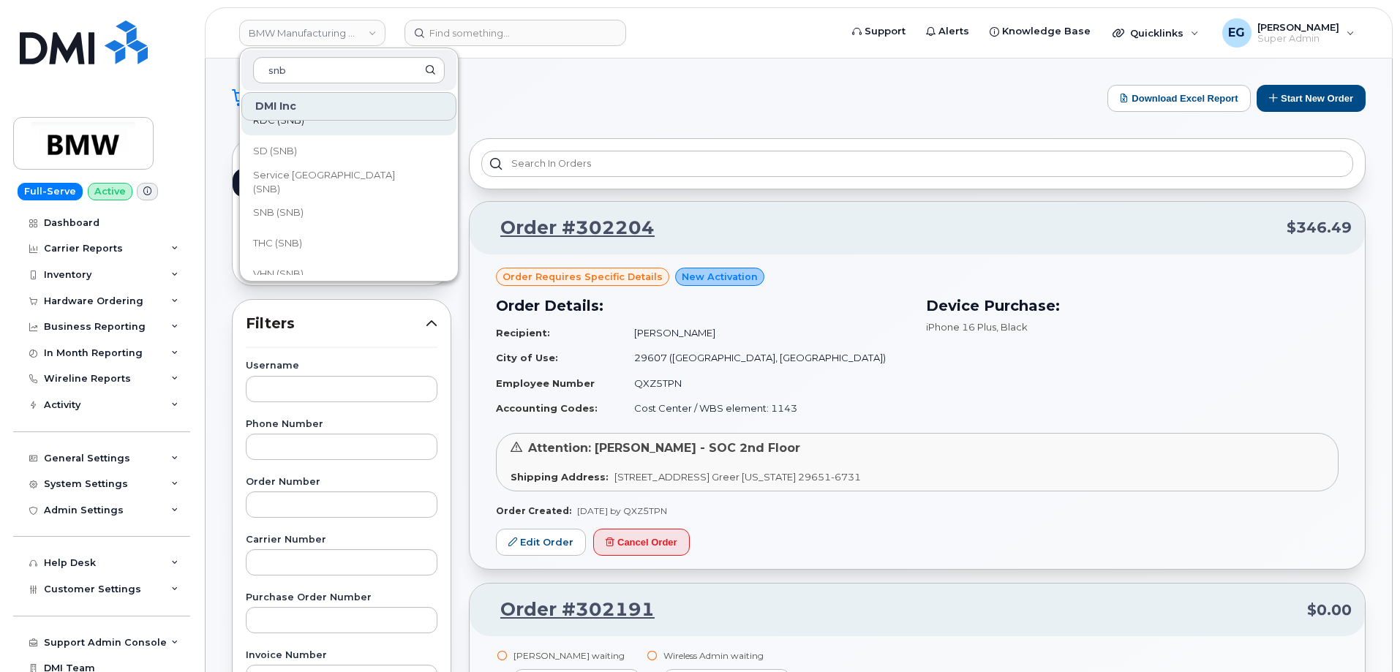
scroll to position [709, 0]
type input "snb"
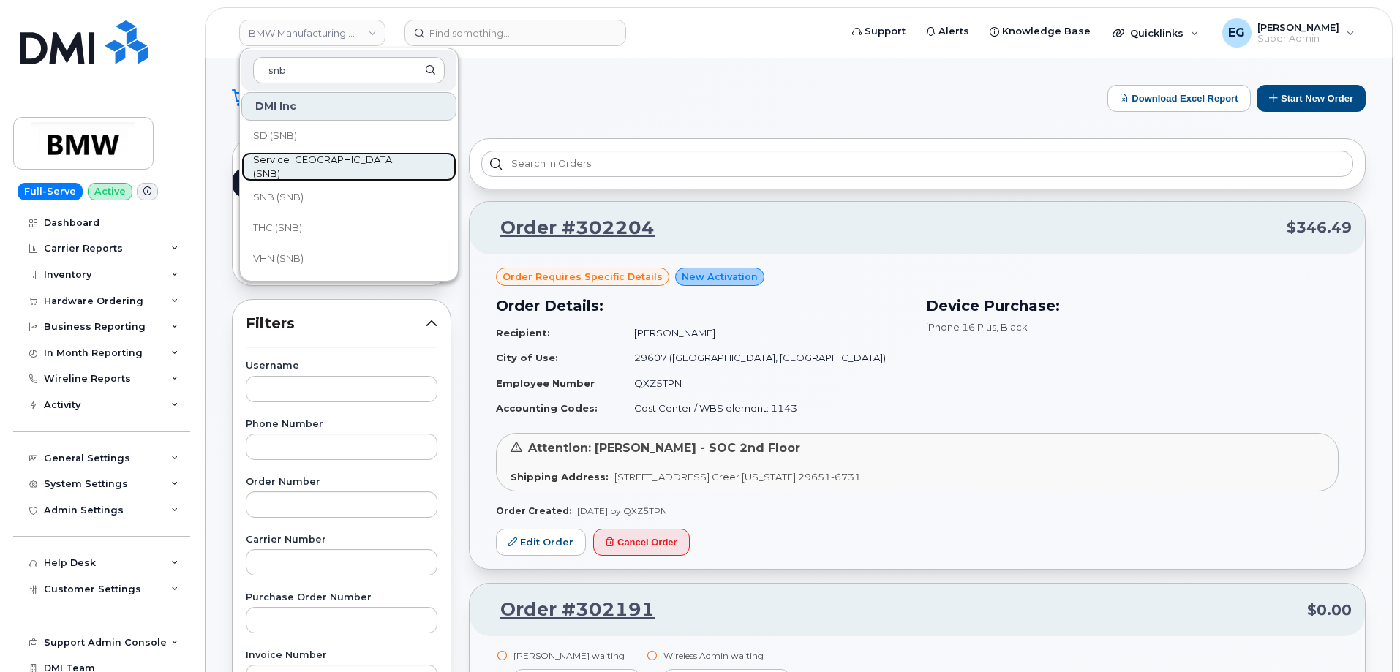
click at [350, 159] on link "Service New Brunswick (SNB)" at bounding box center [348, 166] width 215 height 29
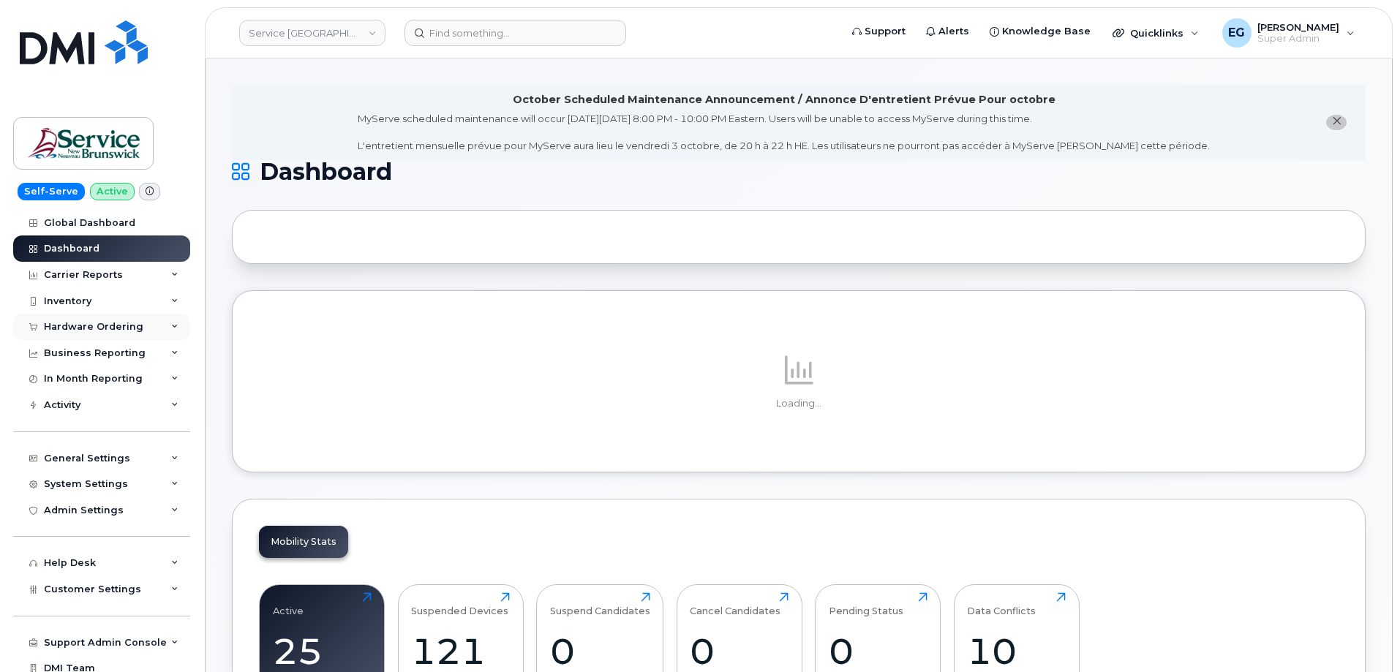
click at [83, 316] on div "Hardware Ordering" at bounding box center [101, 327] width 177 height 26
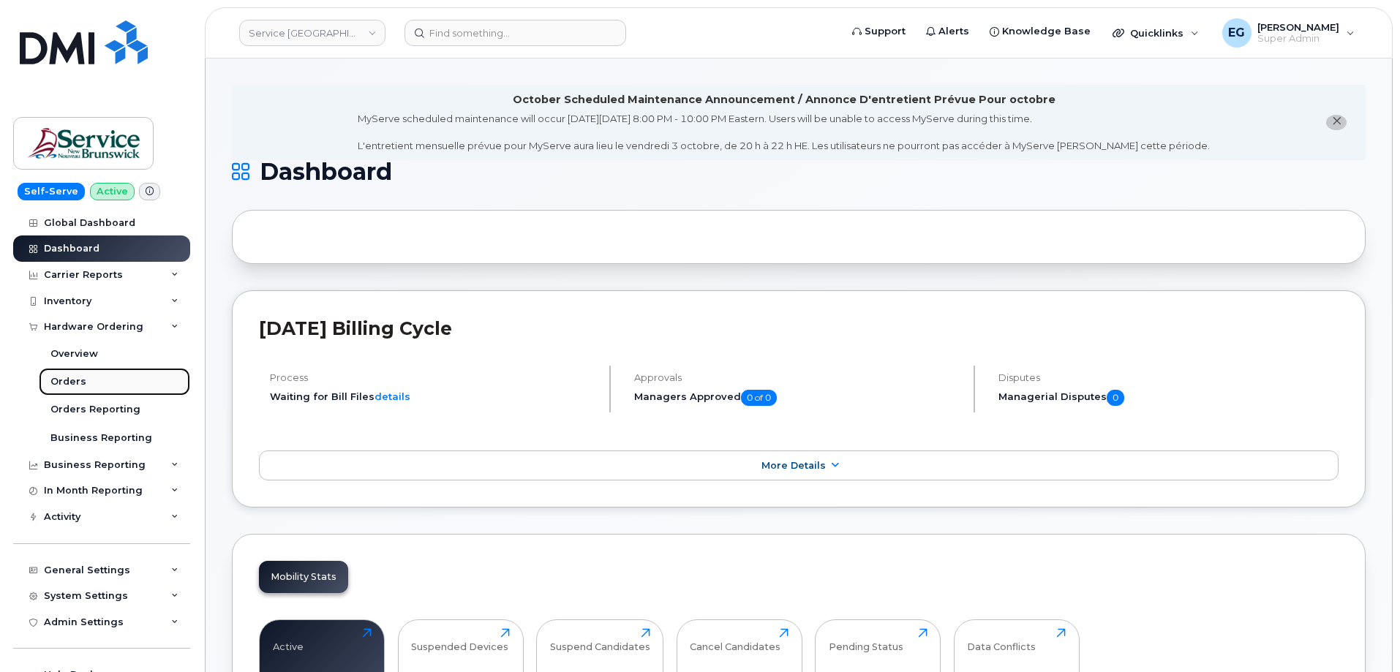
click at [65, 377] on div "Orders" at bounding box center [68, 381] width 36 height 13
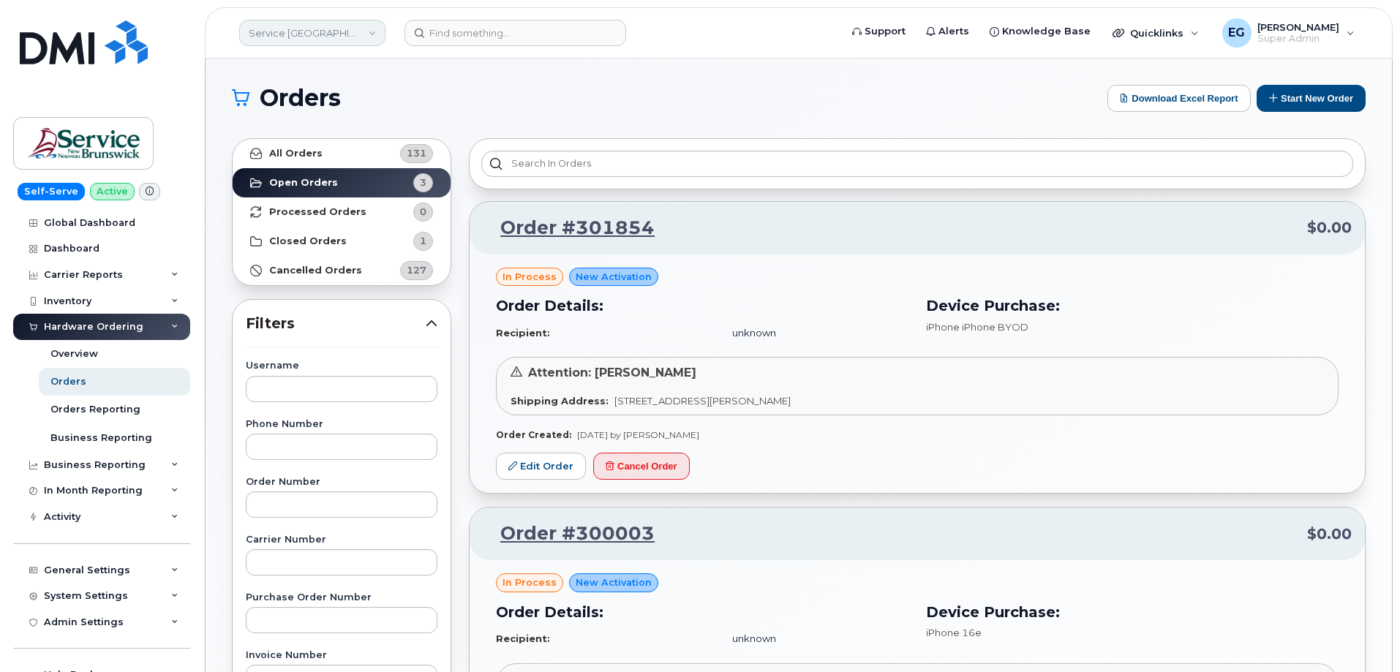
click at [334, 34] on link "Service [GEOGRAPHIC_DATA] (SNB)" at bounding box center [312, 33] width 146 height 26
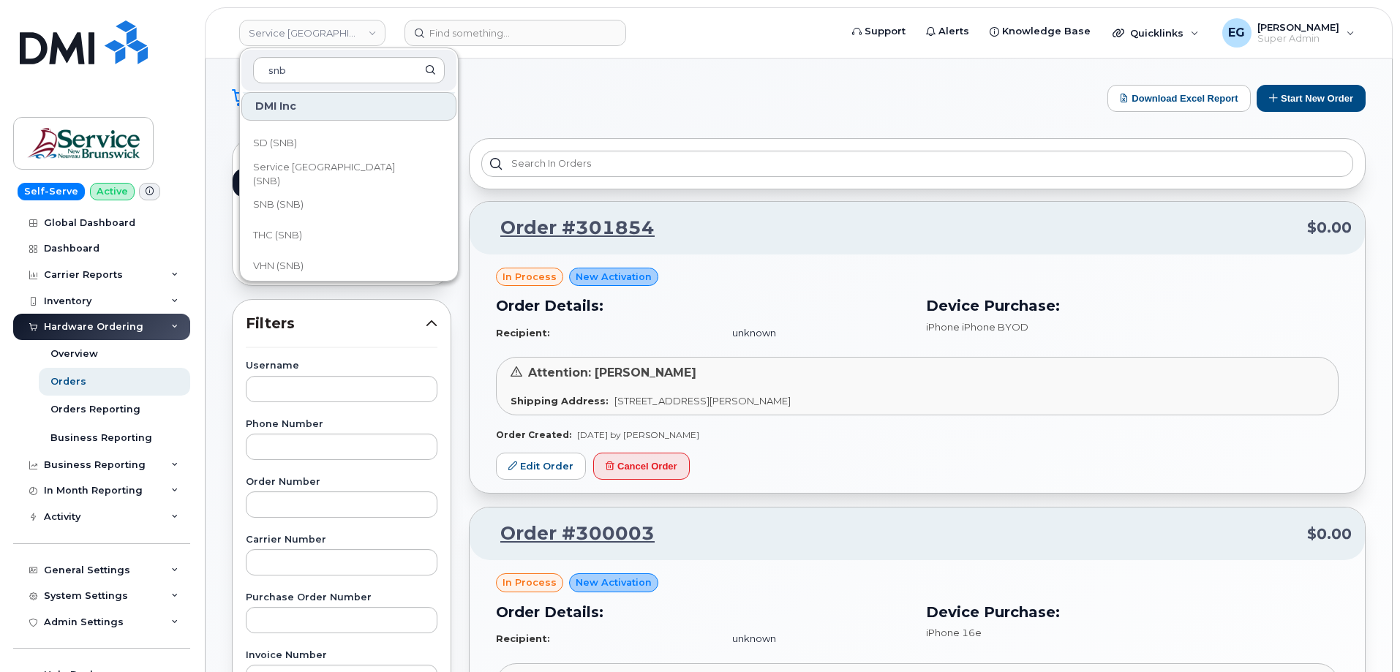
scroll to position [709, 0]
type input "snb"
click at [355, 197] on link "SNB (SNB)" at bounding box center [348, 197] width 215 height 29
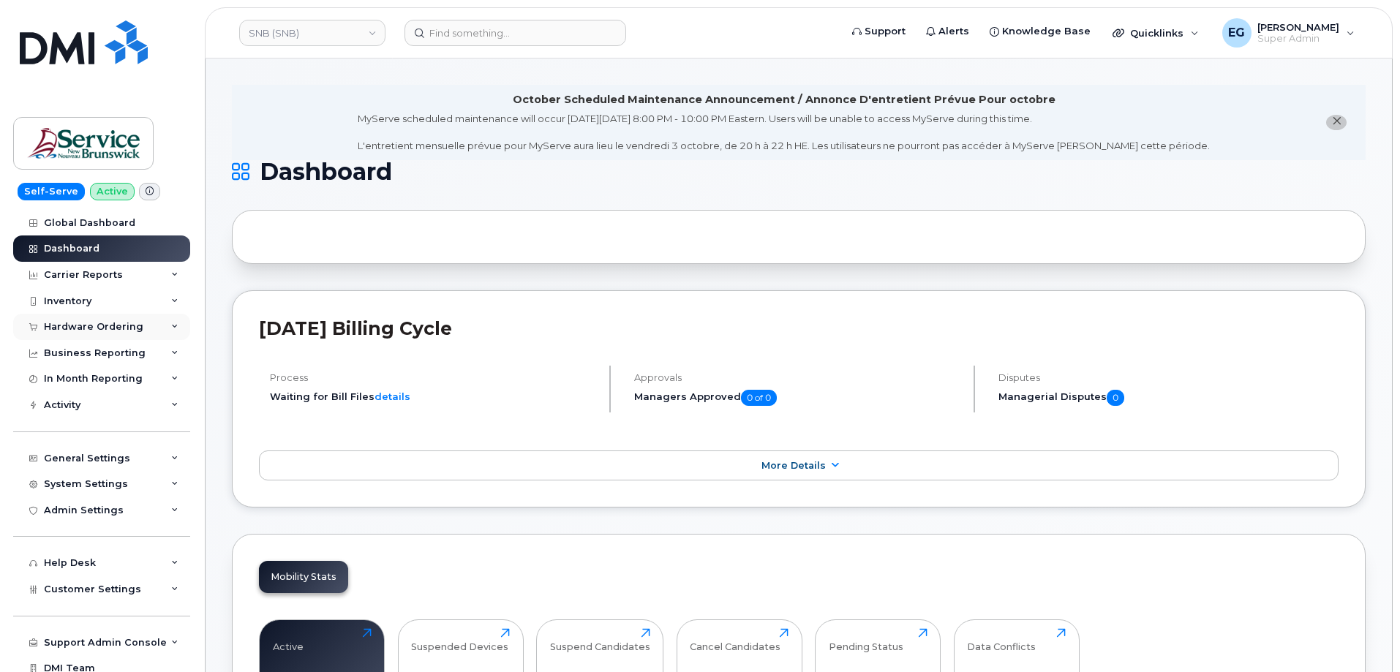
click at [106, 321] on div "Hardware Ordering" at bounding box center [93, 327] width 99 height 12
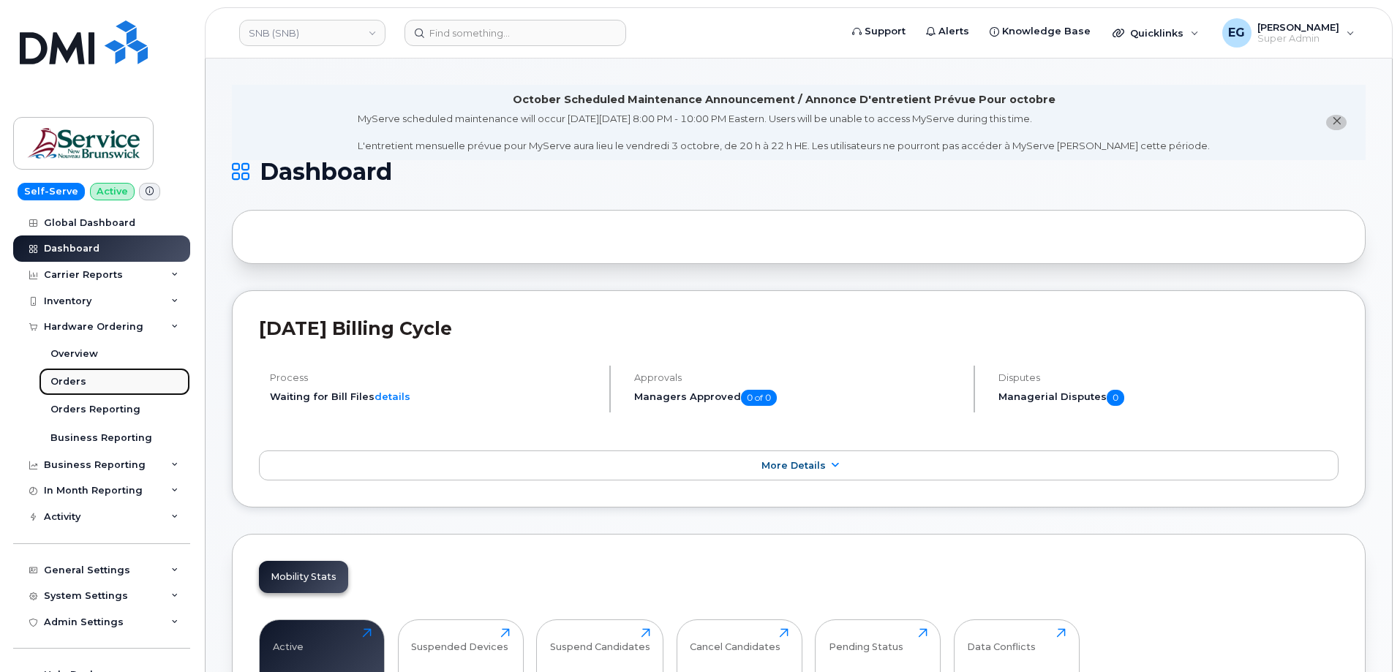
click at [78, 385] on div "Orders" at bounding box center [68, 381] width 36 height 13
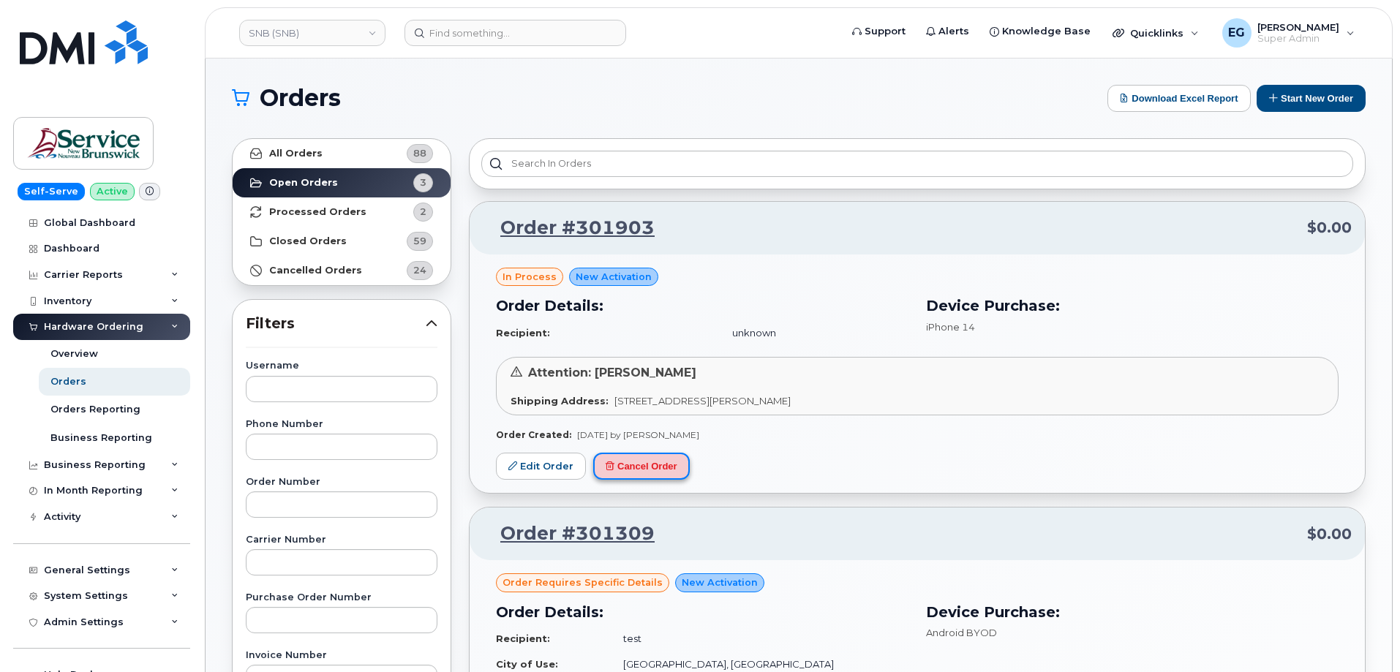
click at [645, 463] on button "Cancel Order" at bounding box center [641, 466] width 97 height 27
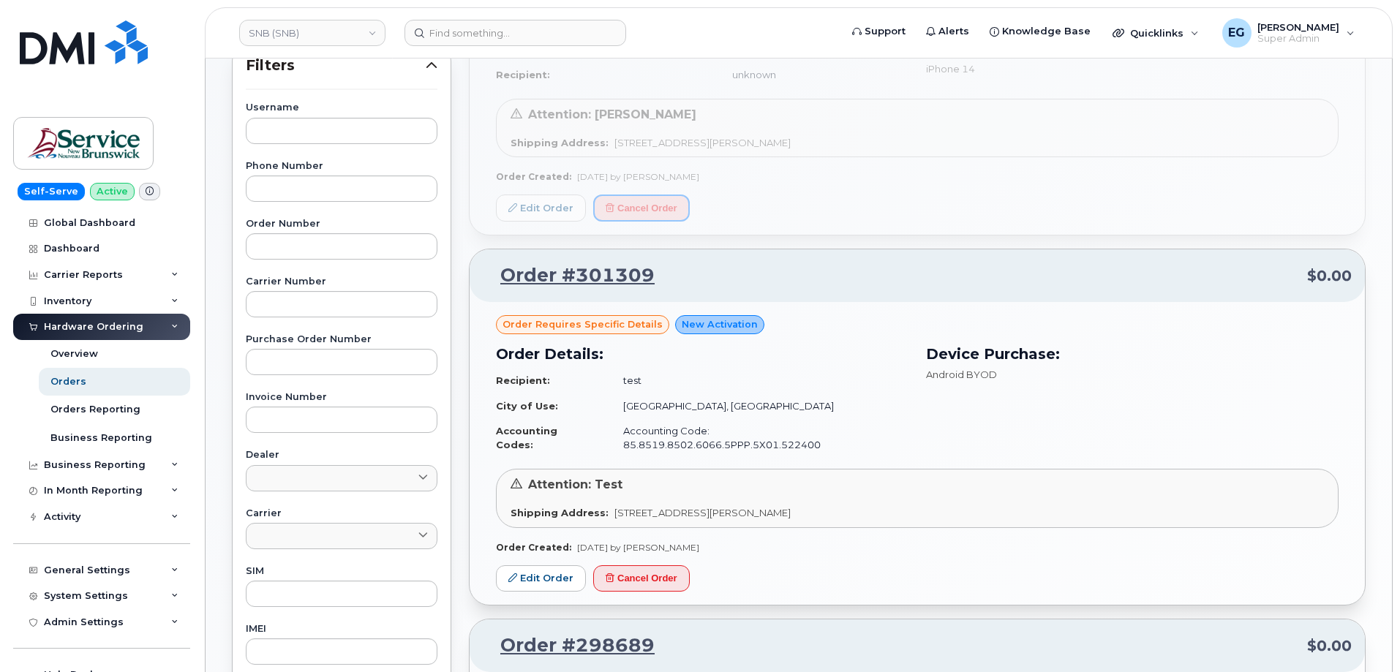
scroll to position [293, 0]
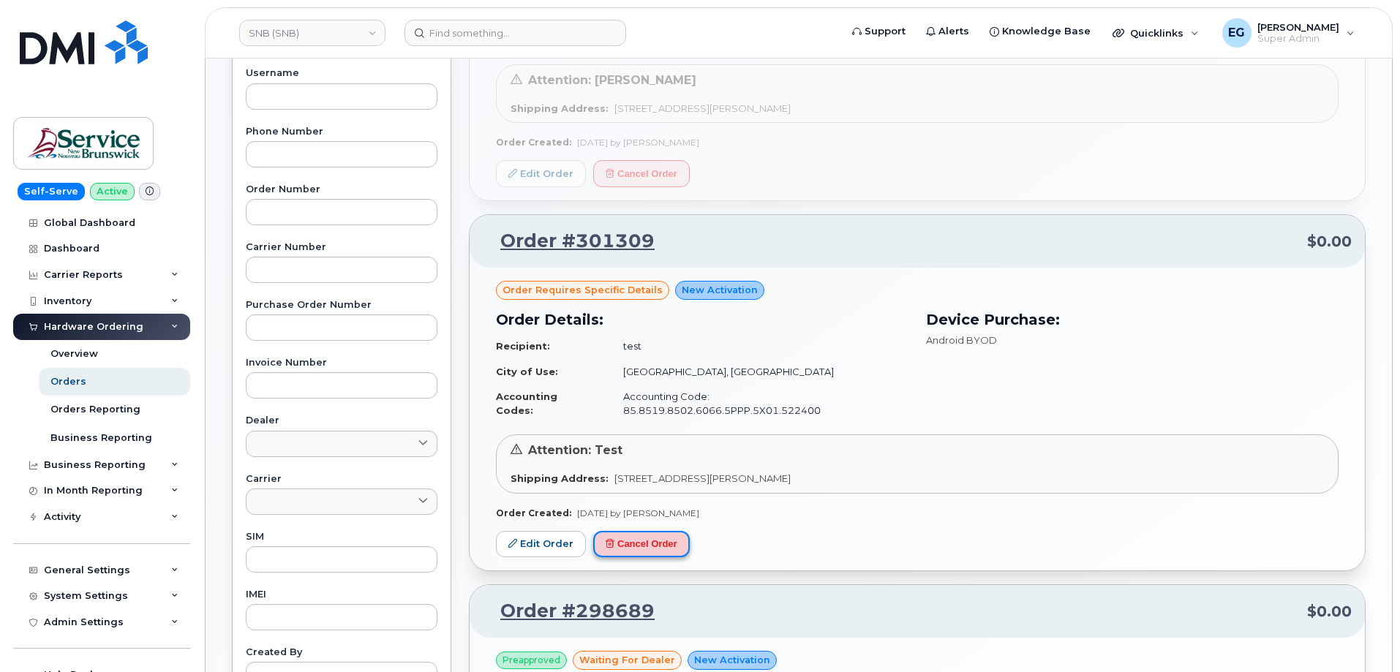
click at [630, 531] on button "Cancel Order" at bounding box center [641, 544] width 97 height 27
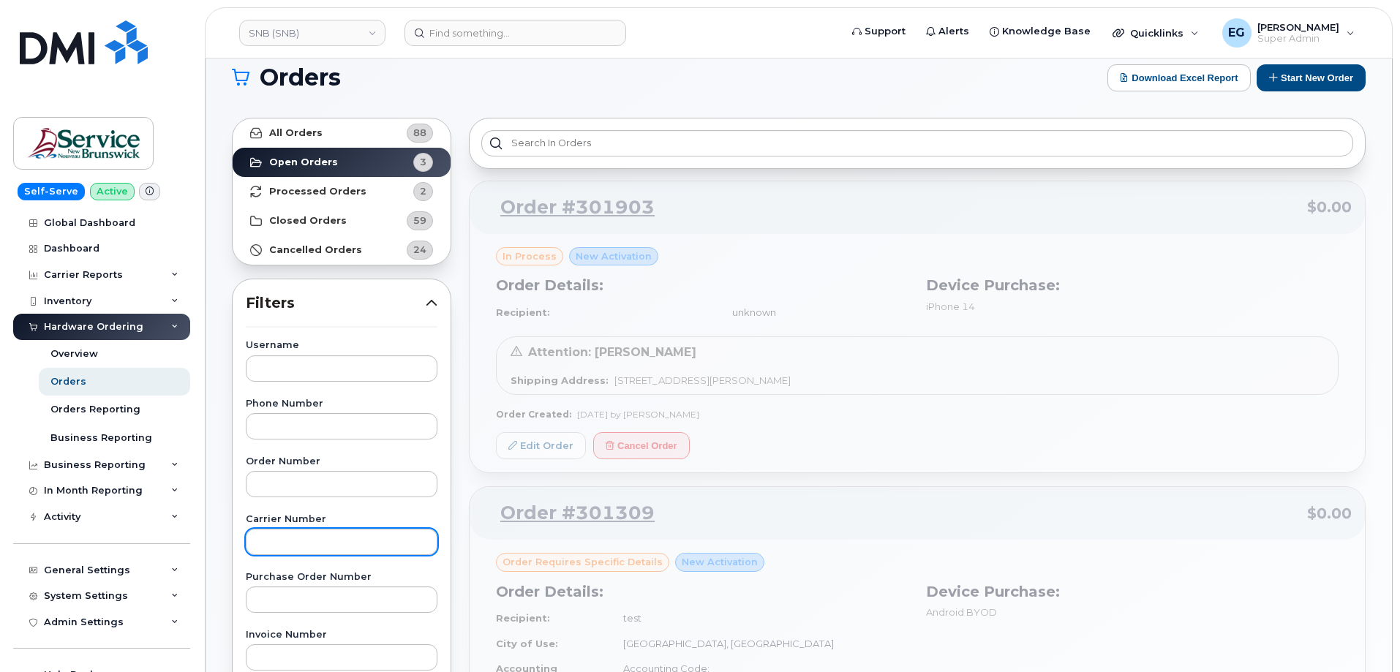
scroll to position [0, 0]
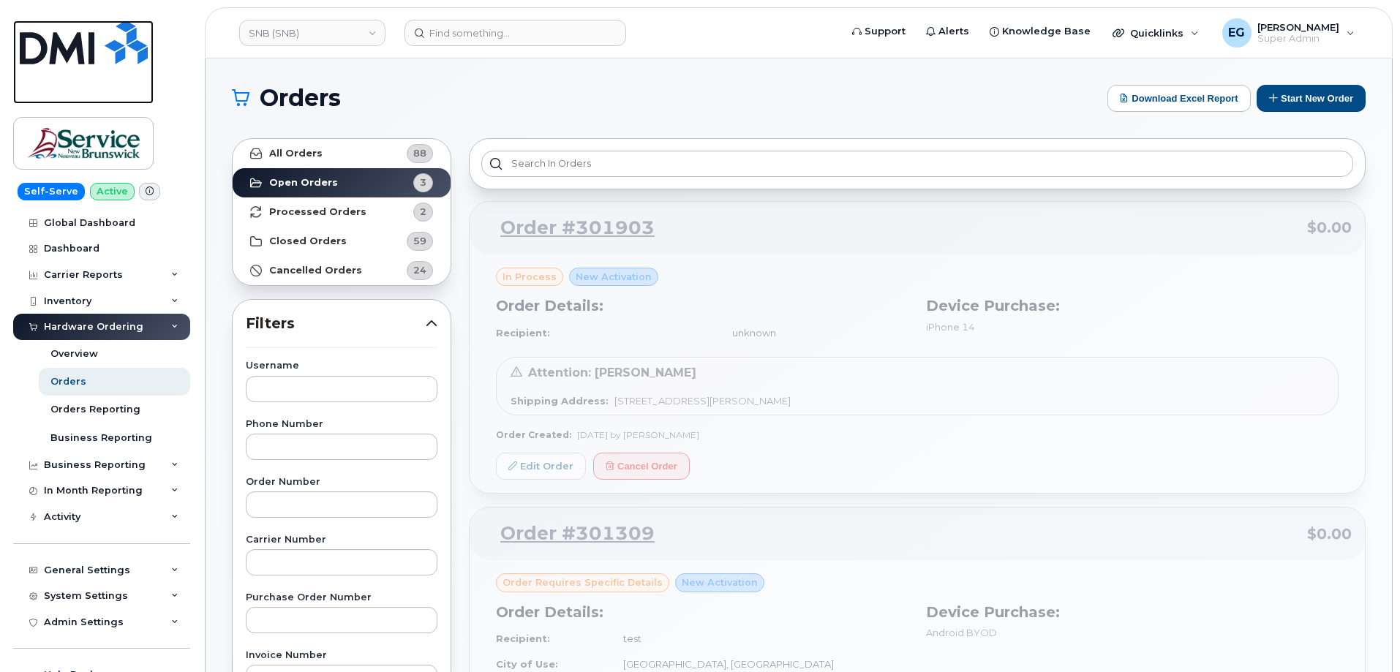
click at [80, 53] on img at bounding box center [84, 42] width 128 height 44
